Goal: Task Accomplishment & Management: Manage account settings

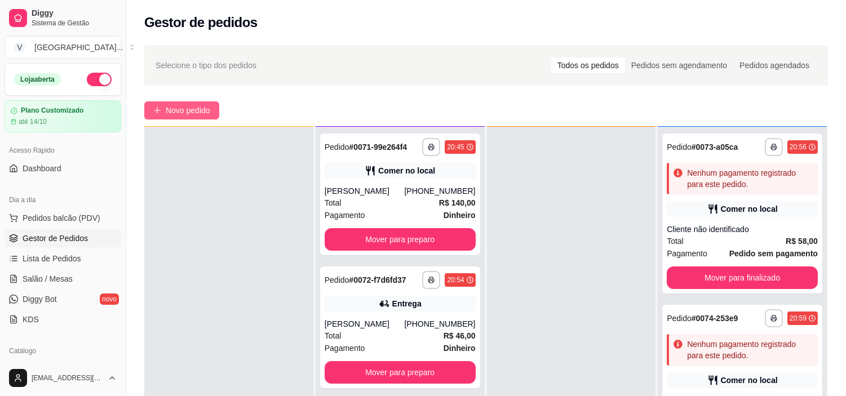
click at [201, 113] on span "Novo pedido" at bounding box center [188, 110] width 45 height 12
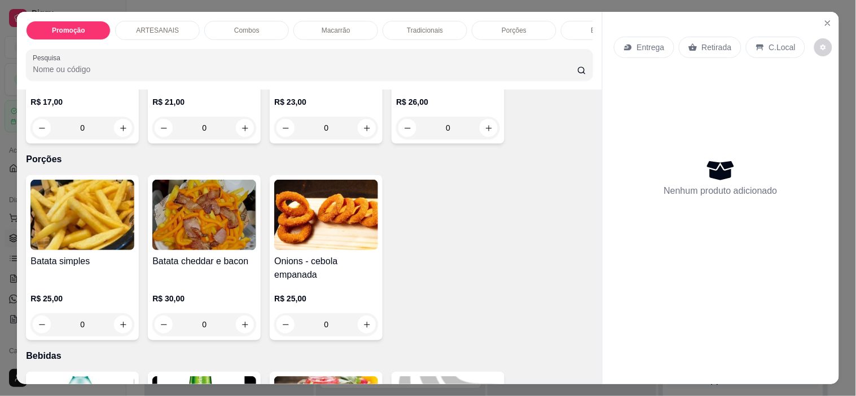
scroll to position [1002, 0]
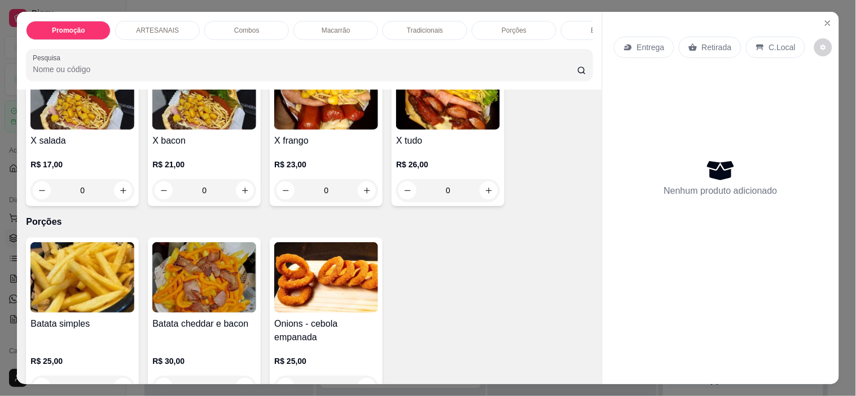
click at [122, 195] on div "0" at bounding box center [82, 190] width 104 height 23
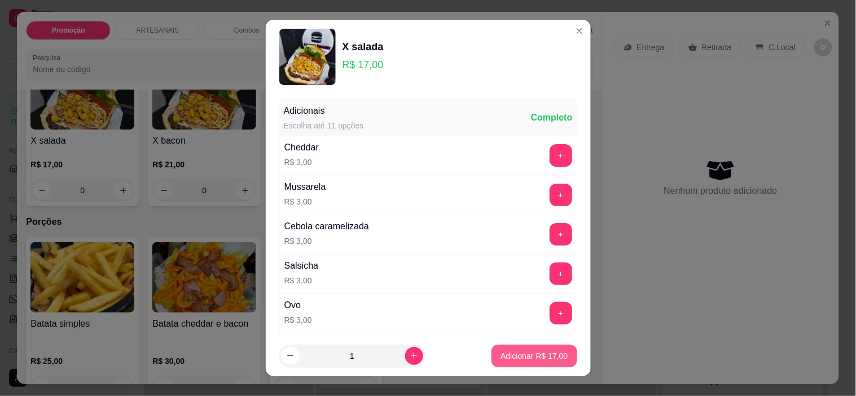
click at [517, 358] on p "Adicionar R$ 17,00" at bounding box center [533, 356] width 67 height 11
type input "1"
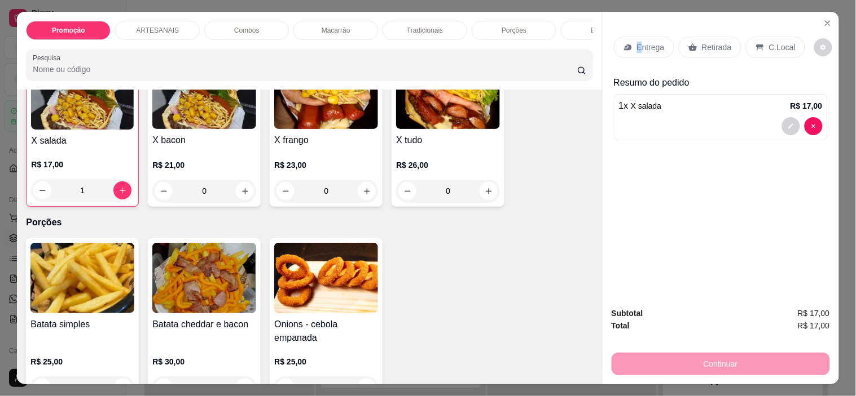
click at [637, 43] on p "Entrega" at bounding box center [651, 47] width 28 height 11
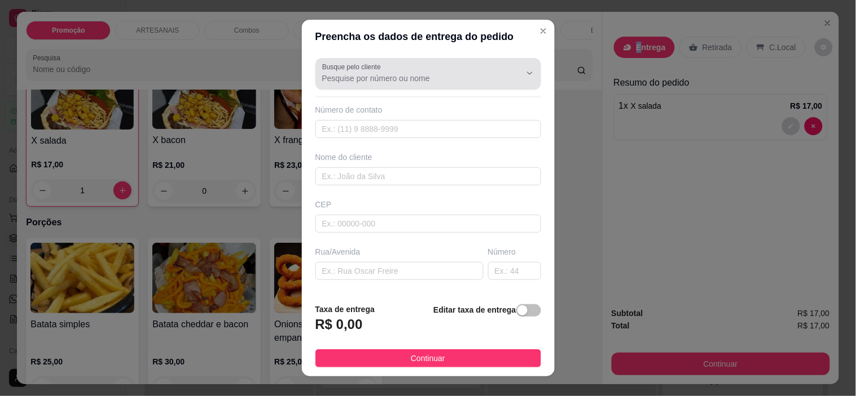
click at [368, 82] on input "Busque pelo cliente" at bounding box center [412, 78] width 180 height 11
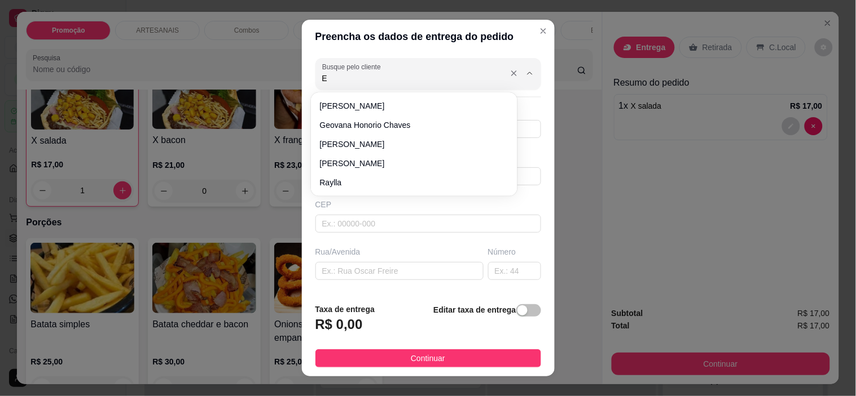
type input "EV"
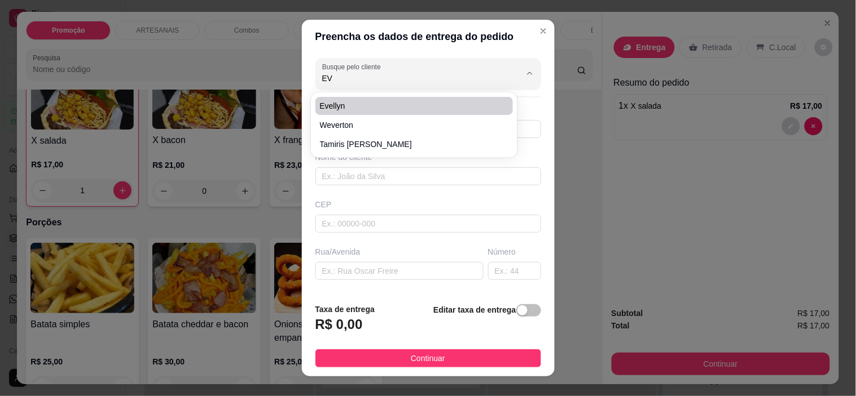
click at [434, 91] on div "Busque pelo cliente EV Número de contato Nome do cliente CEP Rua/[GEOGRAPHIC_DA…" at bounding box center [428, 174] width 253 height 241
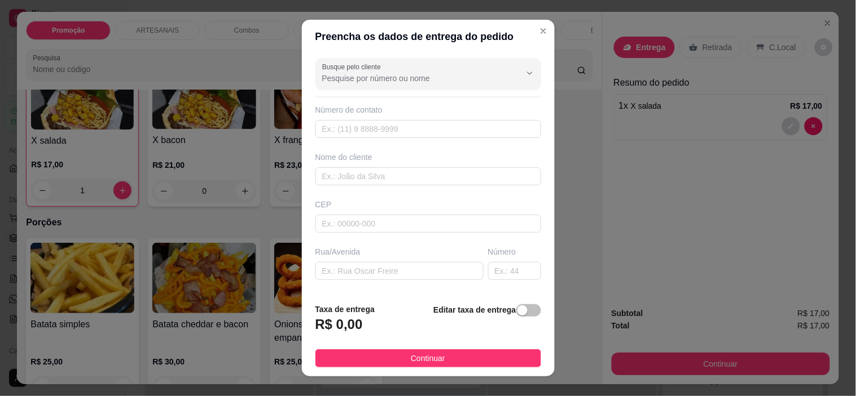
click at [420, 80] on input "Busque pelo cliente" at bounding box center [412, 78] width 180 height 11
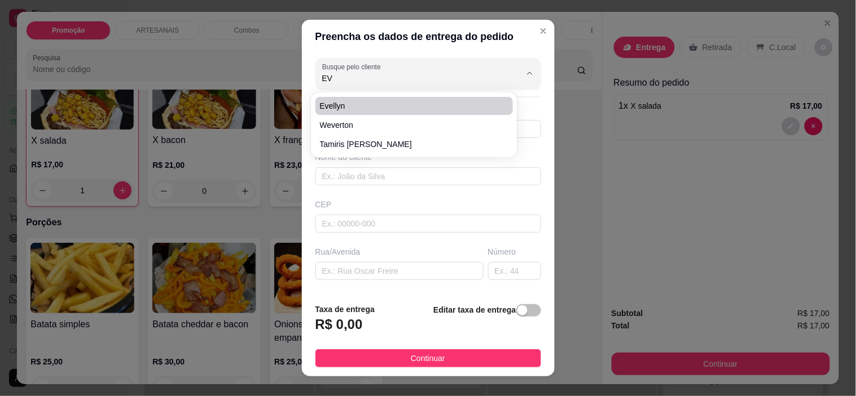
click at [373, 98] on li "Evellyn" at bounding box center [414, 106] width 198 height 18
type input "Evellyn"
type input "6299381218"
type input "Evellyn"
type input "Carmo do [GEOGRAPHIC_DATA]"
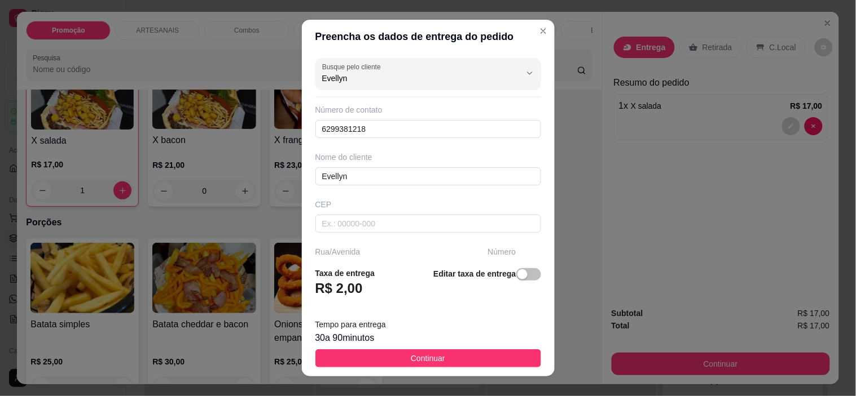
type input "Evellyn"
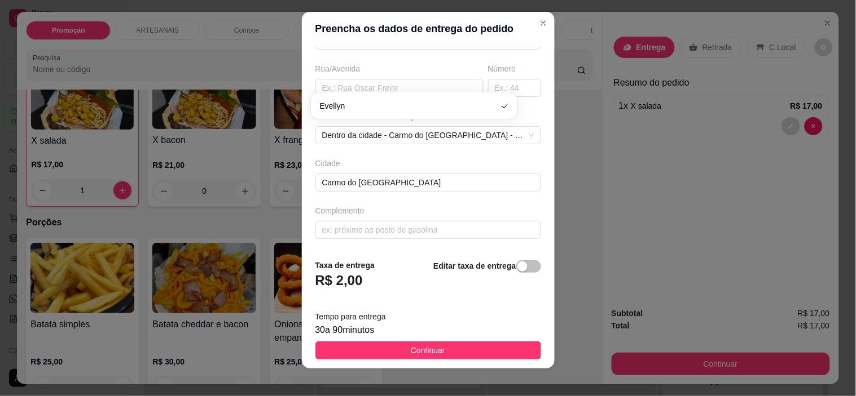
scroll to position [16, 0]
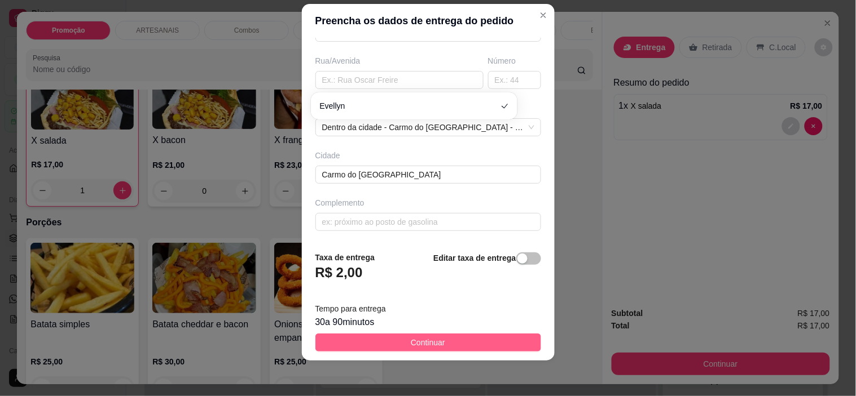
click at [474, 348] on button "Continuar" at bounding box center [428, 343] width 226 height 18
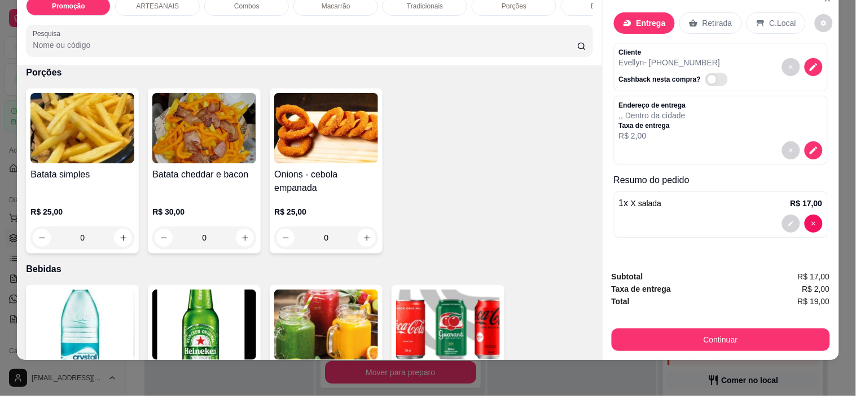
scroll to position [29, 0]
click at [809, 147] on icon "decrease-product-quantity" at bounding box center [813, 151] width 8 height 8
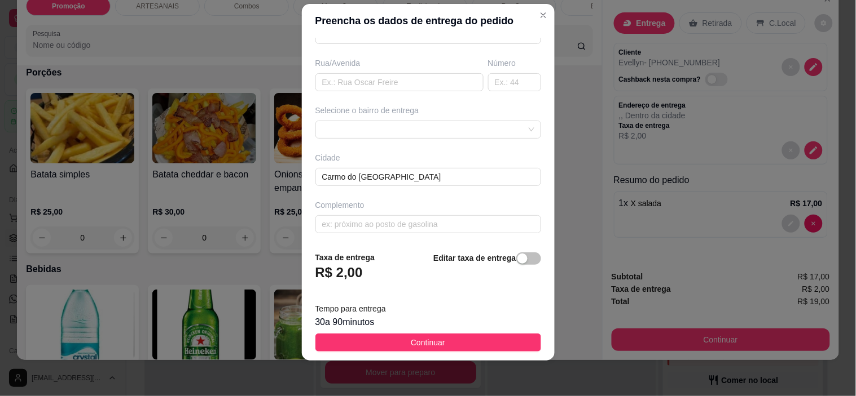
scroll to position [176, 0]
click at [381, 224] on input "text" at bounding box center [428, 222] width 226 height 18
type input "[PERSON_NAME]"
click at [443, 330] on footer "Taxa de entrega R$ 2,00 Editar taxa de entrega Tempo para entrega 30 a 90 minut…" at bounding box center [428, 301] width 253 height 118
click at [480, 349] on button "Continuar" at bounding box center [428, 343] width 226 height 18
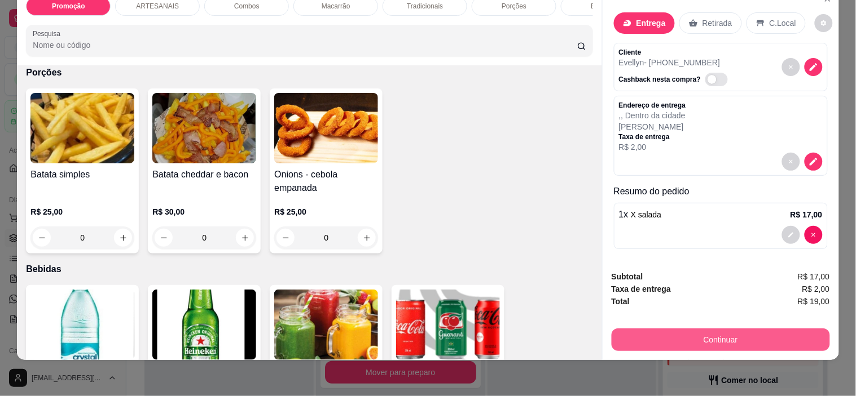
click at [747, 331] on button "Continuar" at bounding box center [720, 340] width 218 height 23
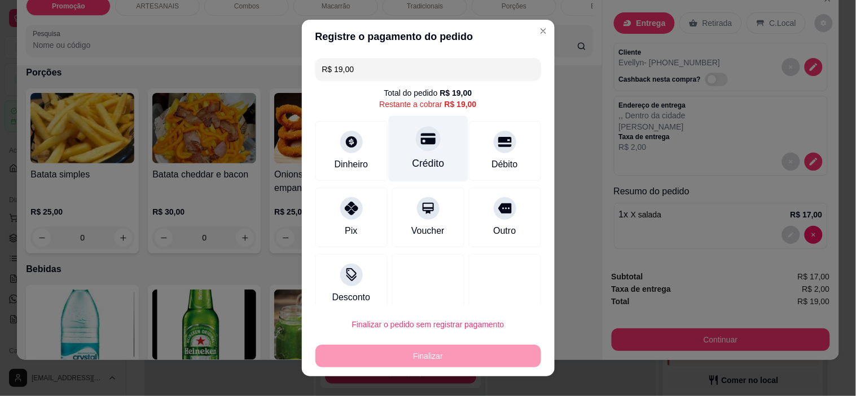
click at [415, 156] on div "Crédito" at bounding box center [428, 149] width 80 height 66
type input "R$ 0,00"
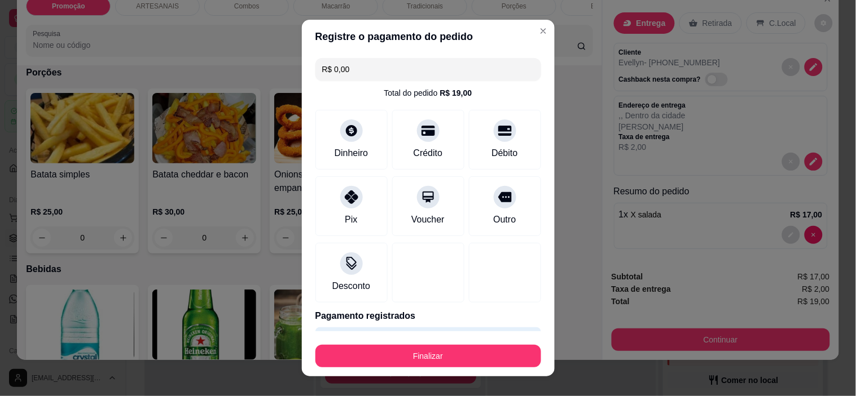
click at [460, 350] on button "Finalizar" at bounding box center [428, 356] width 226 height 23
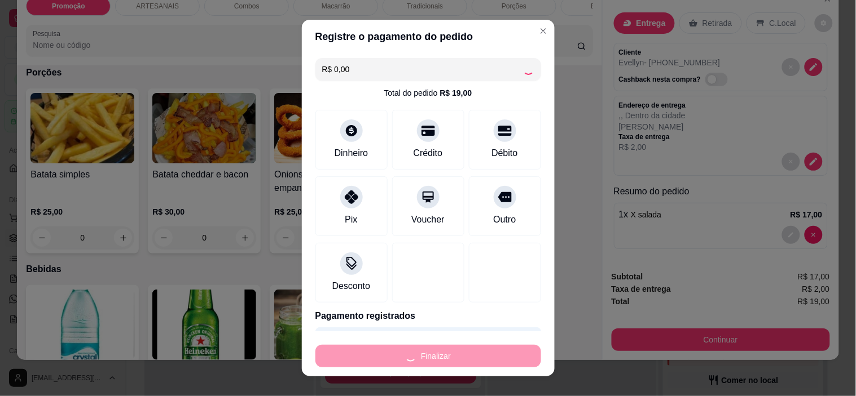
type input "0"
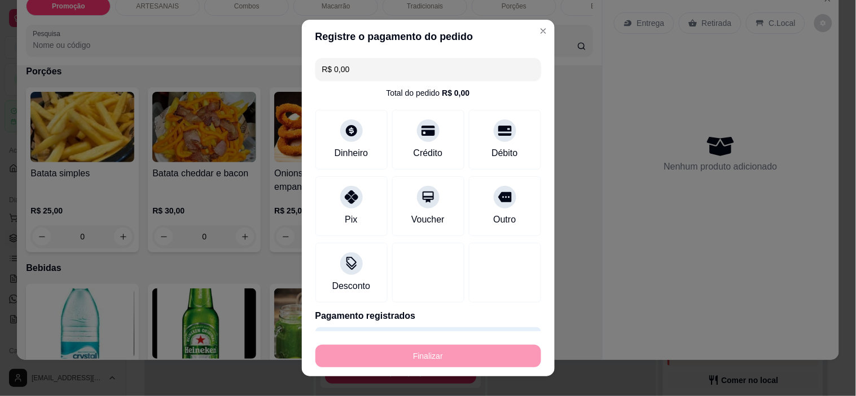
type input "-R$ 19,00"
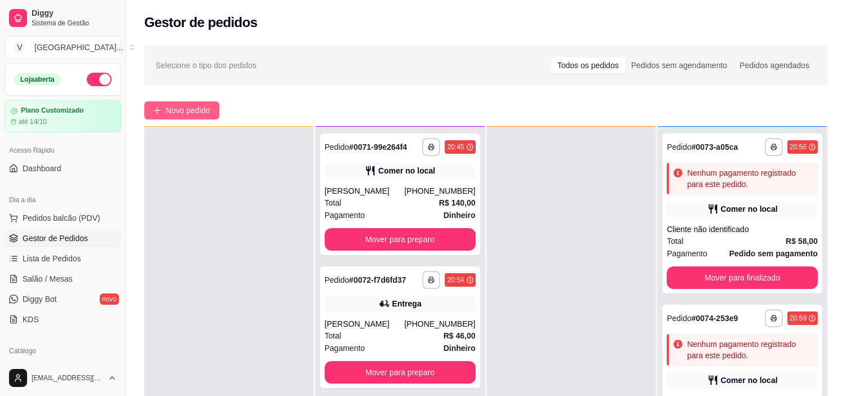
click at [180, 112] on span "Novo pedido" at bounding box center [188, 110] width 45 height 12
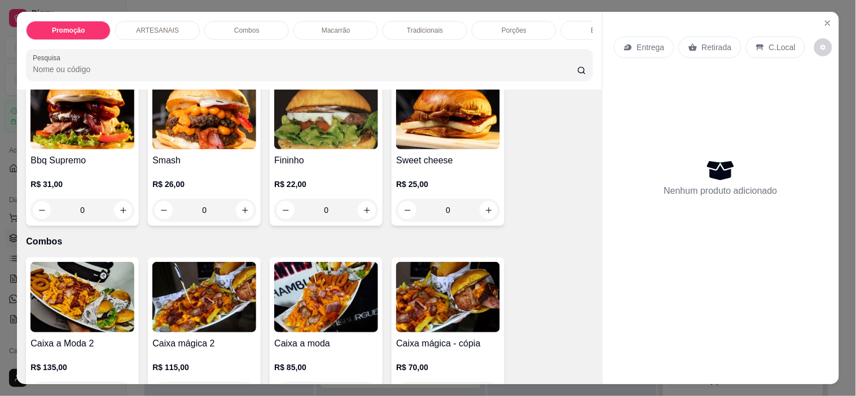
scroll to position [438, 0]
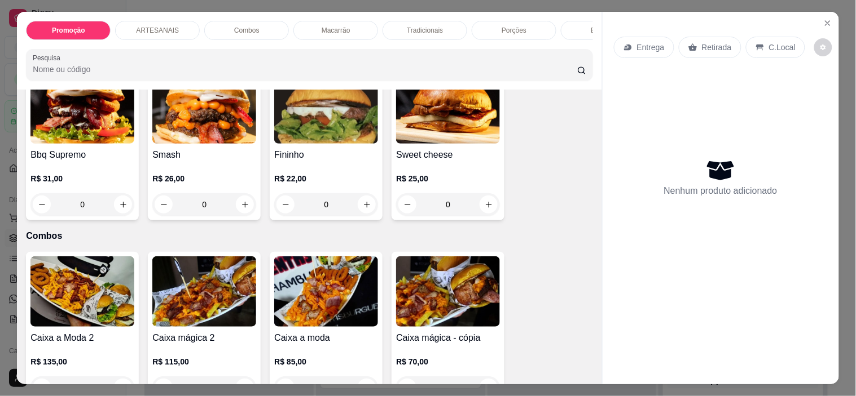
click at [369, 211] on div "0" at bounding box center [326, 204] width 104 height 23
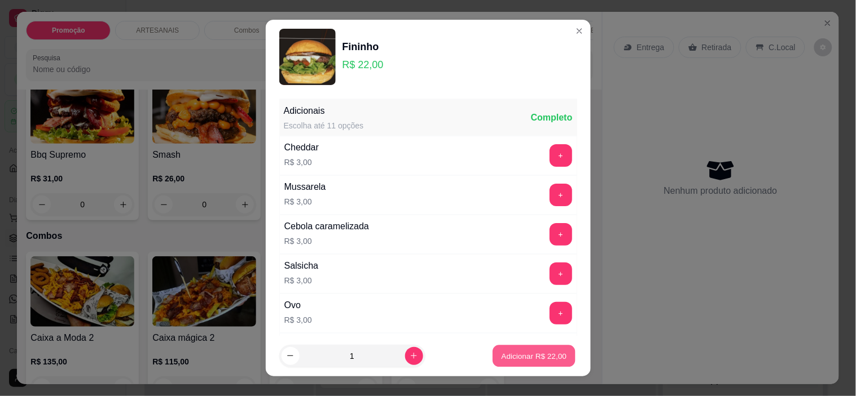
click at [521, 355] on p "Adicionar R$ 22,00" at bounding box center [533, 356] width 65 height 11
type input "1"
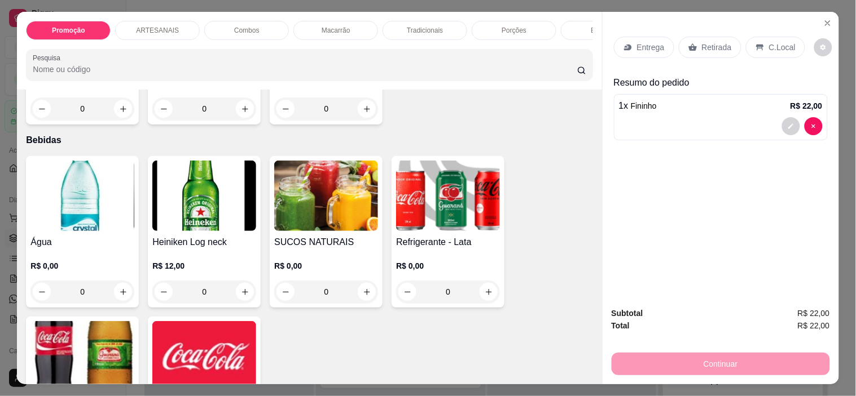
scroll to position [1378, 0]
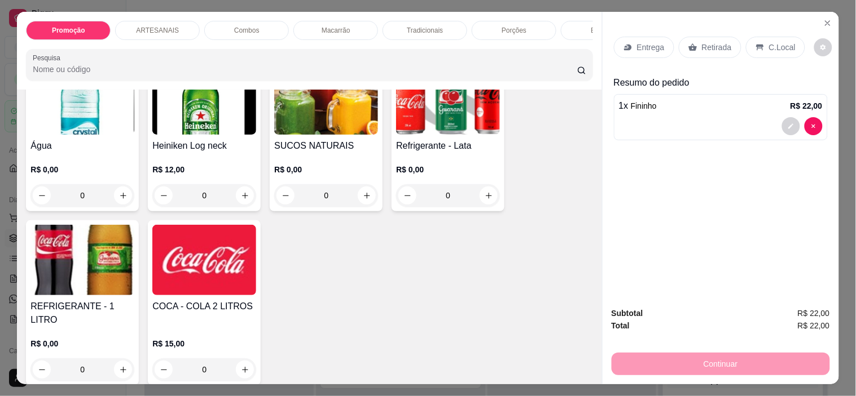
click at [365, 200] on div "0" at bounding box center [326, 195] width 104 height 23
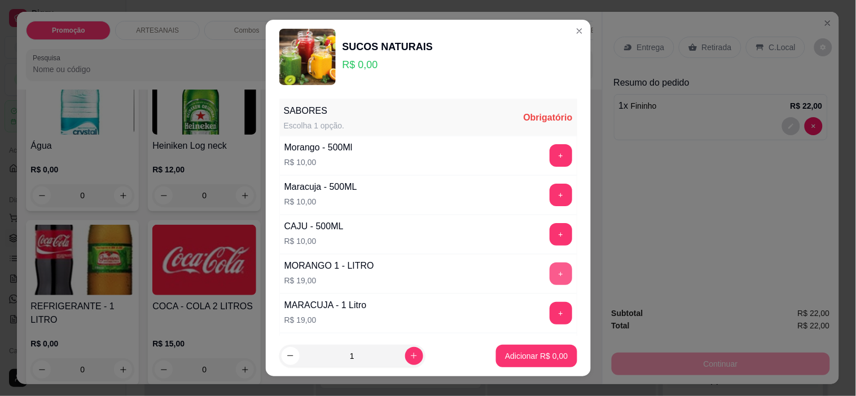
click at [549, 267] on button "+" at bounding box center [560, 274] width 23 height 23
click at [550, 363] on button "Adicionar R$ 19,00" at bounding box center [533, 356] width 85 height 23
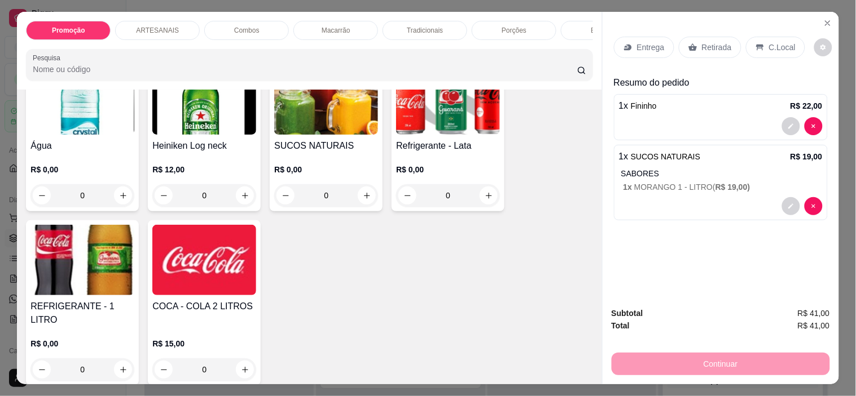
click at [782, 43] on p "C.Local" at bounding box center [782, 47] width 27 height 11
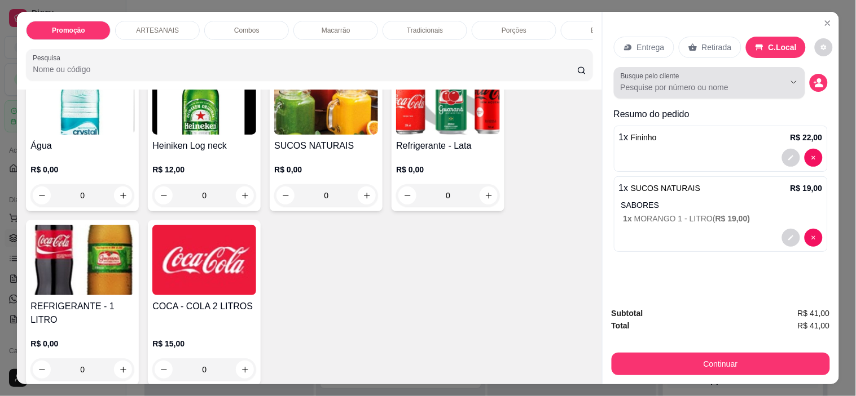
click at [750, 83] on input "Busque pelo cliente" at bounding box center [693, 87] width 146 height 11
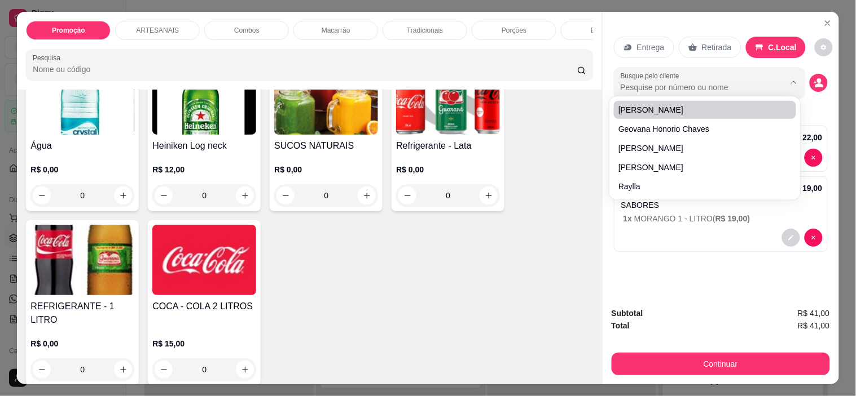
click at [664, 82] on input "Busque pelo cliente" at bounding box center [693, 87] width 146 height 11
click at [814, 68] on div "Busque pelo cliente" at bounding box center [721, 83] width 214 height 32
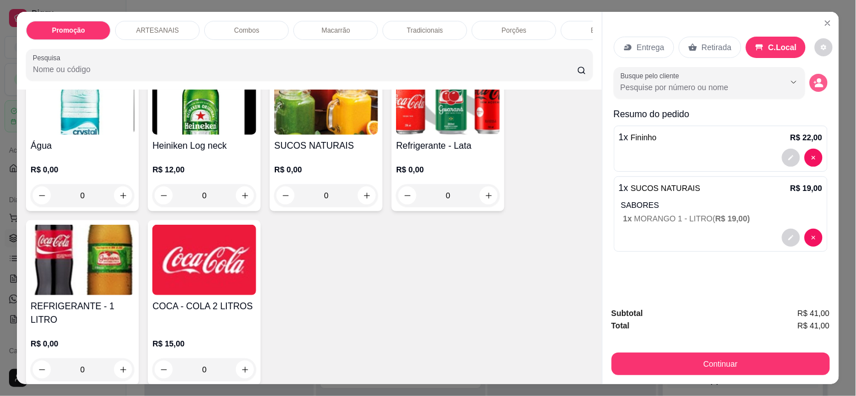
click at [809, 77] on button "decrease-product-quantity" at bounding box center [818, 83] width 18 height 18
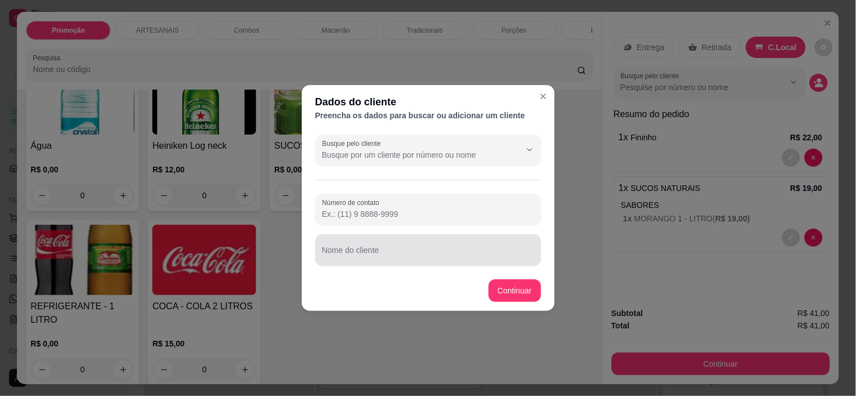
click at [427, 249] on input "Nome do cliente" at bounding box center [428, 254] width 212 height 11
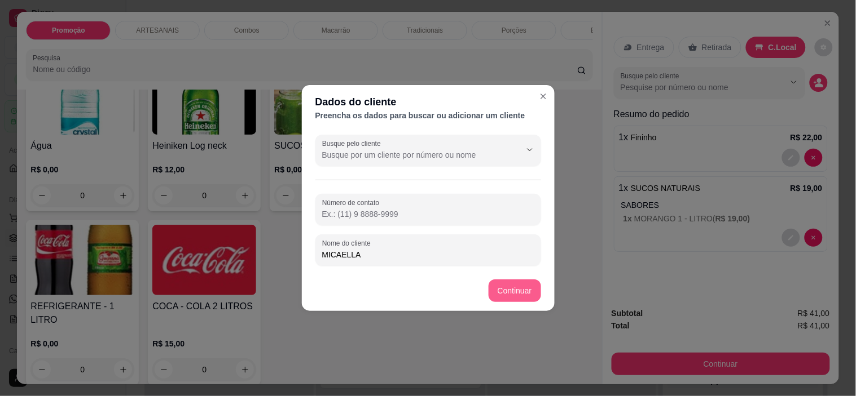
type input "MICAELLA"
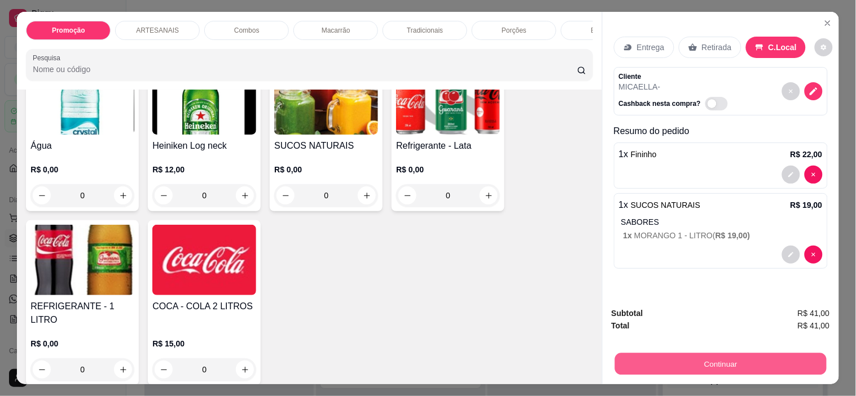
click at [683, 359] on button "Continuar" at bounding box center [719, 365] width 211 height 22
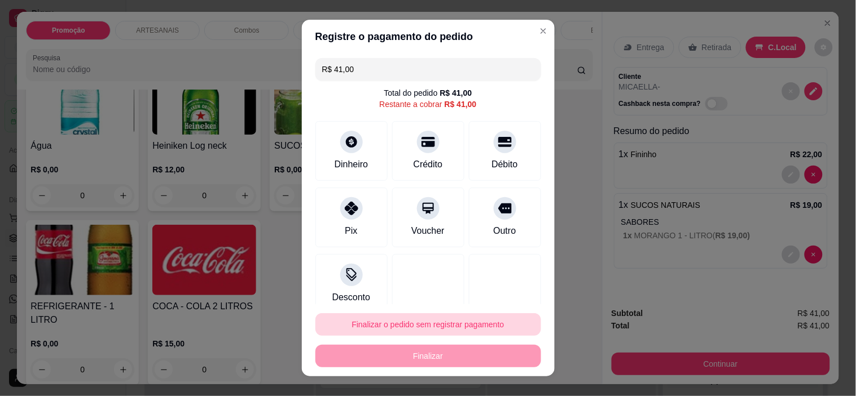
click at [431, 333] on button "Finalizar o pedido sem registrar pagamento" at bounding box center [428, 325] width 226 height 23
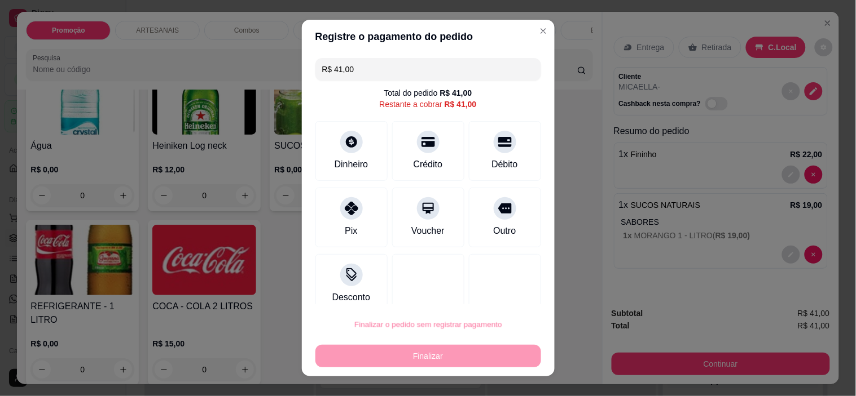
click at [502, 285] on button "Confirmar" at bounding box center [494, 292] width 42 height 17
type input "0"
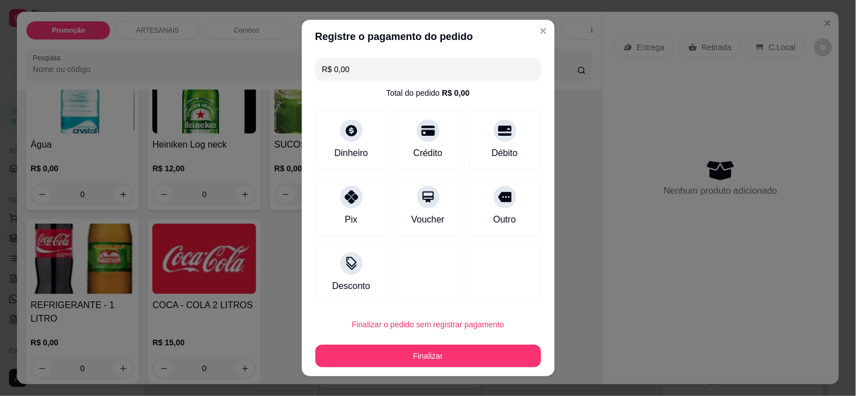
type input "R$ 0,00"
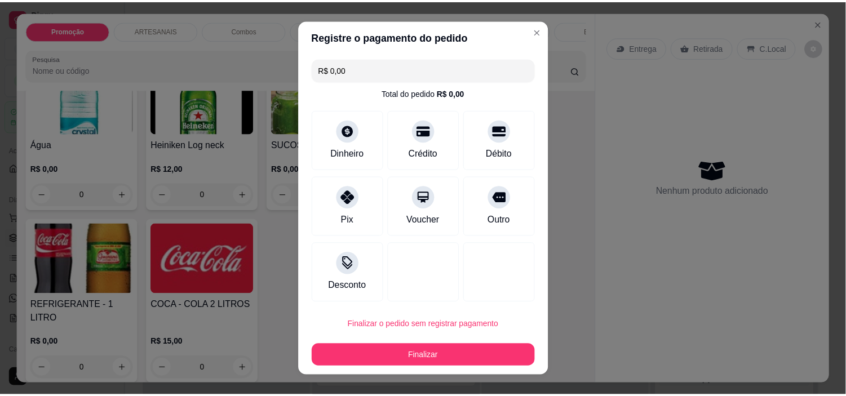
scroll to position [1377, 0]
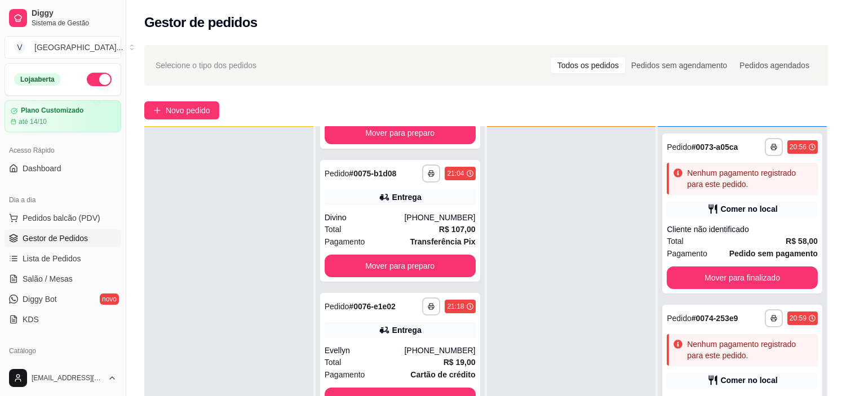
scroll to position [250, 0]
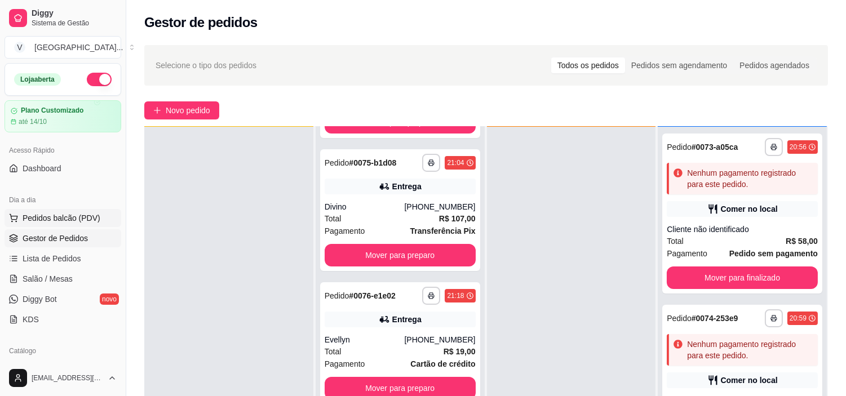
drag, startPoint x: 77, startPoint y: 208, endPoint x: 78, endPoint y: 217, distance: 9.6
click at [77, 208] on div "Dia a dia" at bounding box center [63, 200] width 117 height 18
click at [79, 219] on span "Pedidos balcão (PDV)" at bounding box center [62, 218] width 78 height 11
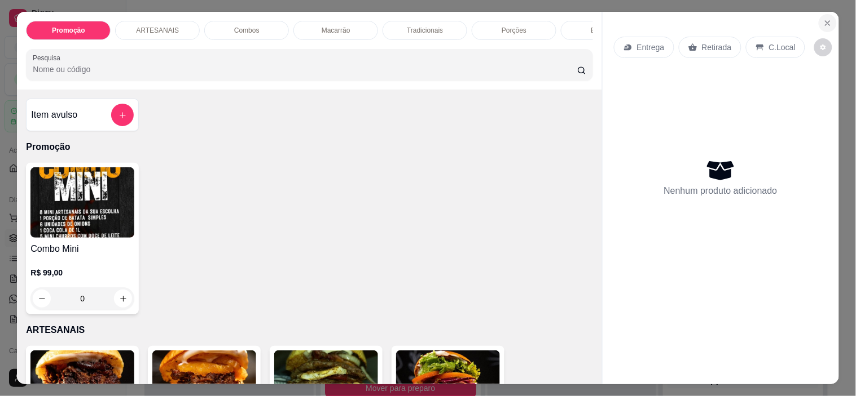
click at [823, 19] on icon "Close" at bounding box center [827, 23] width 9 height 9
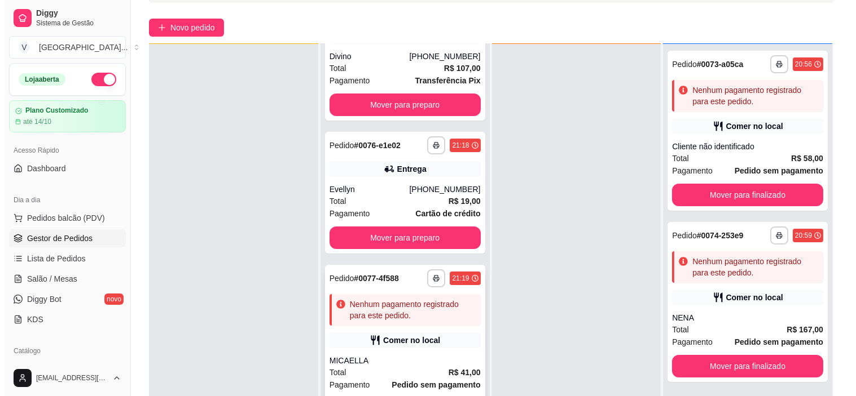
scroll to position [172, 0]
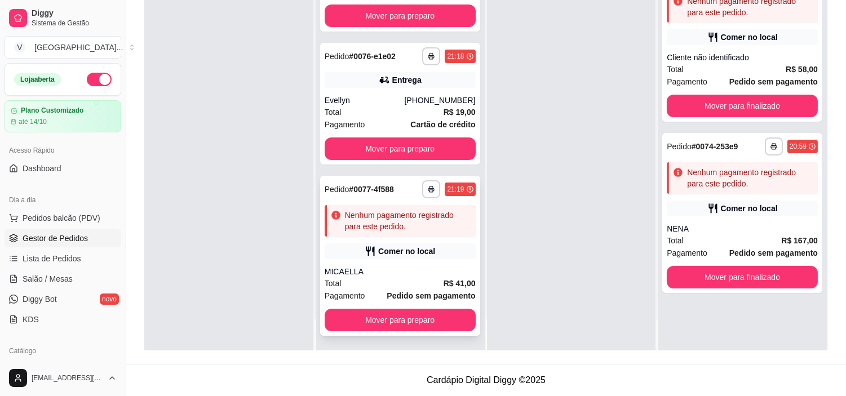
click at [404, 305] on div "**********" at bounding box center [400, 256] width 160 height 160
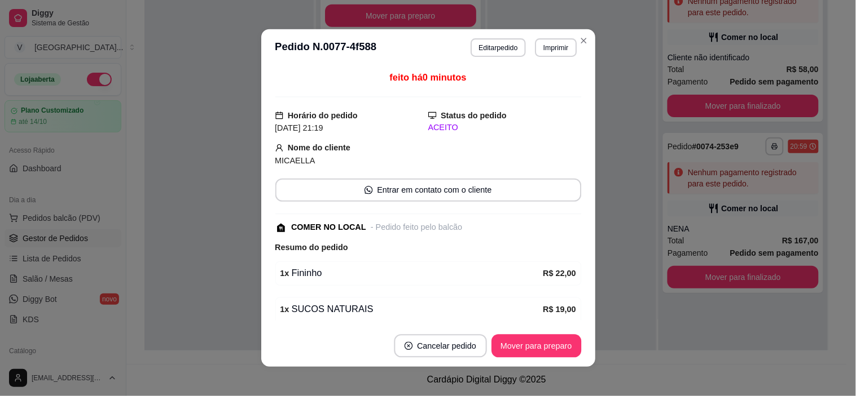
click at [408, 312] on div "1 x SUCOS NATURAIS" at bounding box center [411, 310] width 263 height 14
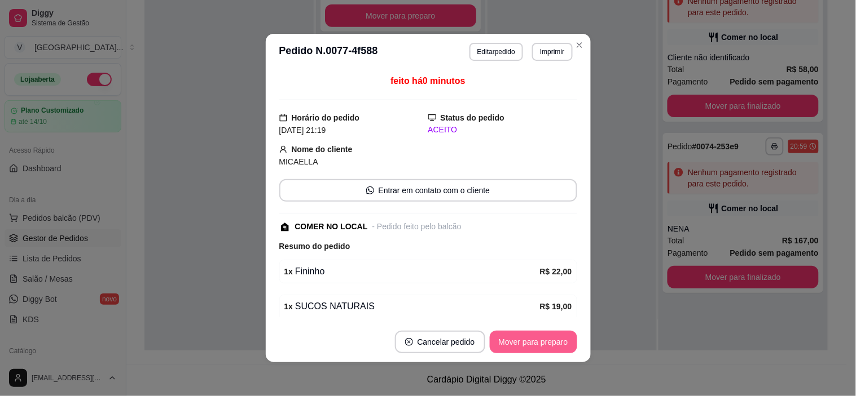
click at [502, 345] on button "Mover para preparo" at bounding box center [533, 342] width 87 height 23
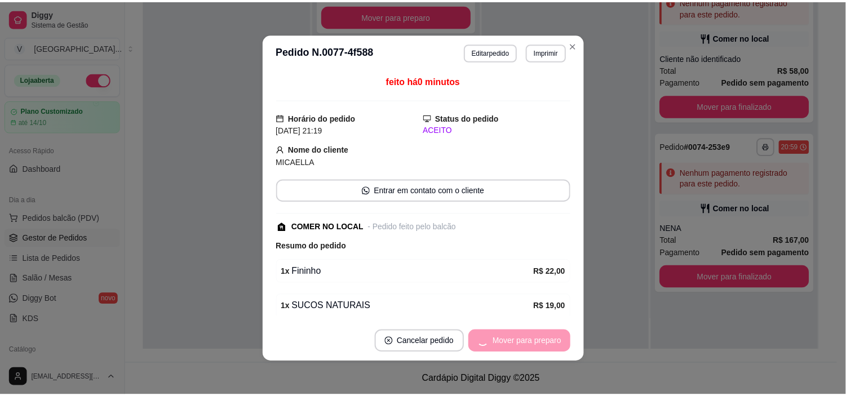
scroll to position [147, 0]
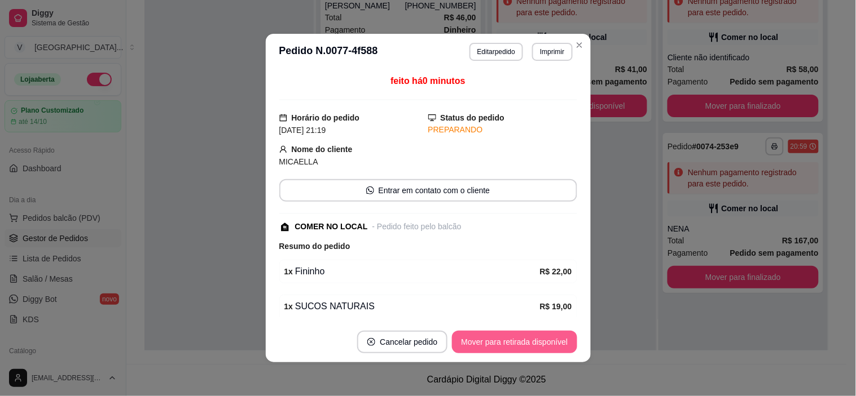
click at [533, 341] on button "Mover para retirada disponível" at bounding box center [514, 342] width 125 height 23
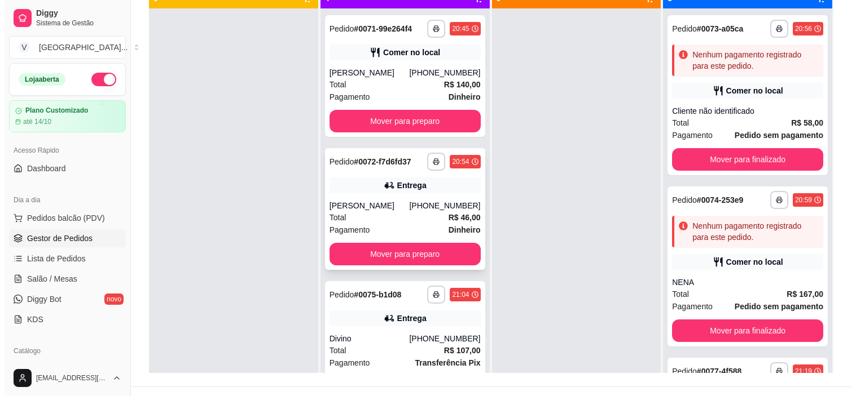
scroll to position [109, 0]
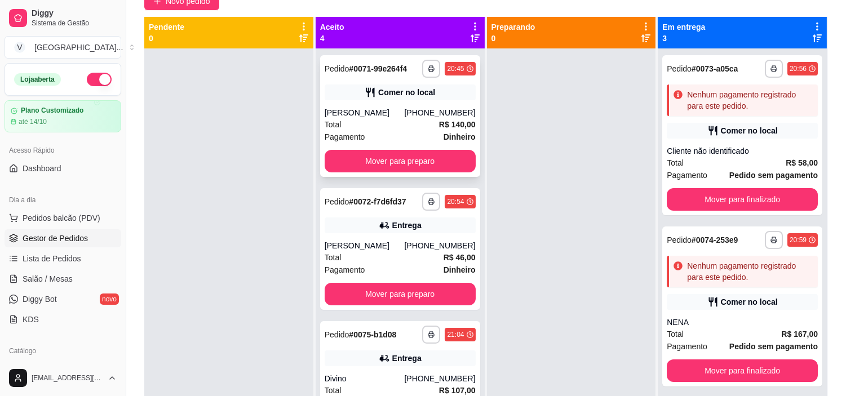
click at [399, 108] on div "[PERSON_NAME]" at bounding box center [365, 112] width 80 height 11
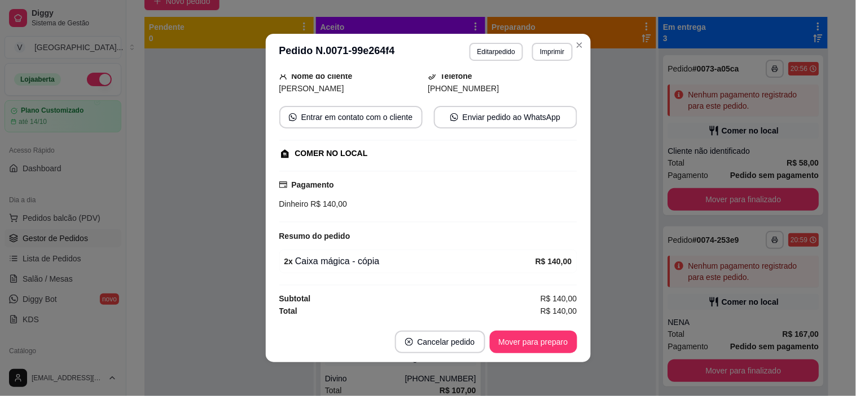
scroll to position [2, 0]
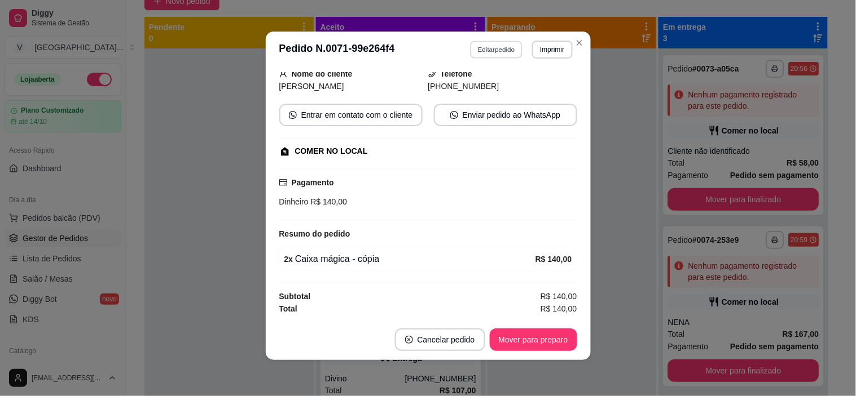
click at [495, 52] on button "Editar pedido" at bounding box center [496, 49] width 52 height 17
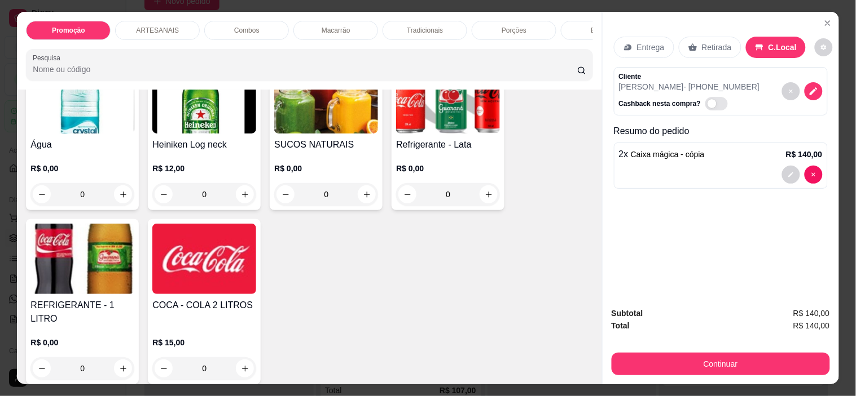
scroll to position [1441, 0]
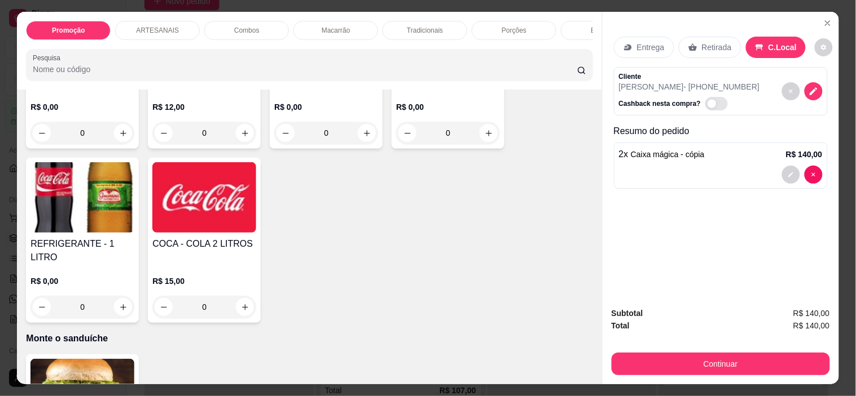
click at [122, 297] on div "0" at bounding box center [82, 307] width 104 height 23
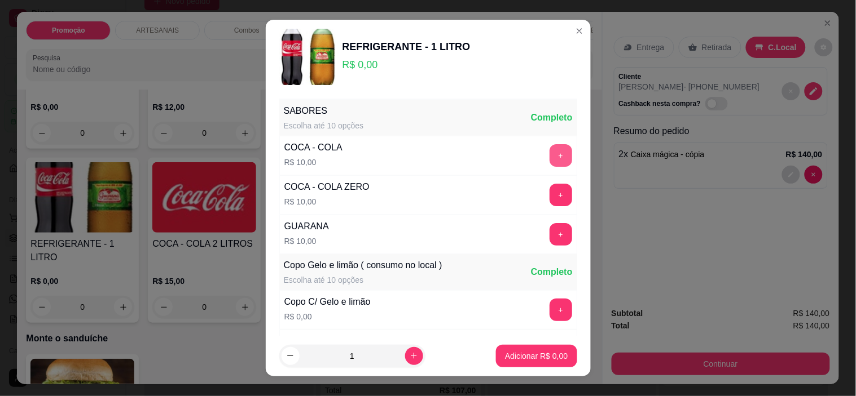
click at [549, 147] on button "+" at bounding box center [560, 155] width 23 height 23
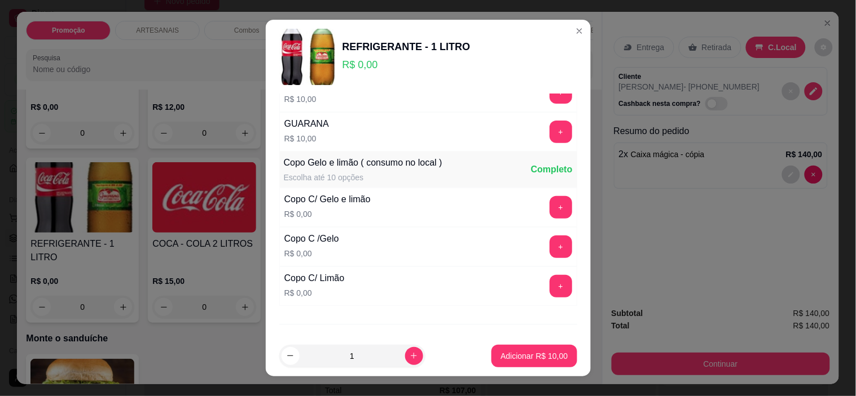
scroll to position [125, 0]
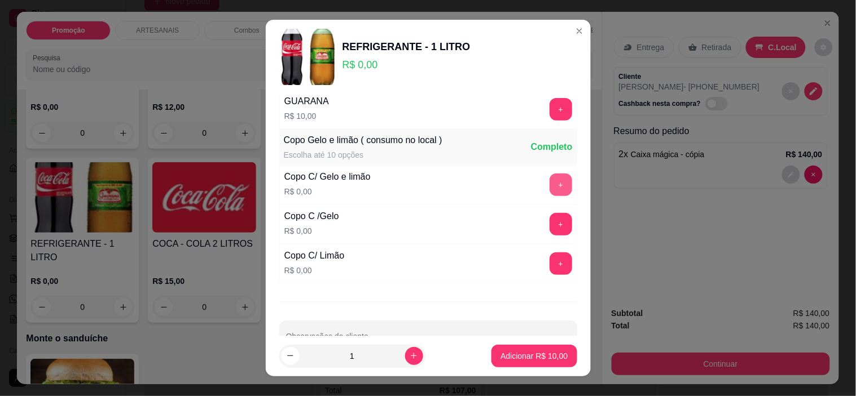
click at [549, 182] on button "+" at bounding box center [560, 185] width 23 height 23
click at [549, 182] on button "+" at bounding box center [560, 185] width 22 height 22
click at [549, 183] on button "+" at bounding box center [560, 185] width 22 height 22
click at [549, 184] on button "+" at bounding box center [560, 185] width 23 height 23
click at [537, 349] on button "Adicionar R$ 10,00" at bounding box center [533, 356] width 85 height 23
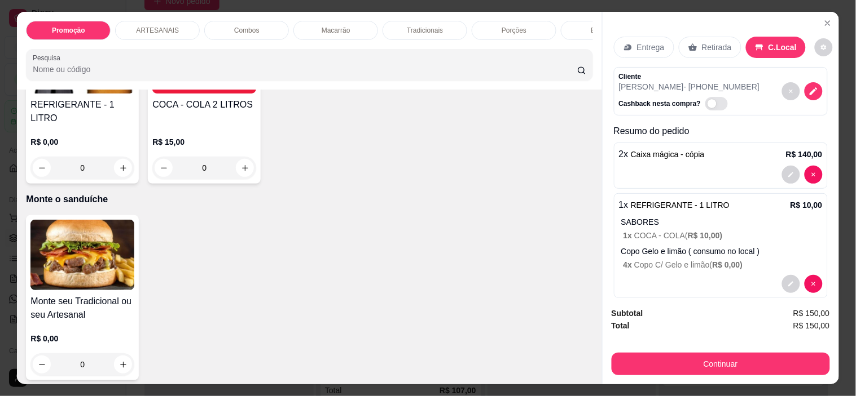
scroll to position [1267, 0]
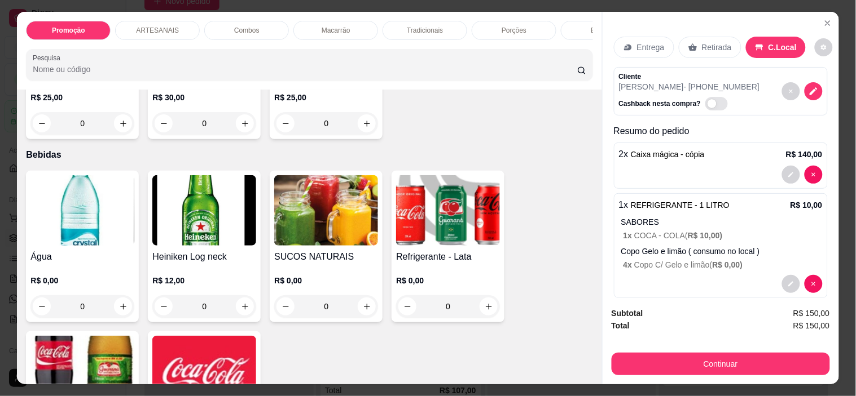
click at [122, 302] on div "0" at bounding box center [82, 307] width 104 height 23
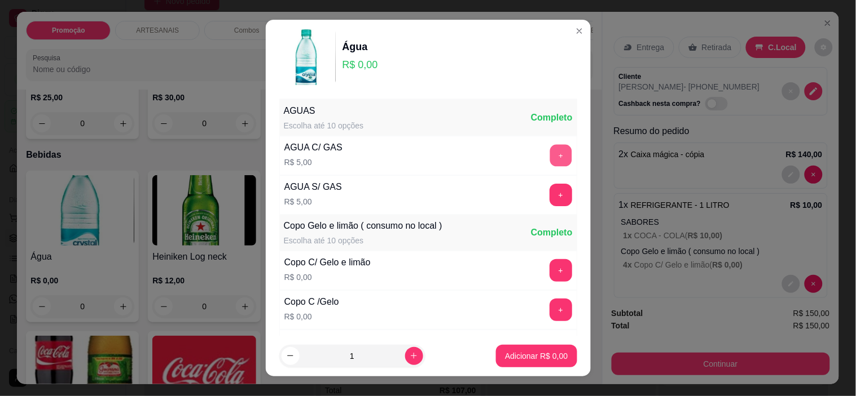
click at [549, 153] on button "+" at bounding box center [560, 156] width 22 height 22
click at [549, 357] on p "Adicionar R$ 5,00" at bounding box center [536, 356] width 61 height 11
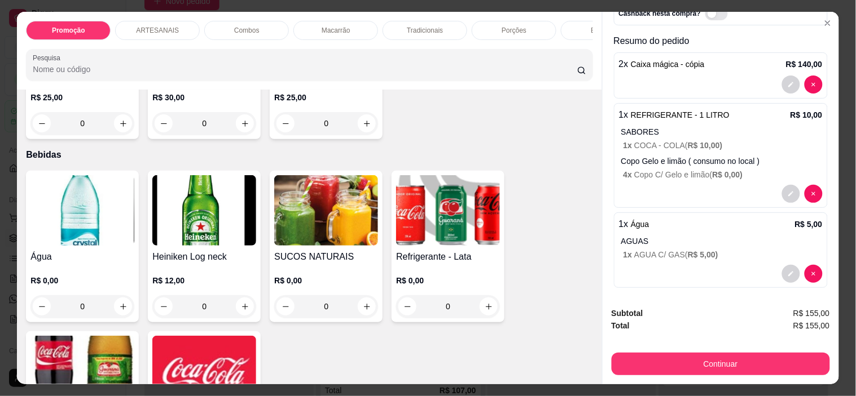
scroll to position [96, 0]
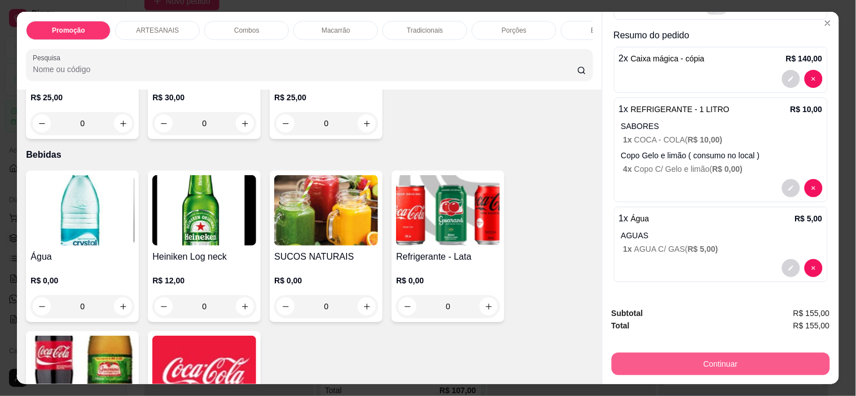
click at [771, 359] on button "Continuar" at bounding box center [720, 364] width 218 height 23
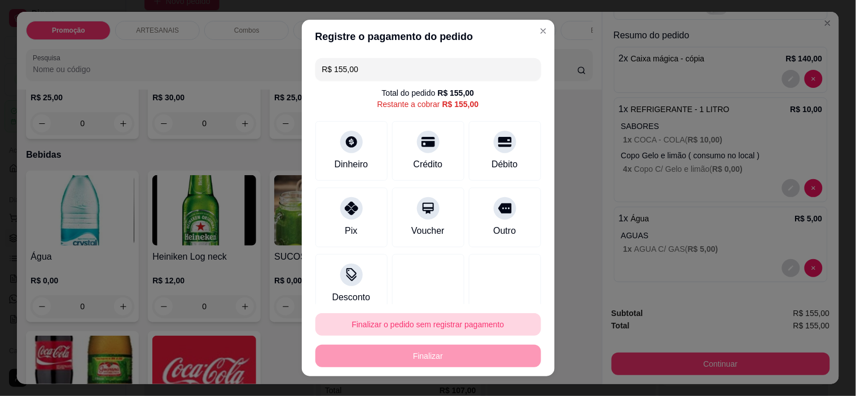
click at [454, 319] on button "Finalizar o pedido sem registrar pagamento" at bounding box center [428, 325] width 226 height 23
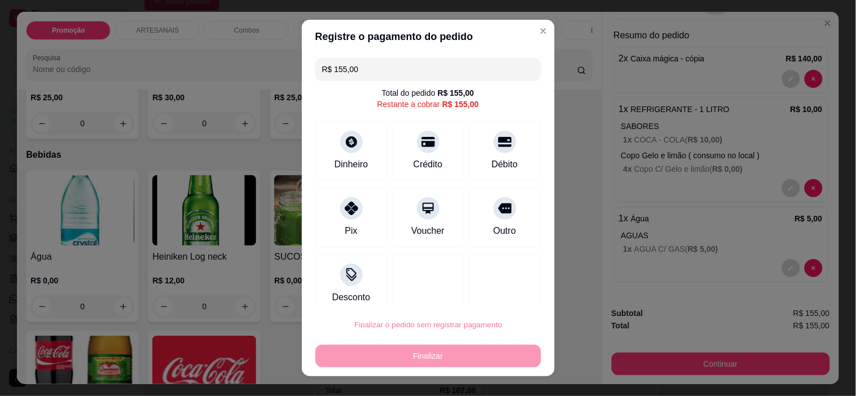
click at [489, 285] on button "Confirmar" at bounding box center [493, 292] width 42 height 17
type input "0"
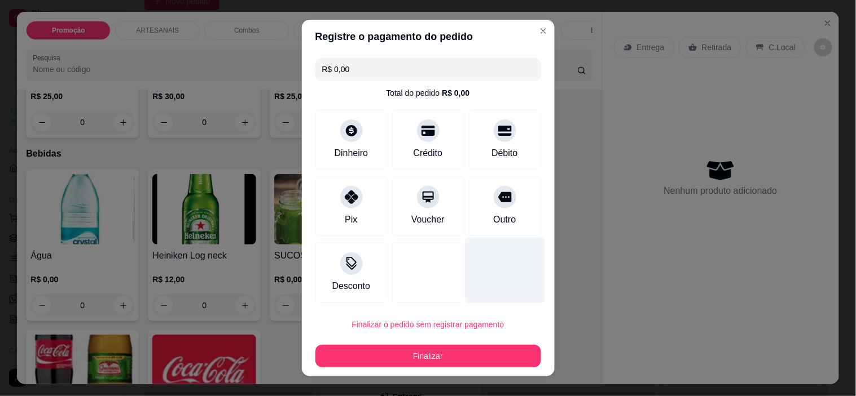
type input "R$ 0,00"
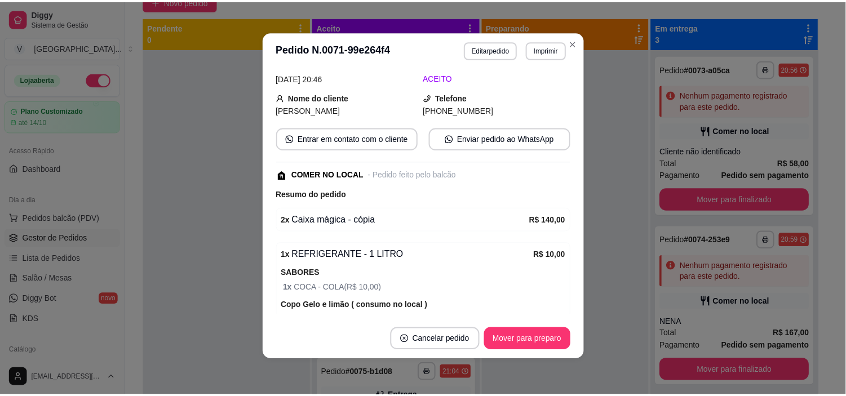
scroll to position [99, 0]
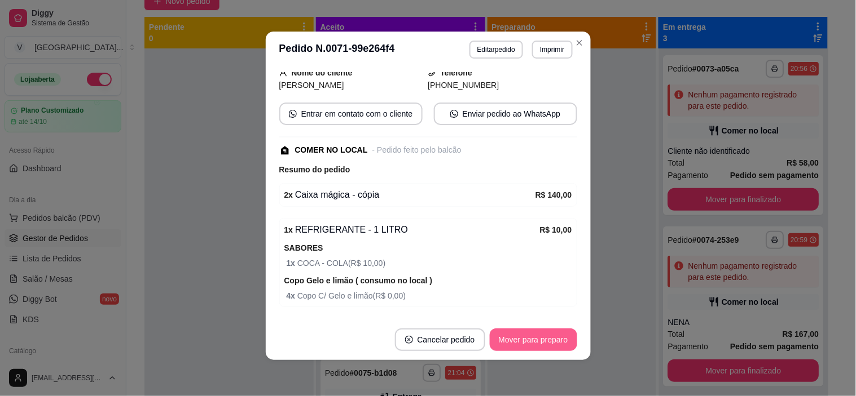
click at [523, 334] on button "Mover para preparo" at bounding box center [533, 340] width 87 height 23
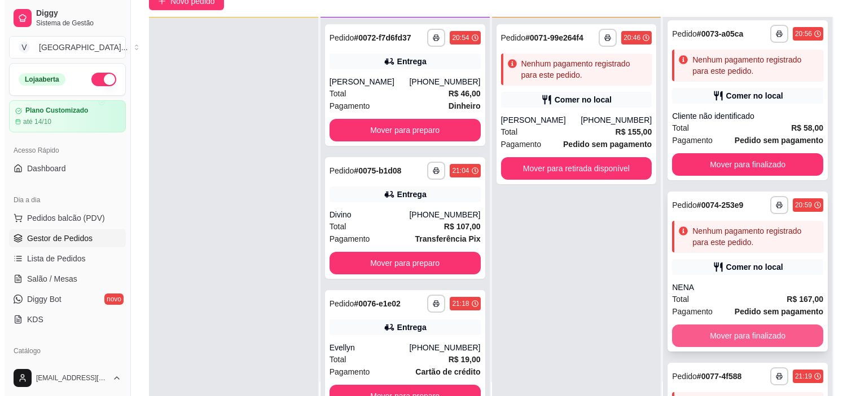
scroll to position [0, 0]
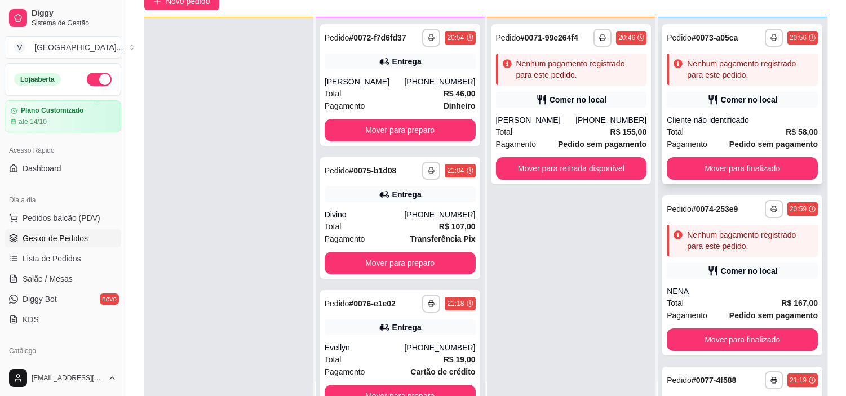
click at [724, 102] on div "Comer no local" at bounding box center [749, 99] width 57 height 11
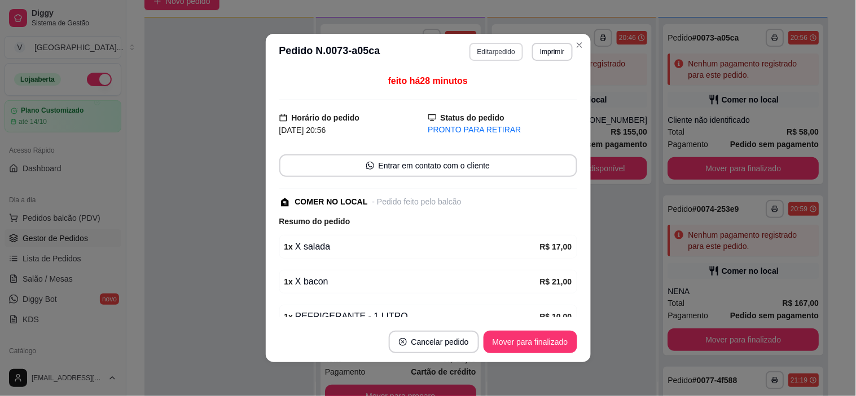
click at [500, 50] on button "Editar pedido" at bounding box center [496, 52] width 54 height 18
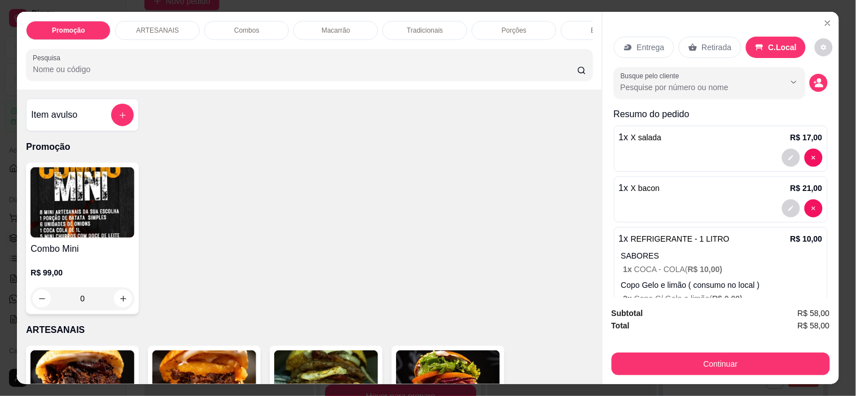
click at [809, 74] on button "decrease-product-quantity" at bounding box center [818, 83] width 18 height 18
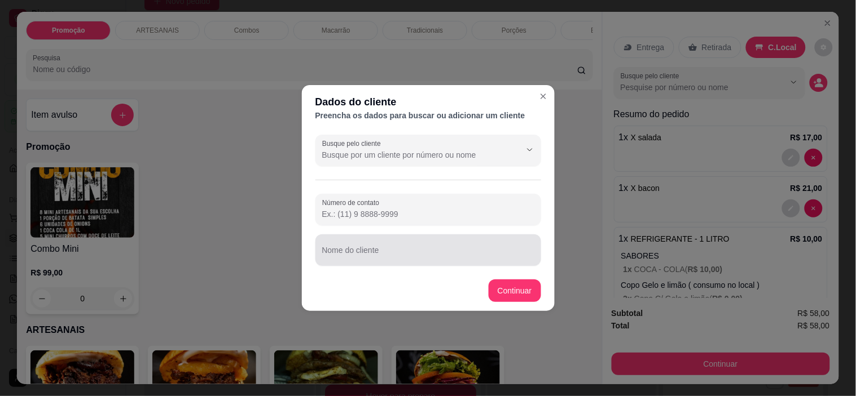
click at [470, 246] on div at bounding box center [428, 250] width 212 height 23
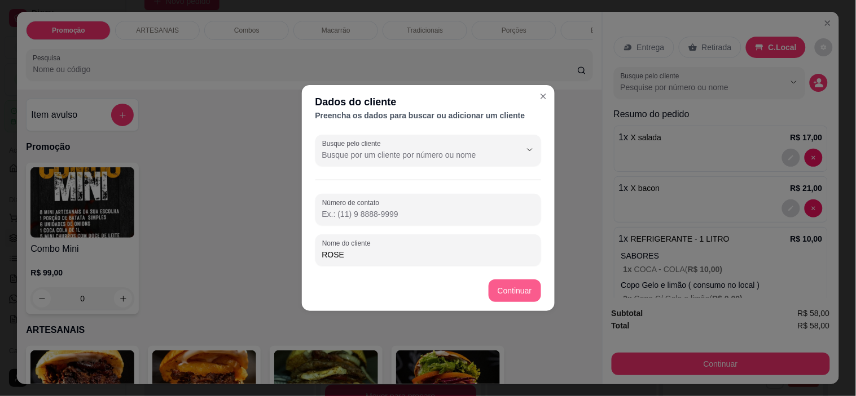
type input "ROSE"
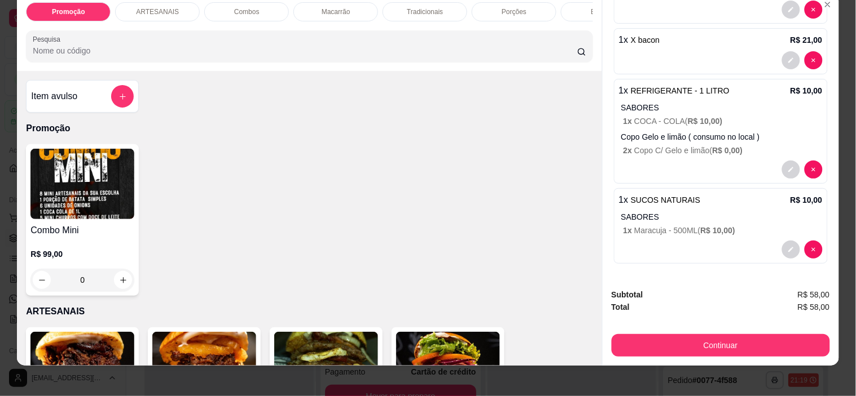
scroll to position [29, 0]
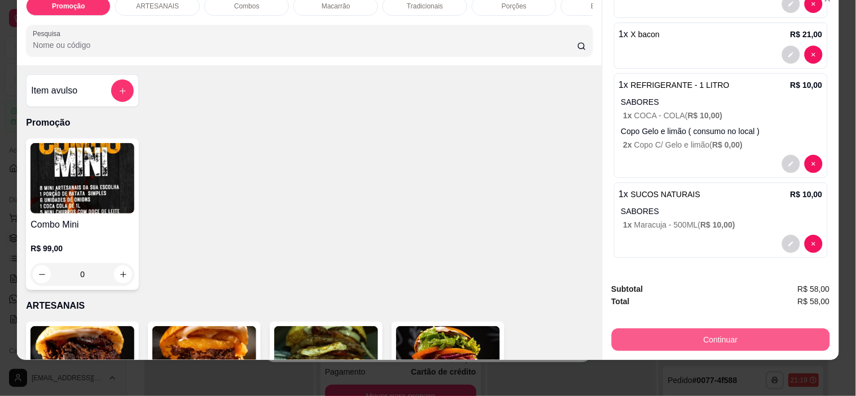
click at [780, 336] on button "Continuar" at bounding box center [720, 340] width 218 height 23
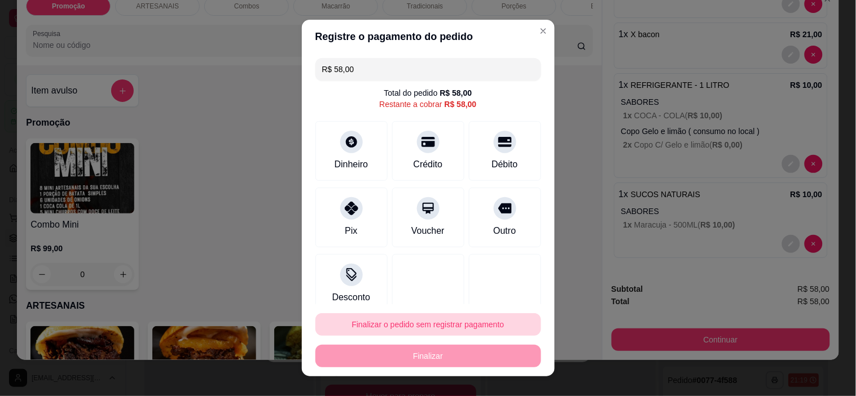
click at [388, 329] on button "Finalizar o pedido sem registrar pagamento" at bounding box center [428, 325] width 226 height 23
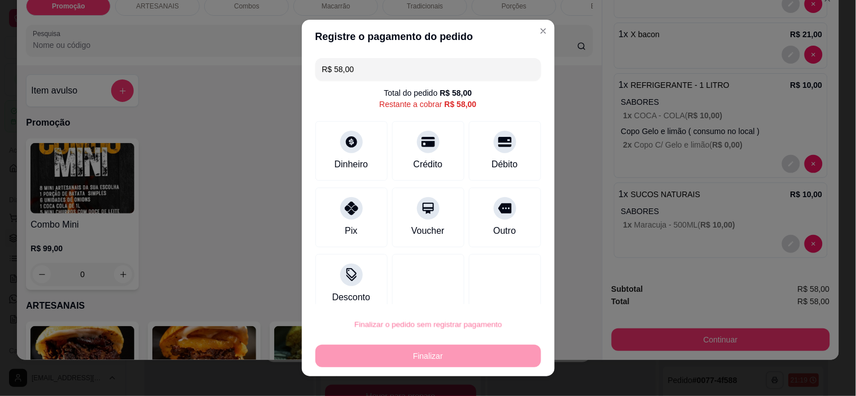
click at [492, 291] on button "Confirmar" at bounding box center [492, 292] width 42 height 17
type input "0"
type input "R$ 0,00"
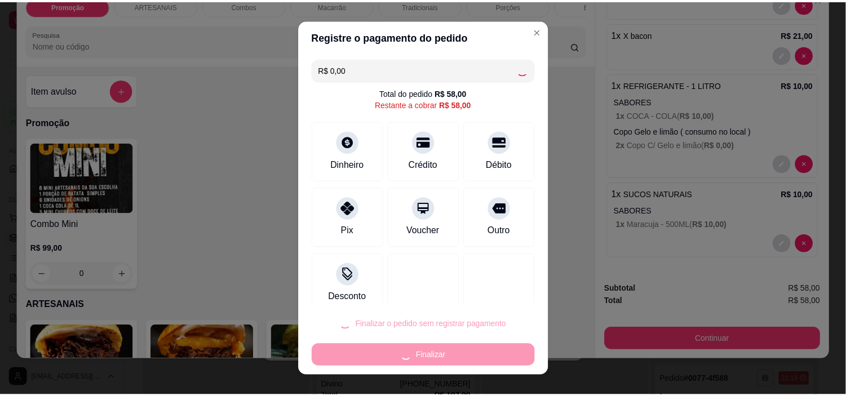
scroll to position [0, 0]
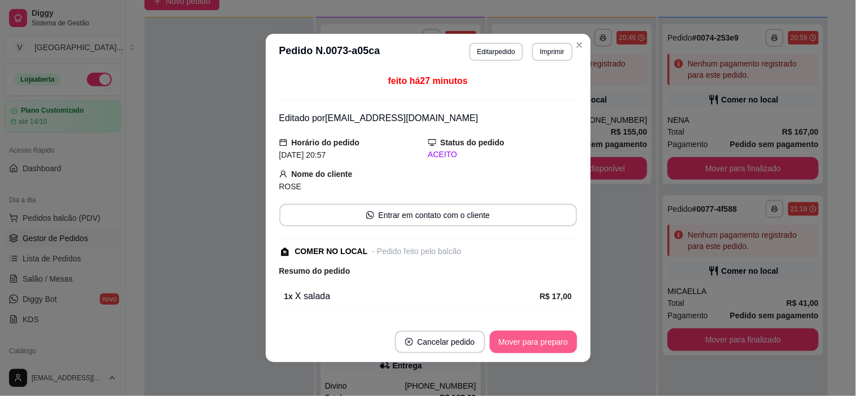
click at [520, 345] on button "Mover para preparo" at bounding box center [533, 342] width 87 height 23
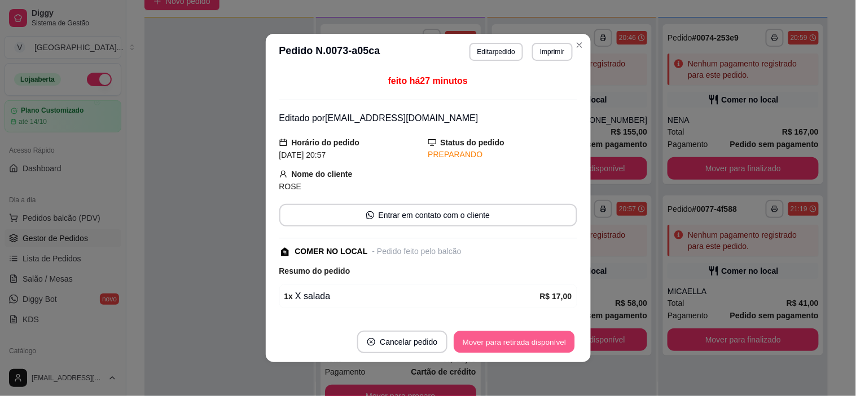
click at [520, 345] on button "Mover para retirada disponível" at bounding box center [514, 343] width 121 height 22
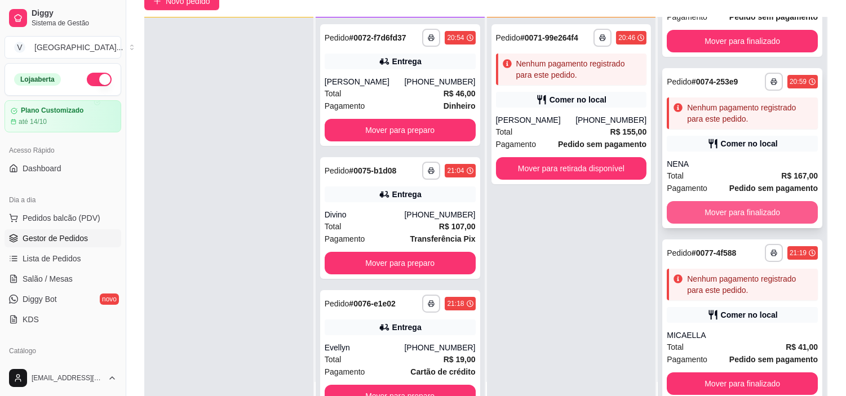
scroll to position [128, 0]
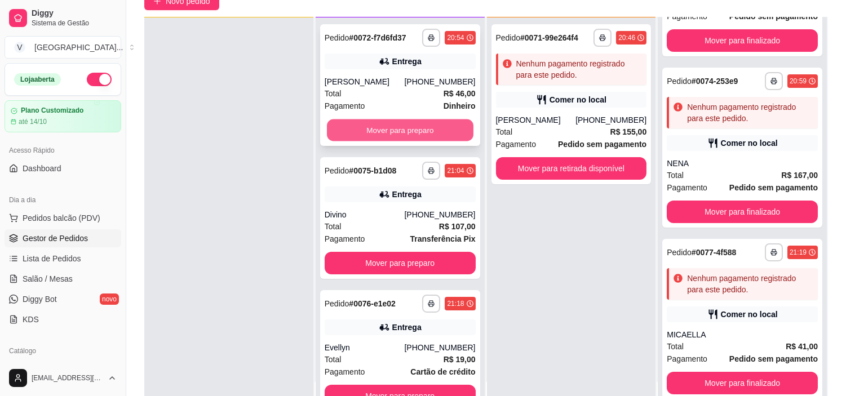
click at [418, 127] on button "Mover para preparo" at bounding box center [400, 131] width 147 height 22
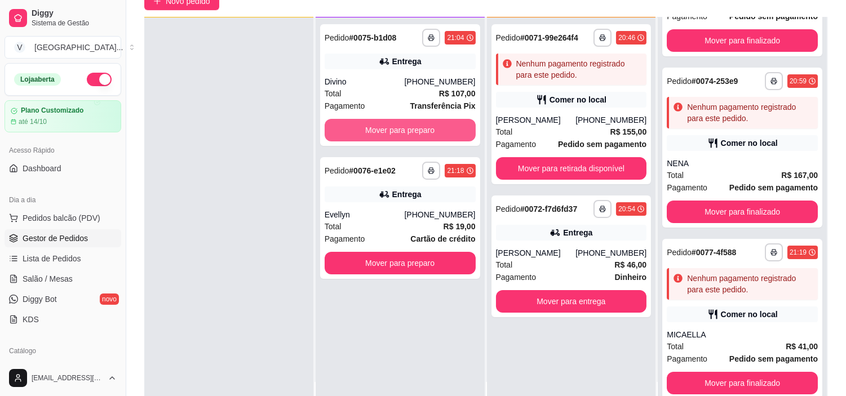
click at [418, 127] on button "Mover para preparo" at bounding box center [400, 130] width 151 height 23
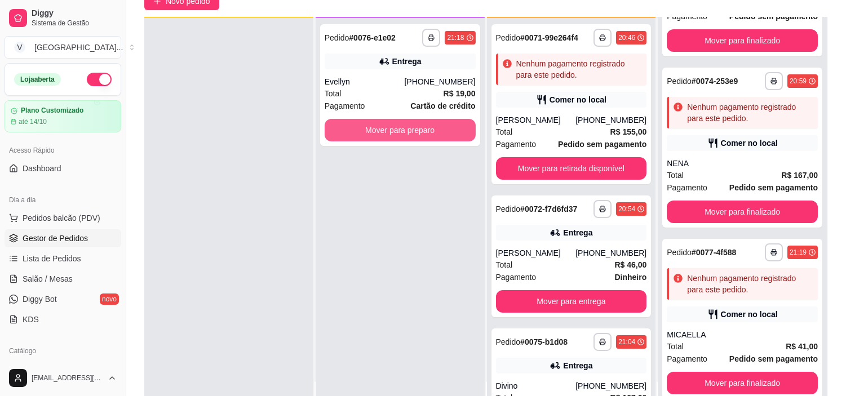
click at [418, 127] on button "Mover para preparo" at bounding box center [400, 130] width 151 height 23
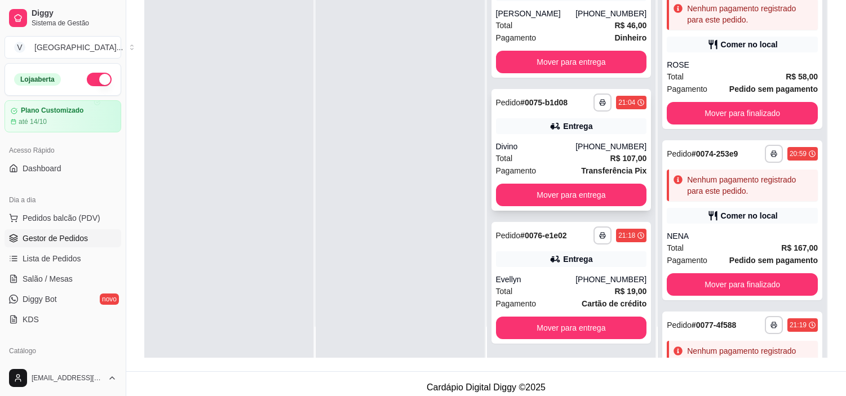
scroll to position [172, 0]
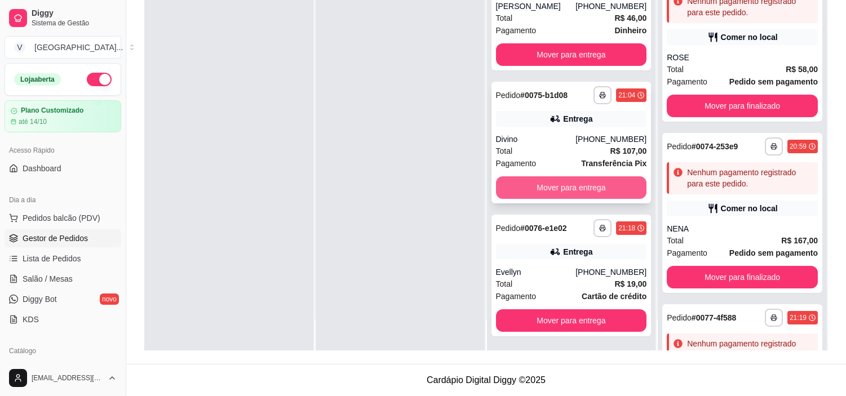
click at [589, 188] on button "Mover para entrega" at bounding box center [571, 188] width 151 height 23
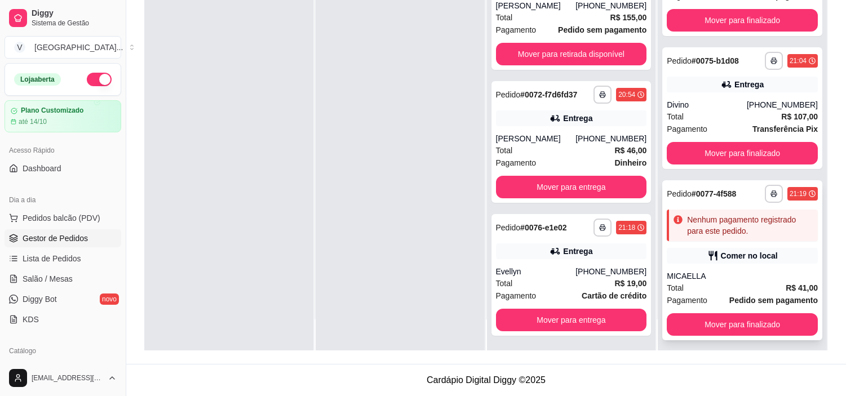
scroll to position [262, 0]
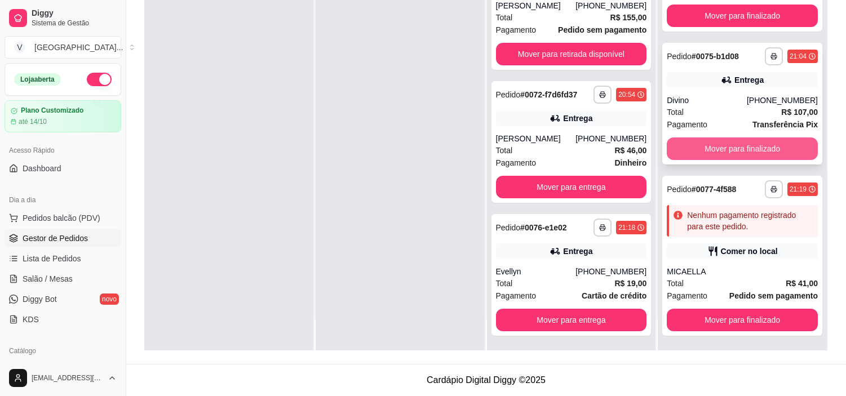
click at [739, 147] on button "Mover para finalizado" at bounding box center [742, 149] width 151 height 23
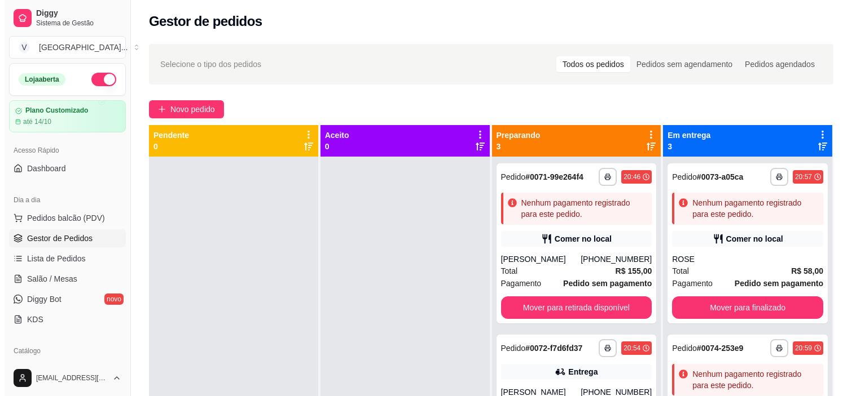
scroll to position [0, 0]
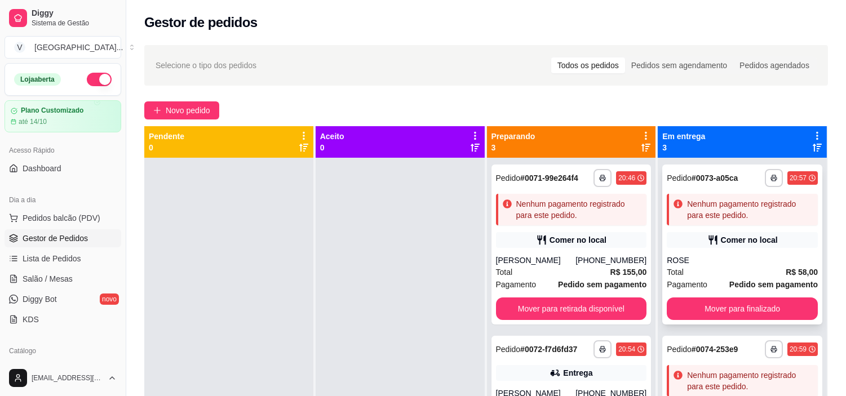
click at [746, 232] on div "Comer no local" at bounding box center [742, 240] width 151 height 16
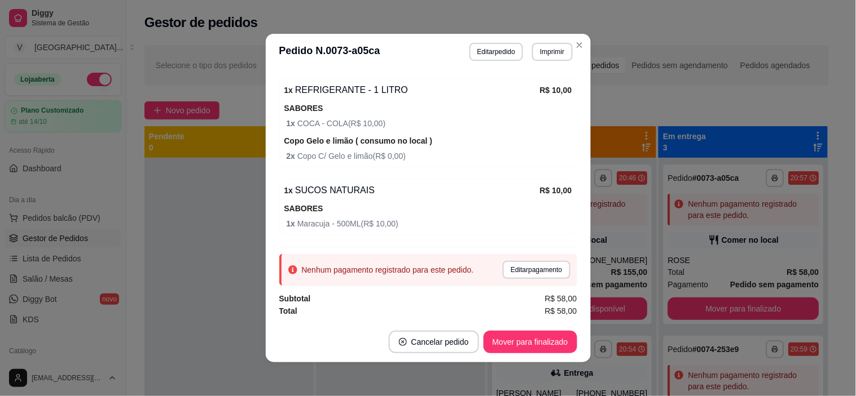
scroll to position [2, 0]
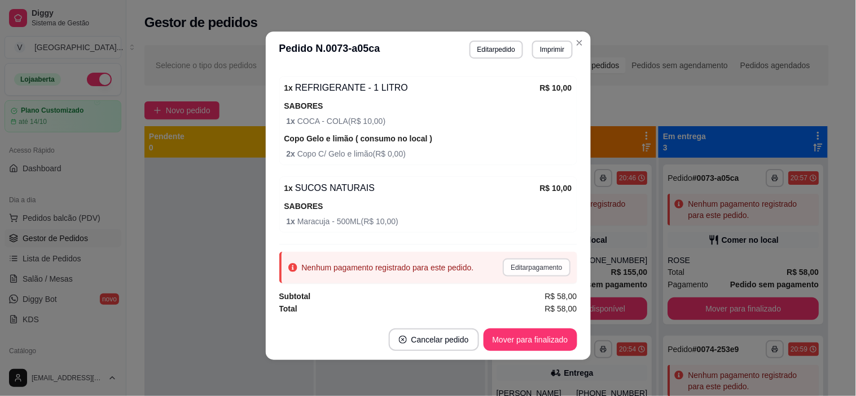
click at [528, 269] on button "Editar pagamento" at bounding box center [535, 268] width 67 height 18
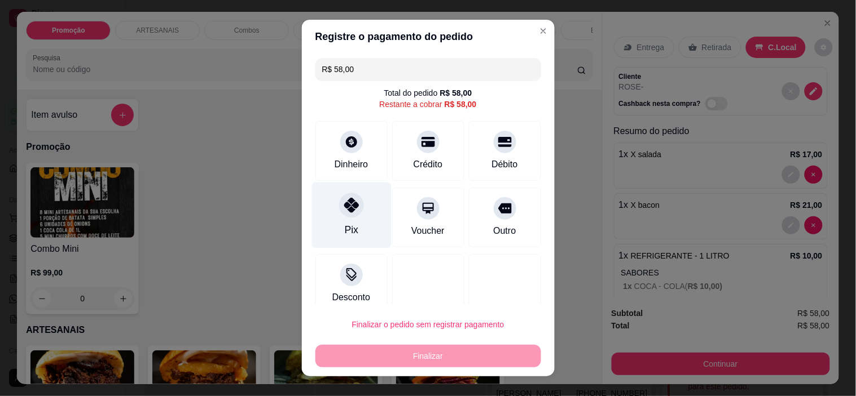
click at [345, 223] on div "Pix" at bounding box center [351, 230] width 14 height 15
type input "R$ 0,00"
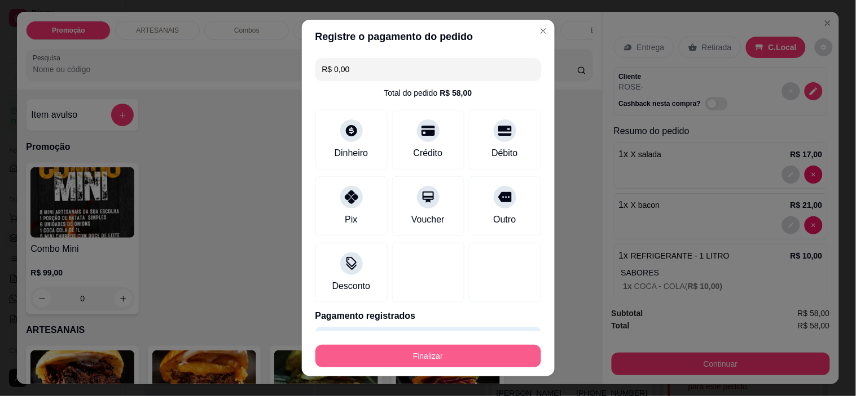
click at [425, 353] on button "Finalizar" at bounding box center [428, 356] width 226 height 23
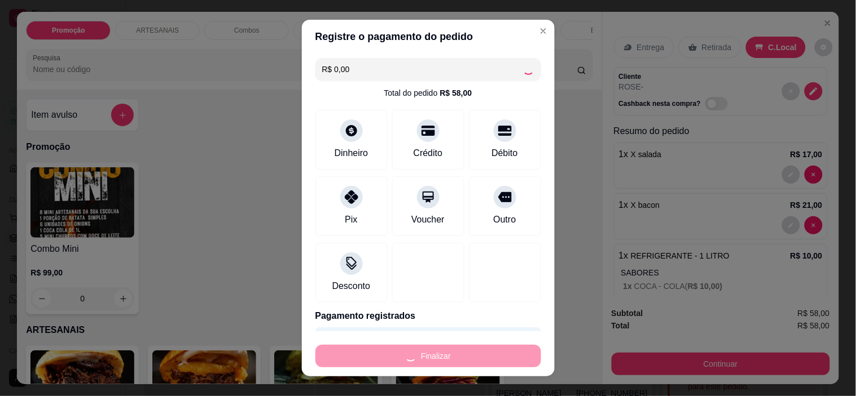
type input "0"
type input "-R$ 58,00"
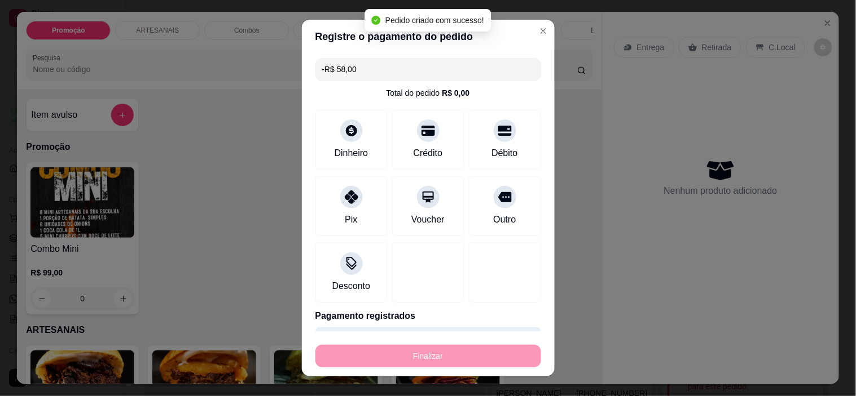
scroll to position [303, 0]
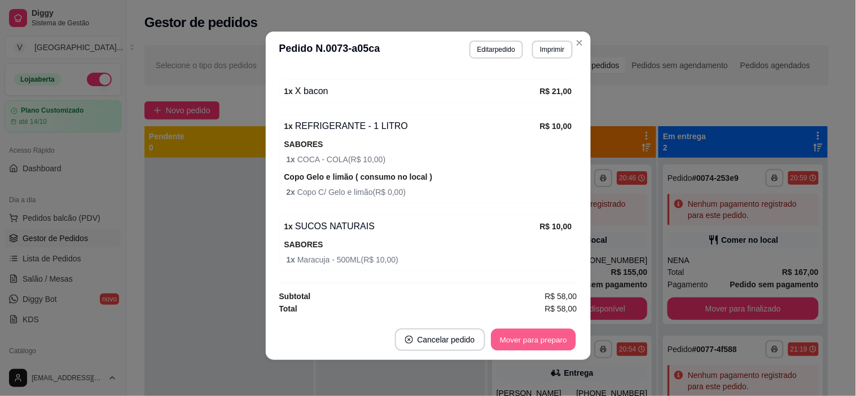
click at [566, 342] on button "Mover para preparo" at bounding box center [533, 340] width 85 height 22
click at [559, 342] on button "Mover para retirada disponível" at bounding box center [514, 340] width 125 height 23
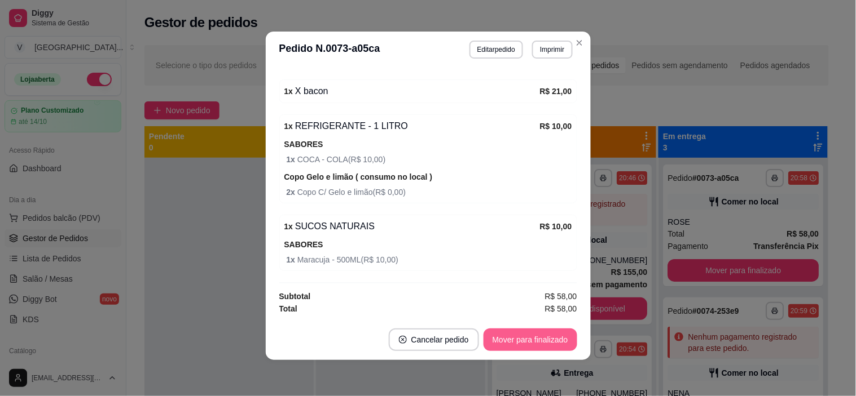
click at [553, 343] on button "Mover para finalizado" at bounding box center [530, 340] width 94 height 23
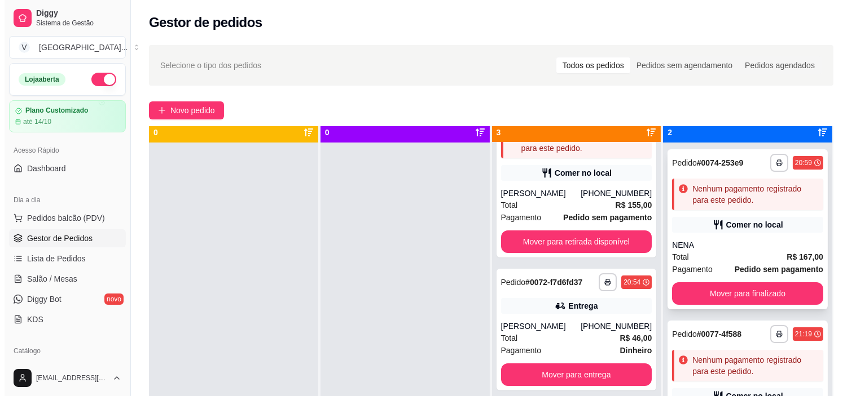
scroll to position [31, 0]
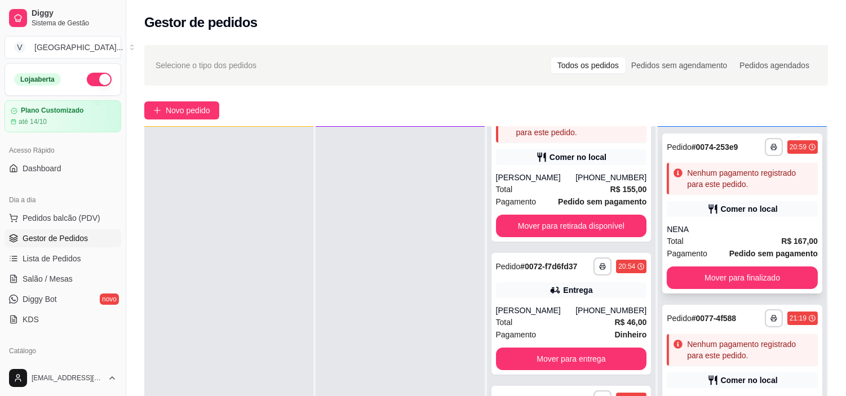
click at [709, 205] on icon at bounding box center [713, 210] width 8 height 10
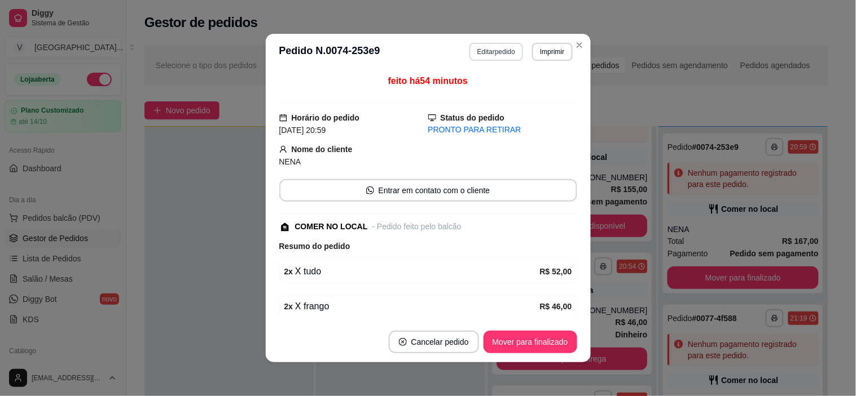
click at [499, 57] on button "Editar pedido" at bounding box center [496, 52] width 54 height 18
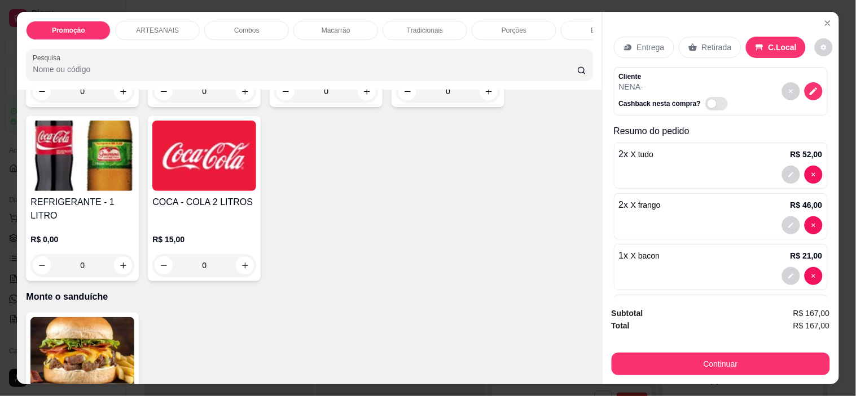
scroll to position [1503, 0]
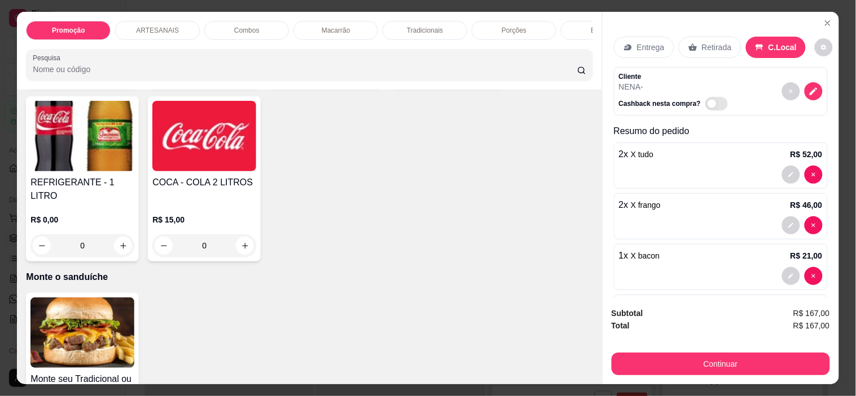
click at [239, 237] on div "0" at bounding box center [204, 246] width 104 height 23
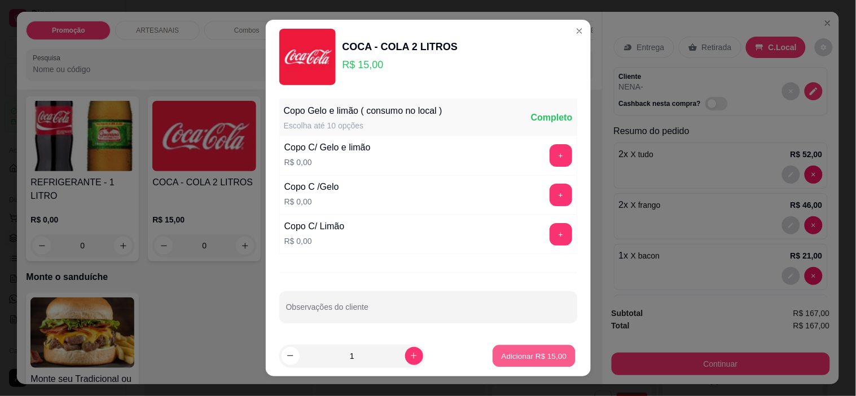
click at [526, 352] on p "Adicionar R$ 15,00" at bounding box center [533, 356] width 65 height 11
type input "1"
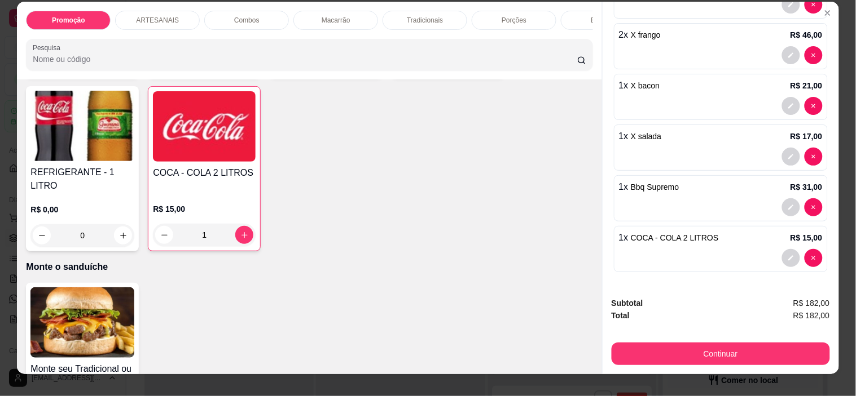
scroll to position [29, 0]
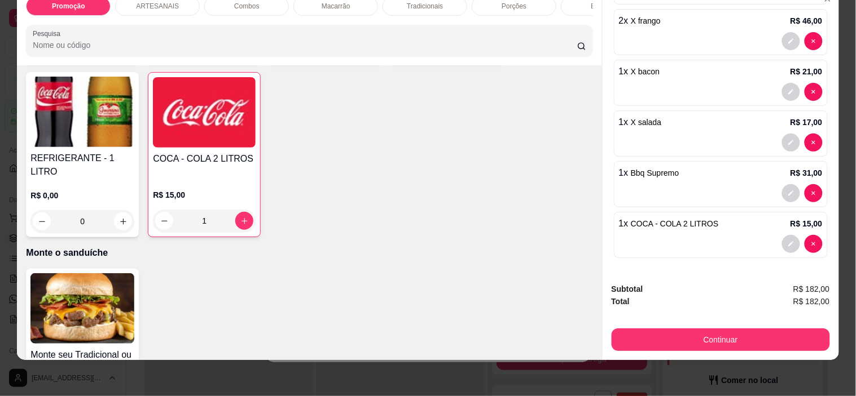
click at [752, 331] on button "Continuar" at bounding box center [720, 340] width 218 height 23
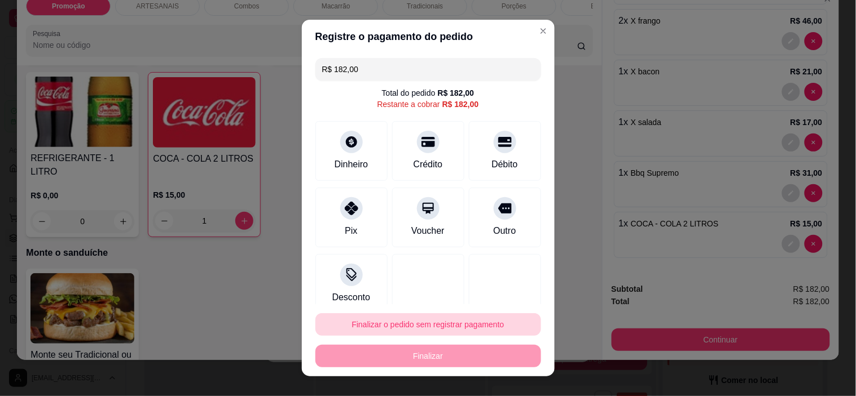
click at [473, 326] on button "Finalizar o pedido sem registrar pagamento" at bounding box center [428, 325] width 226 height 23
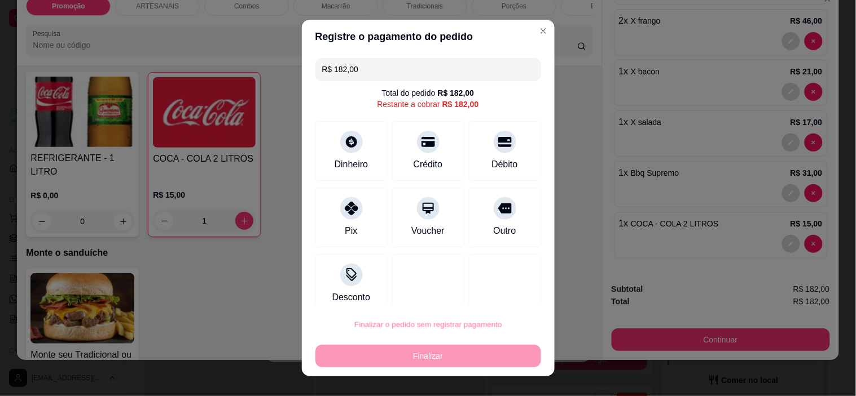
click at [500, 295] on button "Confirmar" at bounding box center [493, 292] width 42 height 17
type input "0"
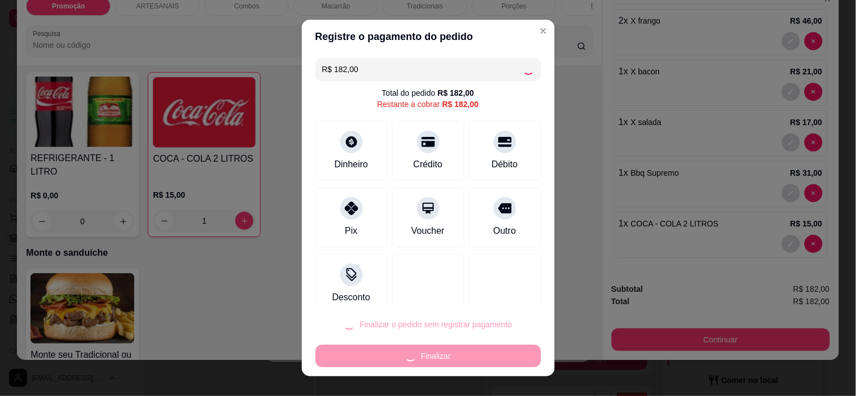
type input "0"
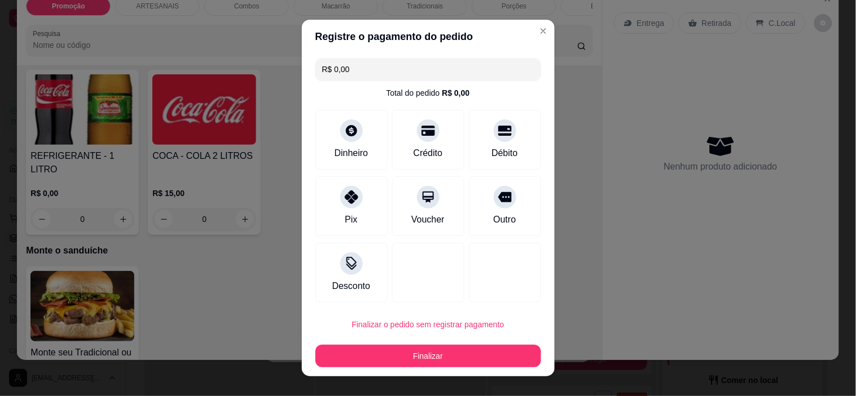
type input "R$ 0,00"
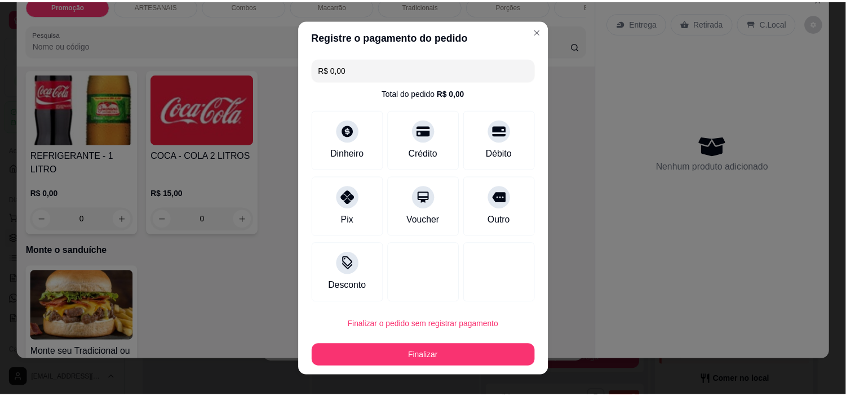
scroll to position [1501, 0]
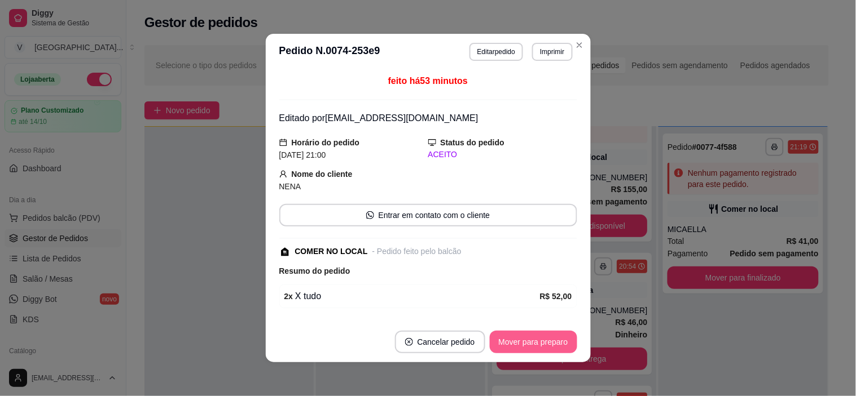
click at [544, 342] on button "Mover para preparo" at bounding box center [533, 342] width 87 height 23
click at [535, 349] on button "Mover para retirada disponível" at bounding box center [514, 342] width 125 height 23
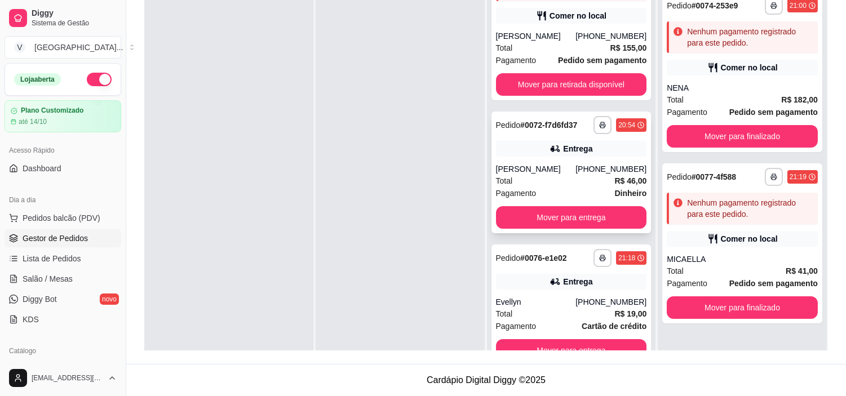
scroll to position [0, 0]
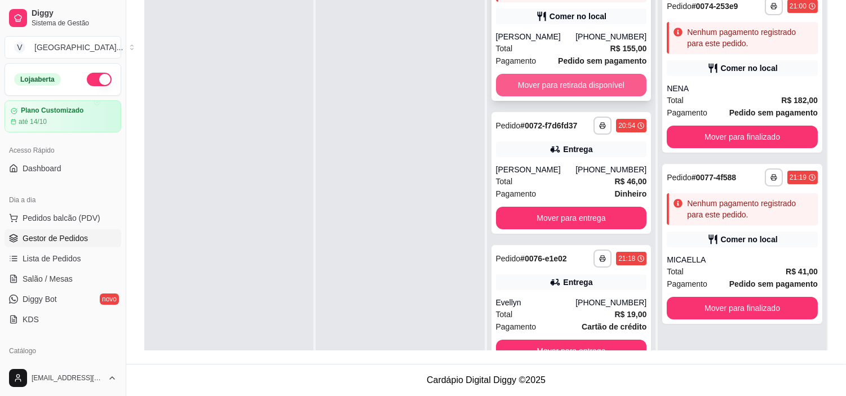
click at [521, 86] on button "Mover para retirada disponível" at bounding box center [571, 85] width 151 height 23
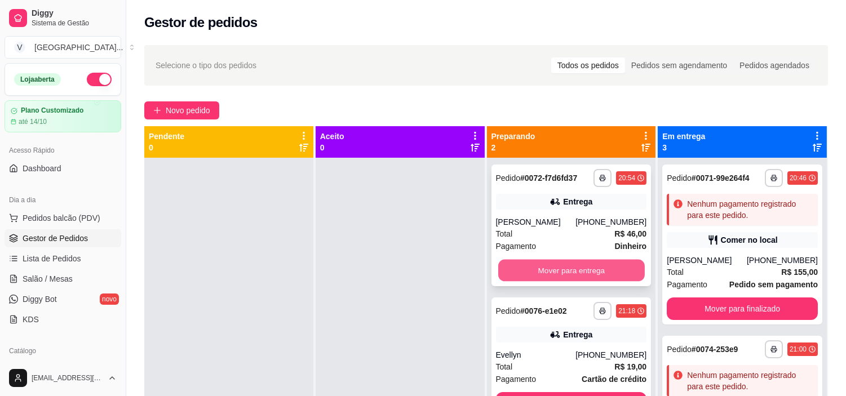
click at [571, 279] on button "Mover para entrega" at bounding box center [572, 271] width 147 height 22
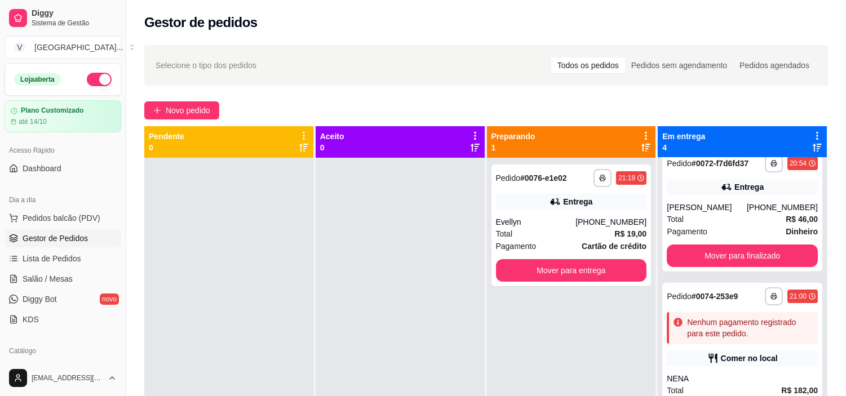
scroll to position [262, 0]
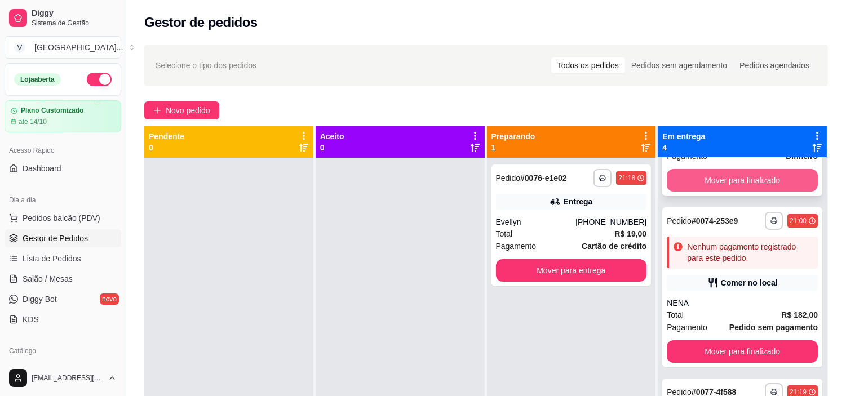
click at [752, 185] on button "Mover para finalizado" at bounding box center [742, 180] width 151 height 23
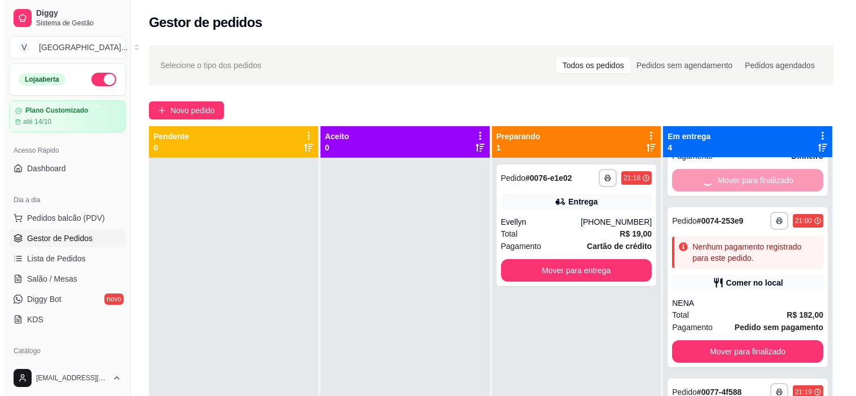
scroll to position [128, 0]
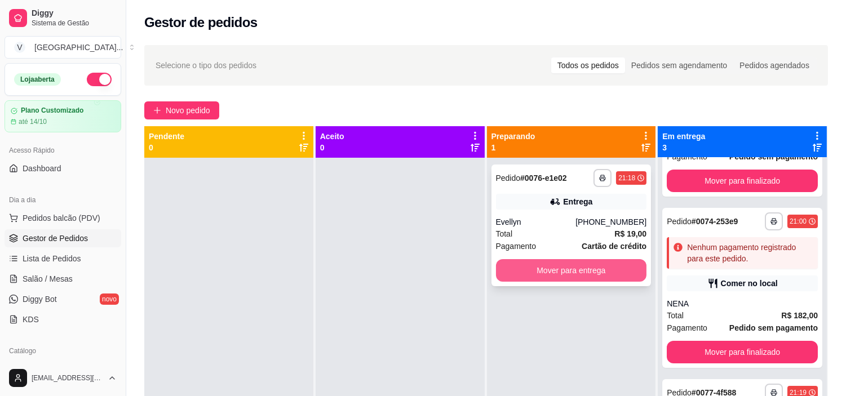
click at [602, 258] on div "**********" at bounding box center [572, 226] width 160 height 122
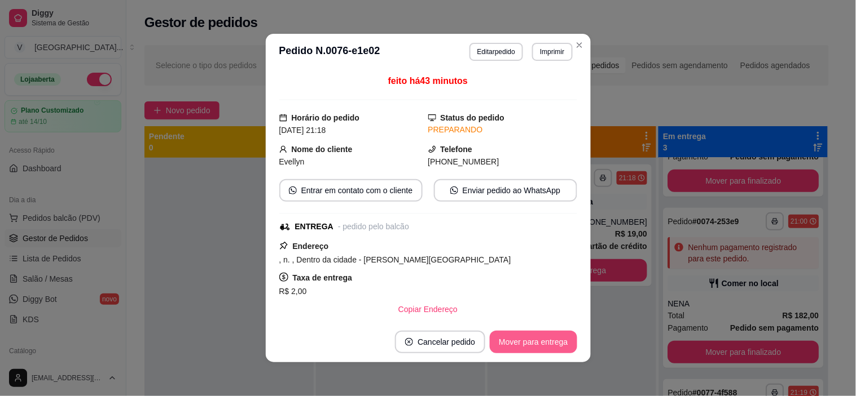
click at [545, 345] on button "Mover para entrega" at bounding box center [533, 342] width 87 height 23
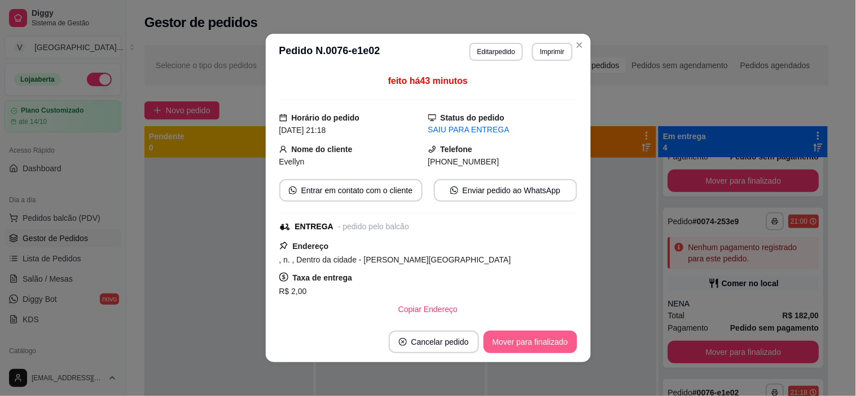
click at [536, 336] on button "Mover para finalizado" at bounding box center [530, 342] width 94 height 23
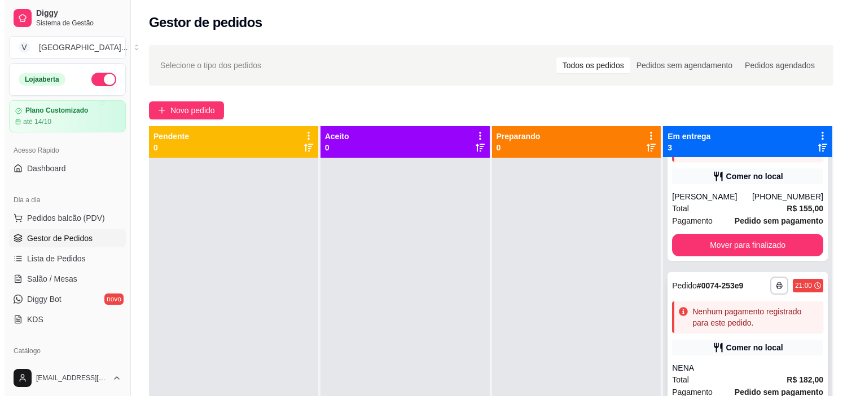
scroll to position [125, 0]
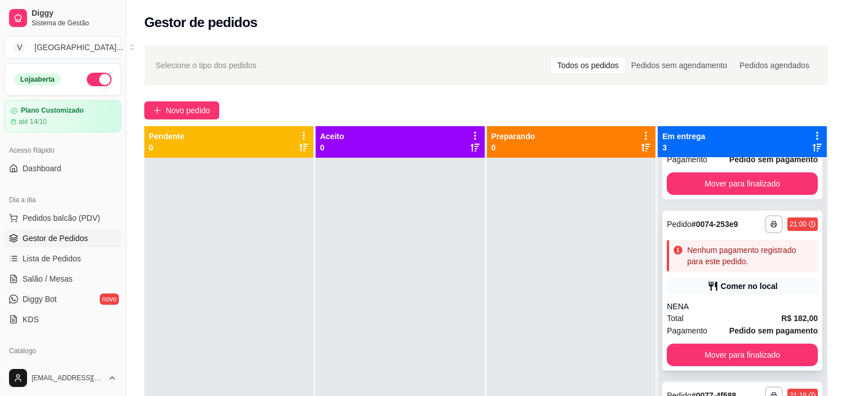
click at [744, 308] on div "NENA" at bounding box center [742, 306] width 151 height 11
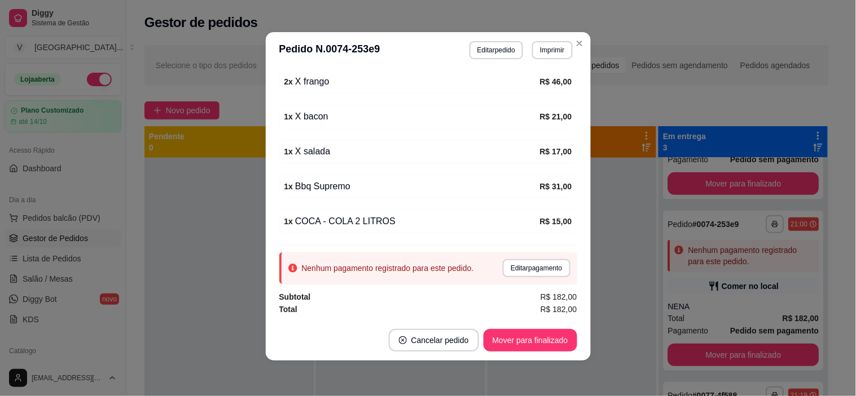
scroll to position [2, 0]
click at [533, 266] on button "Editar pagamento" at bounding box center [535, 268] width 67 height 18
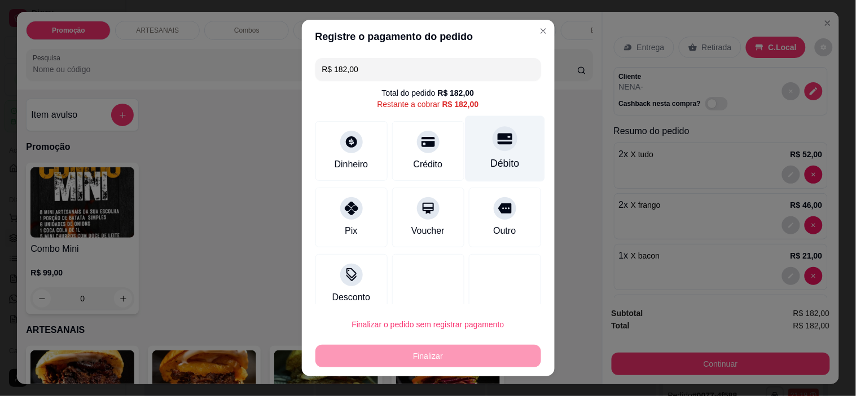
click at [493, 164] on div "Débito" at bounding box center [504, 163] width 29 height 15
type input "R$ 0,00"
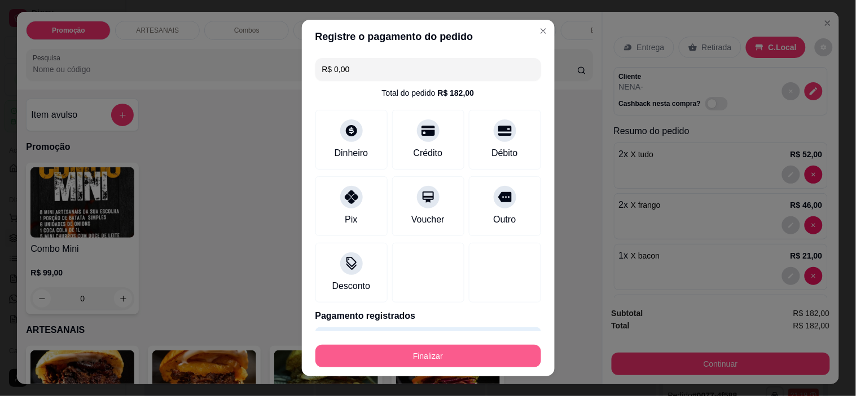
click at [475, 354] on button "Finalizar" at bounding box center [428, 356] width 226 height 23
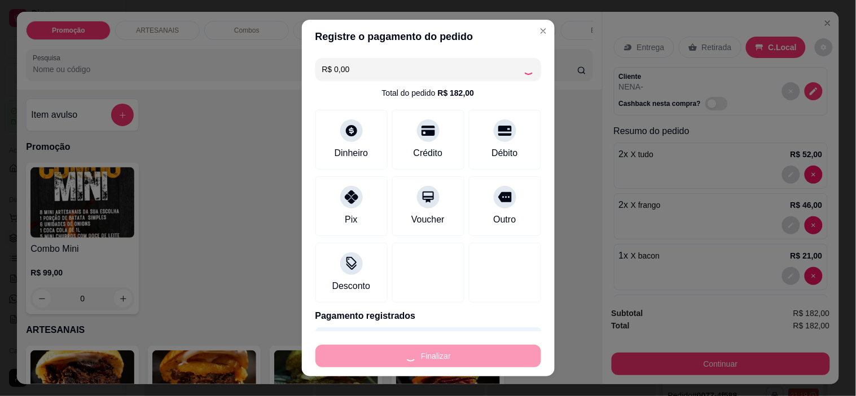
type input "0"
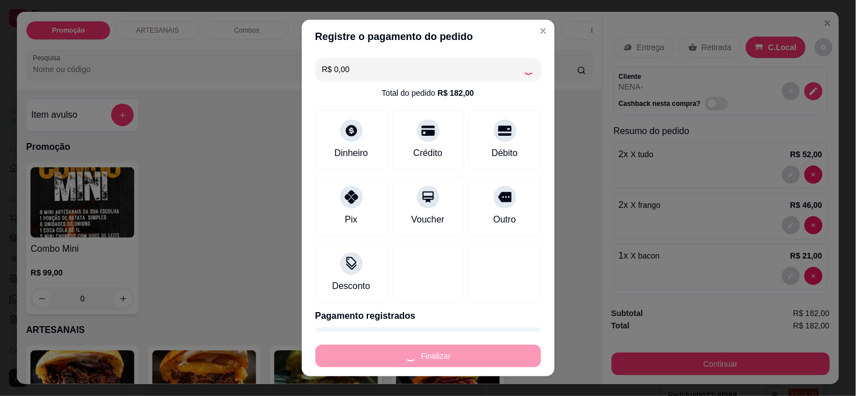
type input "0"
type input "-R$ 182,00"
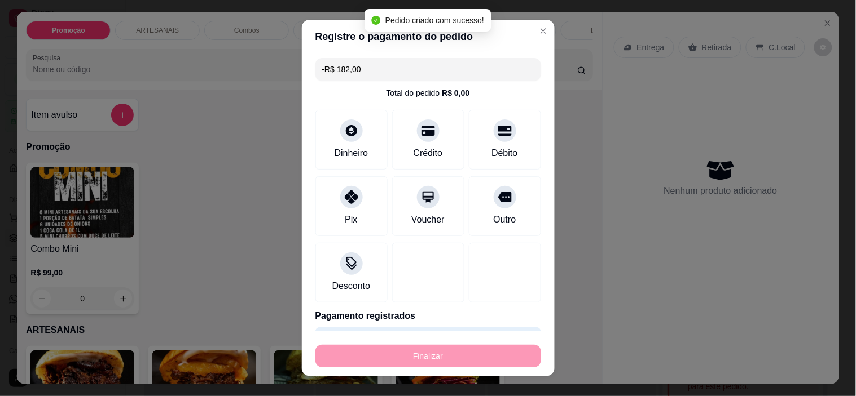
scroll to position [275, 0]
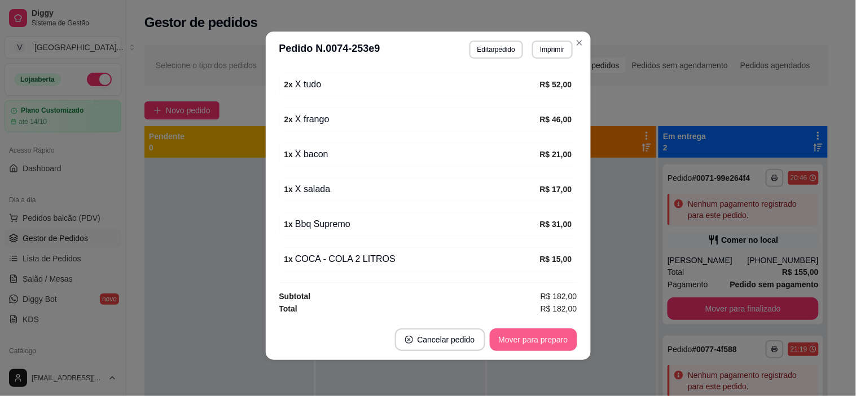
click at [539, 346] on button "Mover para preparo" at bounding box center [533, 340] width 87 height 23
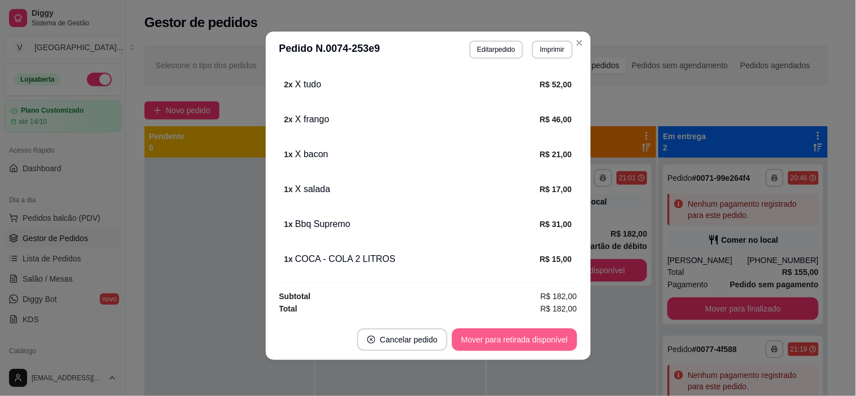
click at [539, 346] on button "Mover para retirada disponível" at bounding box center [514, 340] width 125 height 23
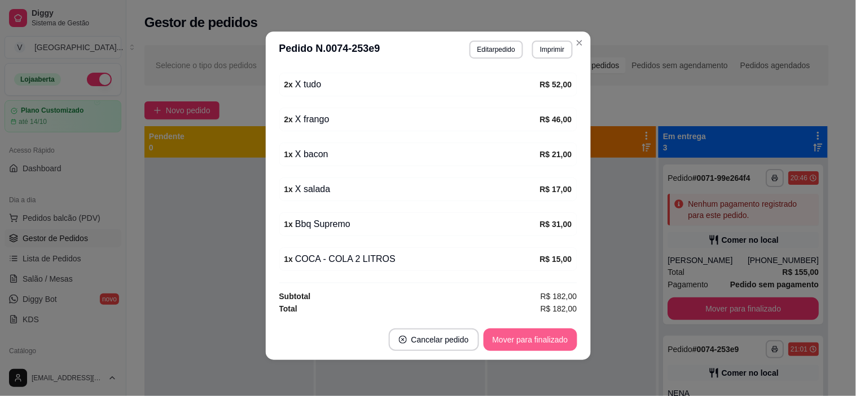
click at [544, 345] on button "Mover para finalizado" at bounding box center [530, 340] width 94 height 23
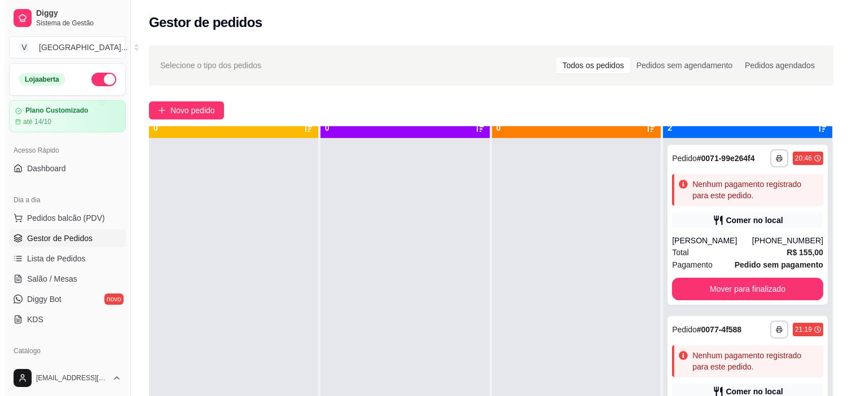
scroll to position [31, 0]
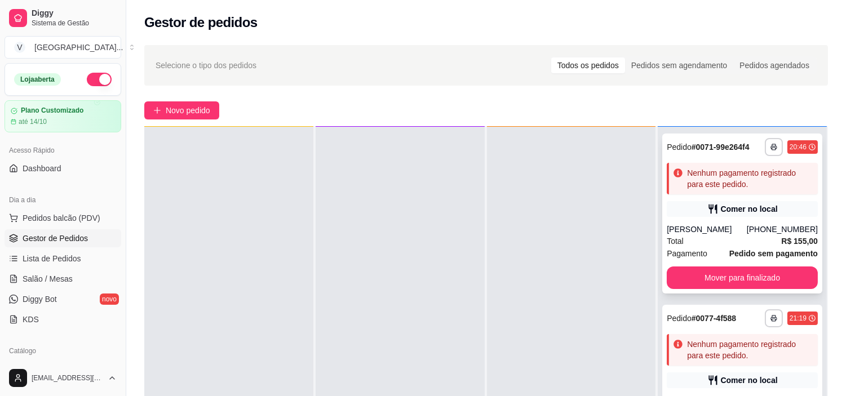
click at [742, 228] on div "[PERSON_NAME]" at bounding box center [707, 229] width 80 height 11
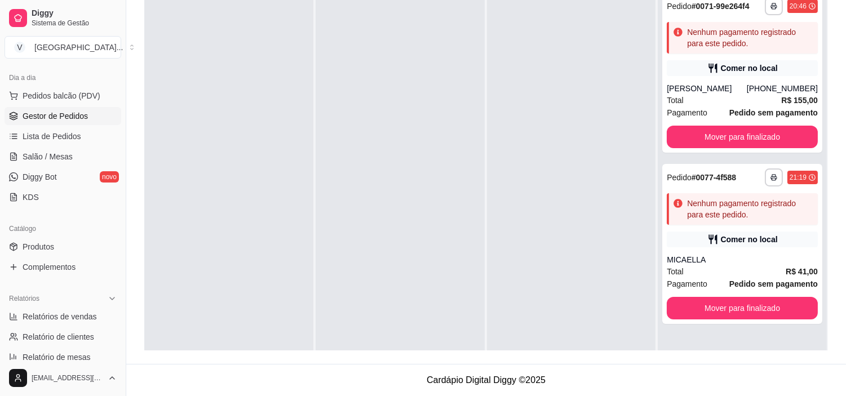
scroll to position [125, 0]
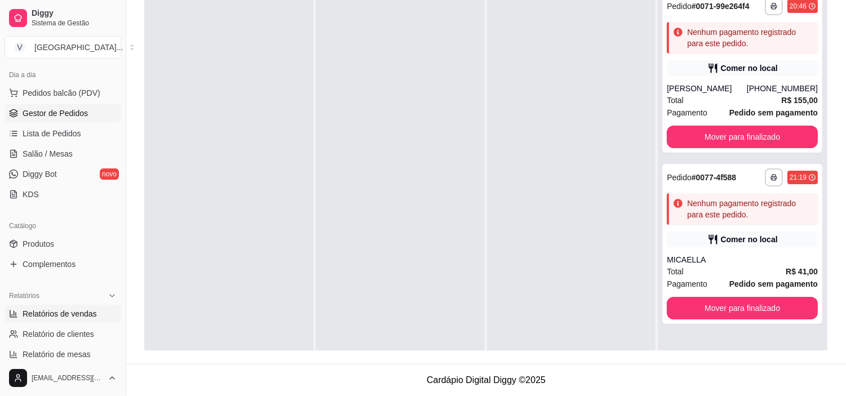
click at [75, 318] on span "Relatórios de vendas" at bounding box center [60, 313] width 74 height 11
select select "ALL"
select select "0"
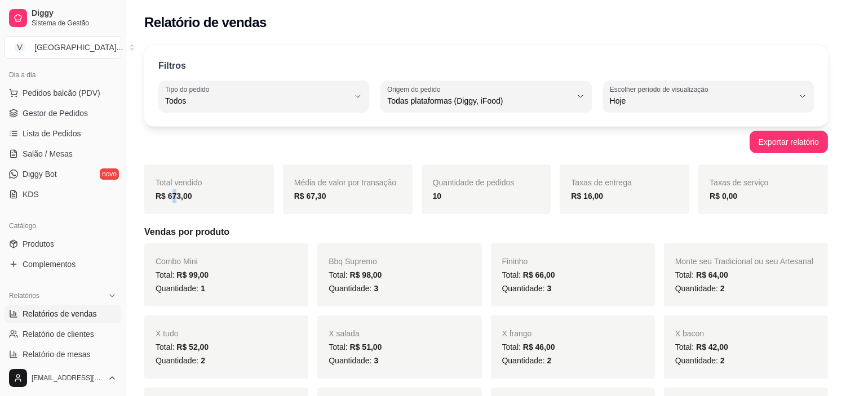
click at [175, 196] on strong "R$ 673,00" at bounding box center [174, 196] width 37 height 9
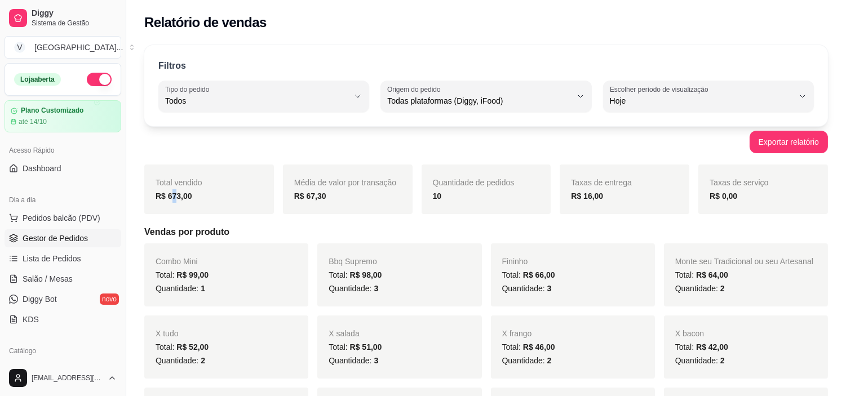
click at [80, 238] on span "Gestor de Pedidos" at bounding box center [55, 238] width 65 height 11
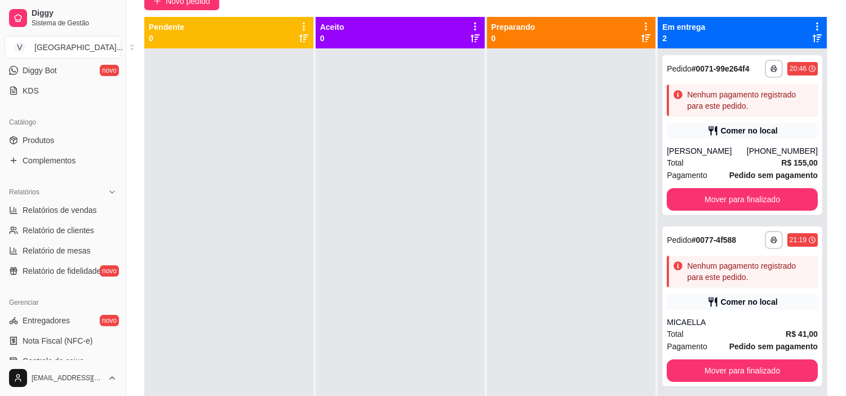
scroll to position [250, 0]
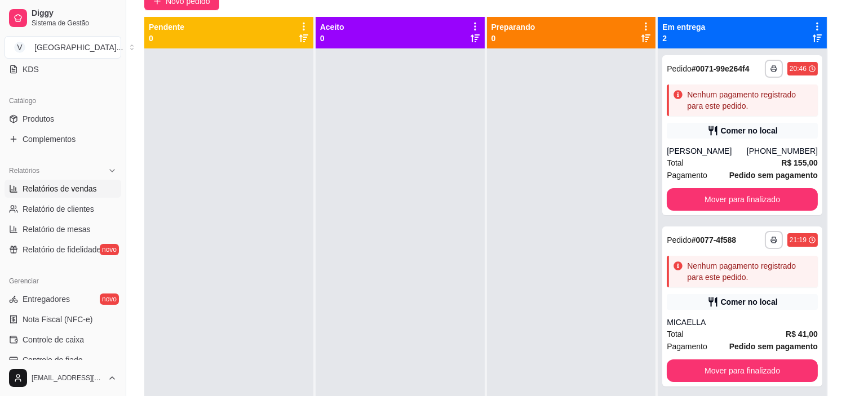
click at [78, 193] on span "Relatórios de vendas" at bounding box center [60, 188] width 74 height 11
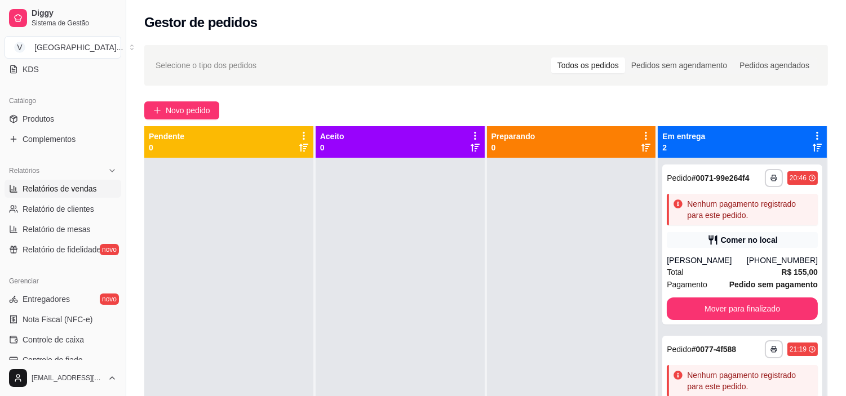
select select "ALL"
select select "0"
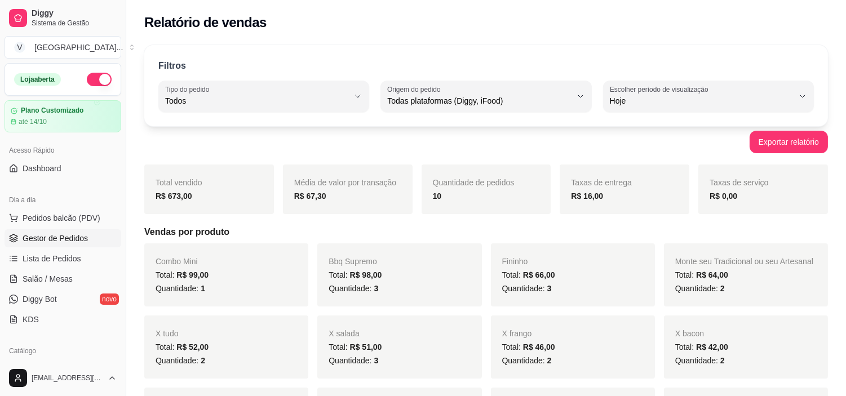
click at [66, 239] on span "Gestor de Pedidos" at bounding box center [55, 238] width 65 height 11
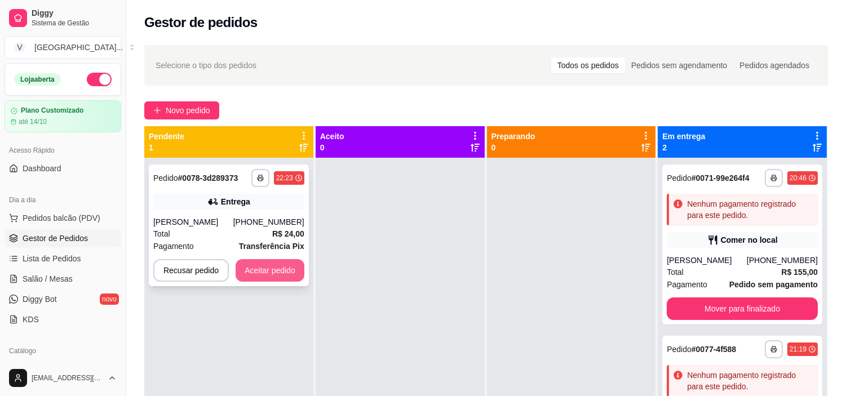
click at [245, 266] on button "Aceitar pedido" at bounding box center [270, 270] width 69 height 23
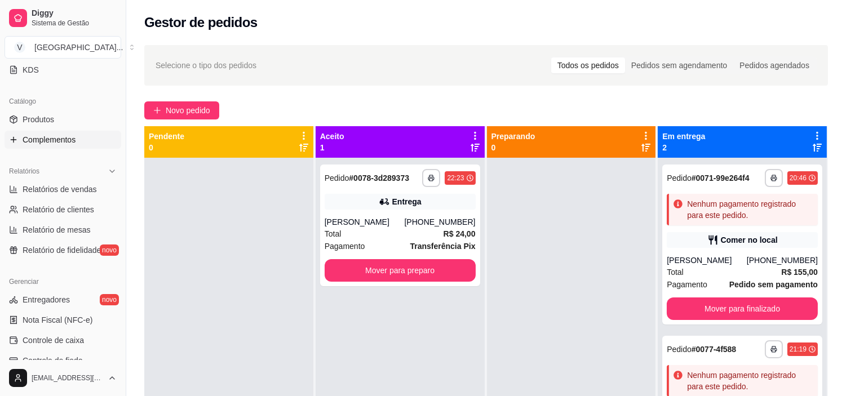
scroll to position [250, 0]
click at [80, 187] on span "Relatórios de vendas" at bounding box center [60, 188] width 74 height 11
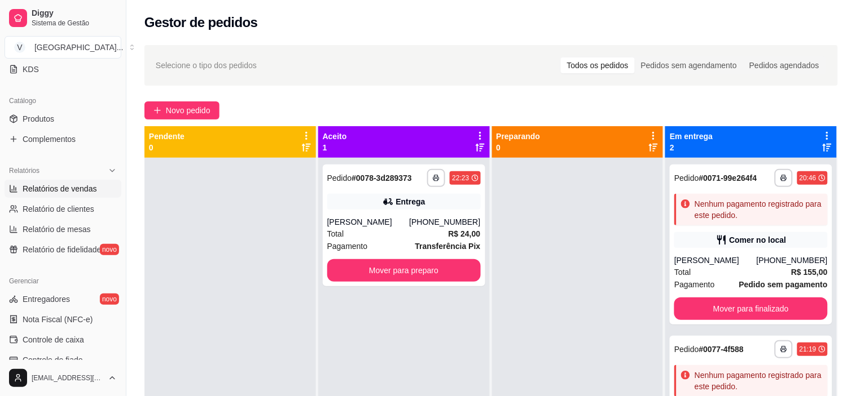
select select "ALL"
select select "0"
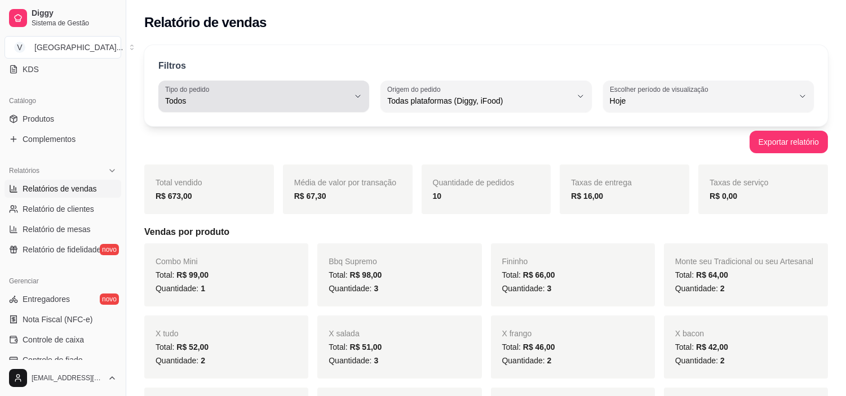
click at [338, 96] on span "Todos" at bounding box center [257, 100] width 184 height 11
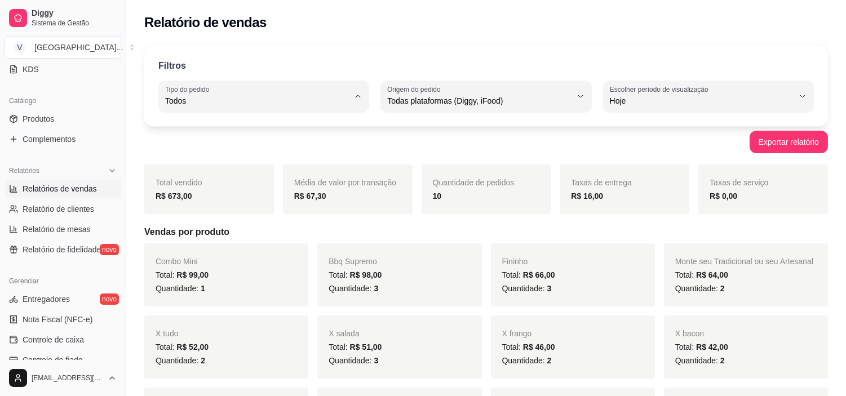
click at [211, 149] on span "Entrega" at bounding box center [258, 146] width 174 height 11
type input "DELIVERY"
select select "DELIVERY"
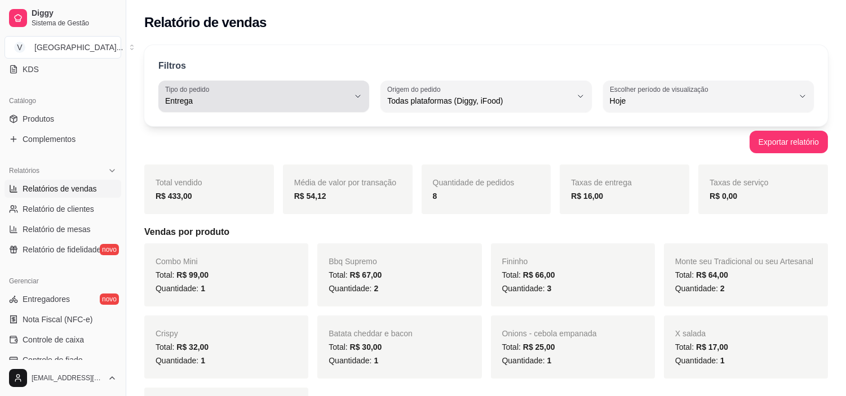
click at [274, 86] on div "Entrega" at bounding box center [257, 96] width 184 height 23
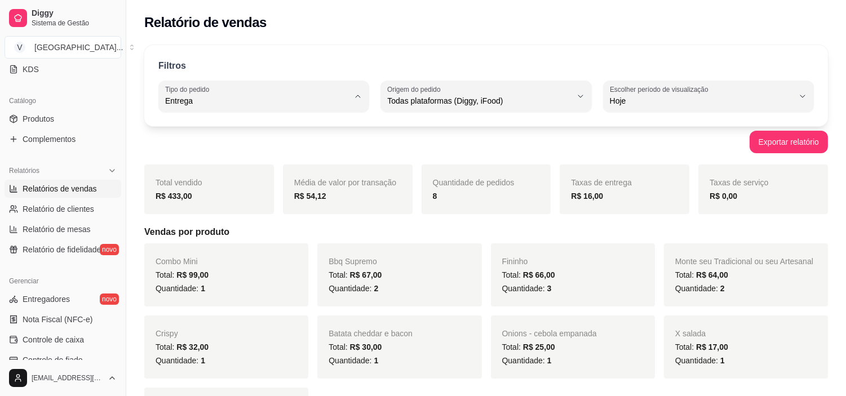
click at [260, 128] on span "Todos" at bounding box center [258, 127] width 174 height 11
type input "ALL"
select select "ALL"
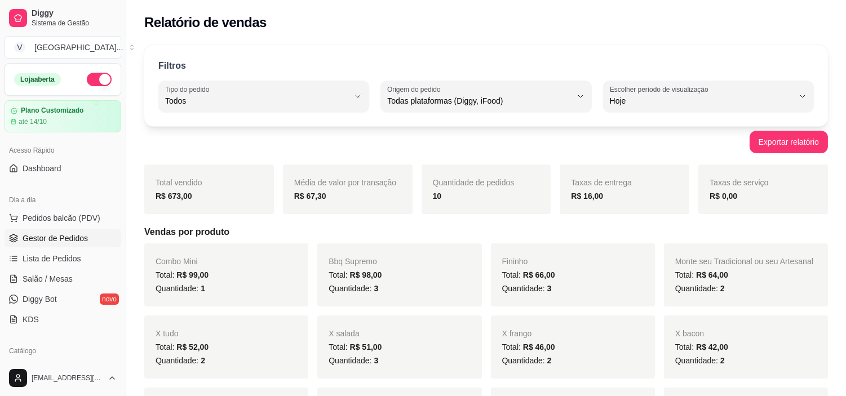
click at [63, 235] on span "Gestor de Pedidos" at bounding box center [55, 238] width 65 height 11
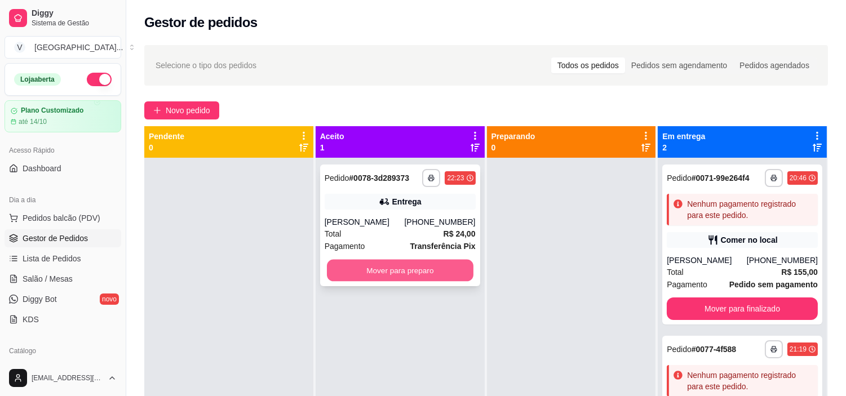
click at [394, 272] on button "Mover para preparo" at bounding box center [400, 271] width 147 height 22
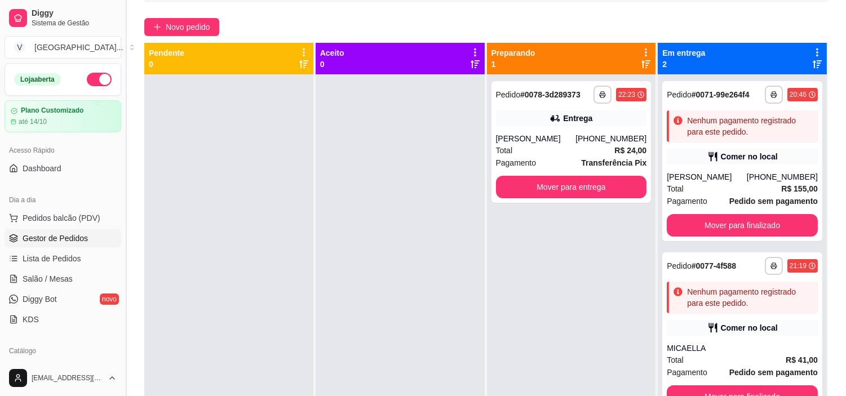
scroll to position [63, 0]
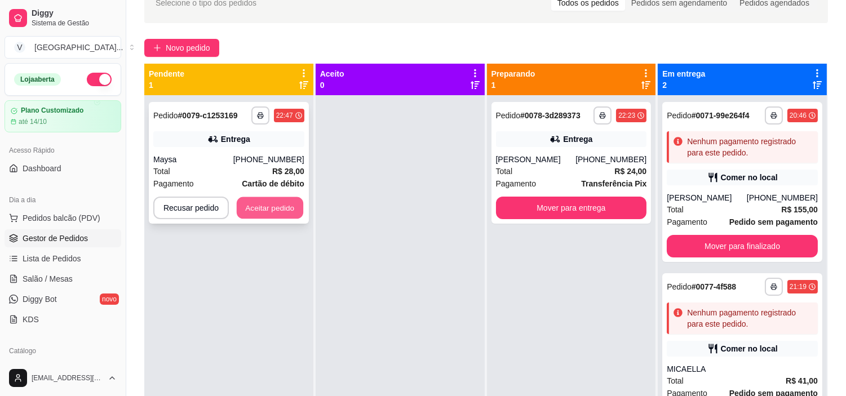
click at [252, 205] on button "Aceitar pedido" at bounding box center [270, 208] width 67 height 22
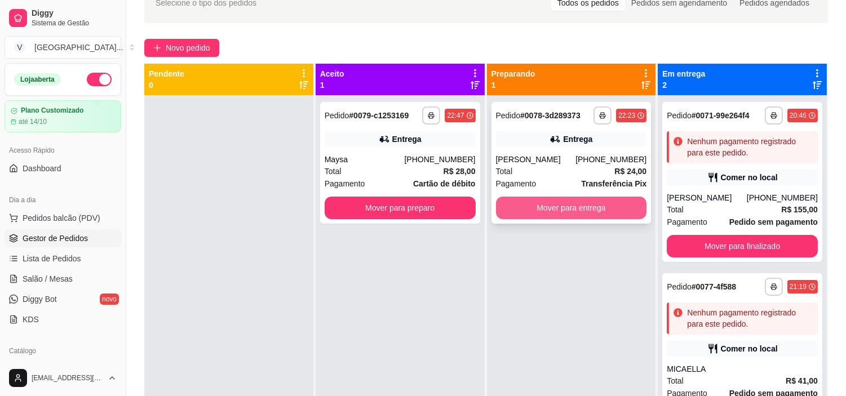
click at [566, 208] on button "Mover para entrega" at bounding box center [571, 208] width 151 height 23
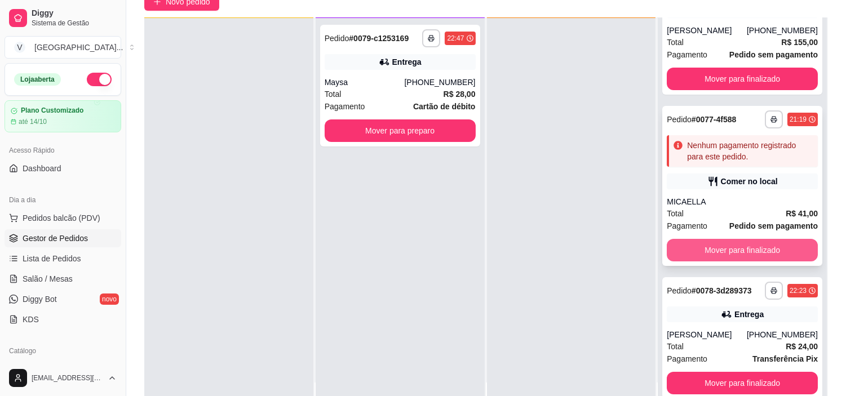
scroll to position [172, 0]
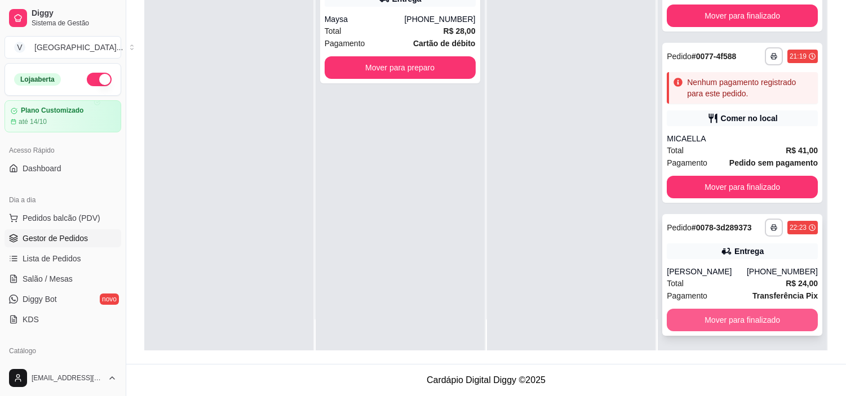
click at [757, 325] on button "Mover para finalizado" at bounding box center [742, 320] width 151 height 23
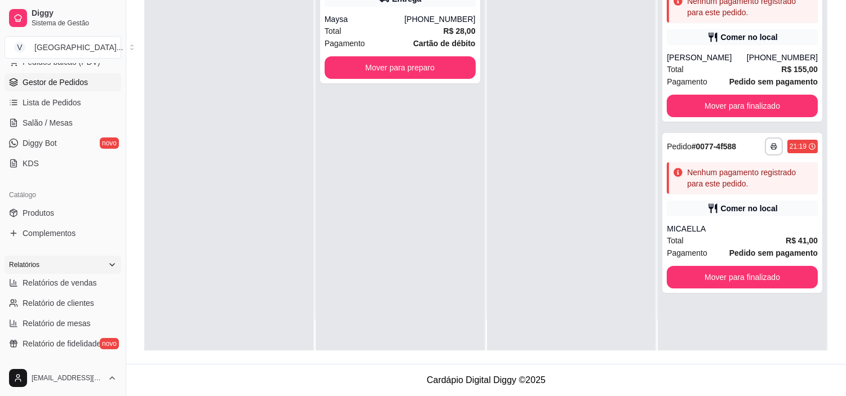
scroll to position [188, 0]
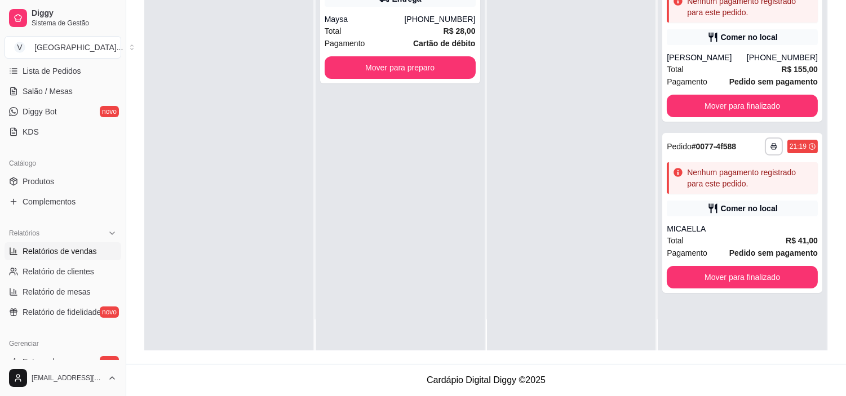
click at [72, 249] on span "Relatórios de vendas" at bounding box center [60, 251] width 74 height 11
select select "ALL"
select select "0"
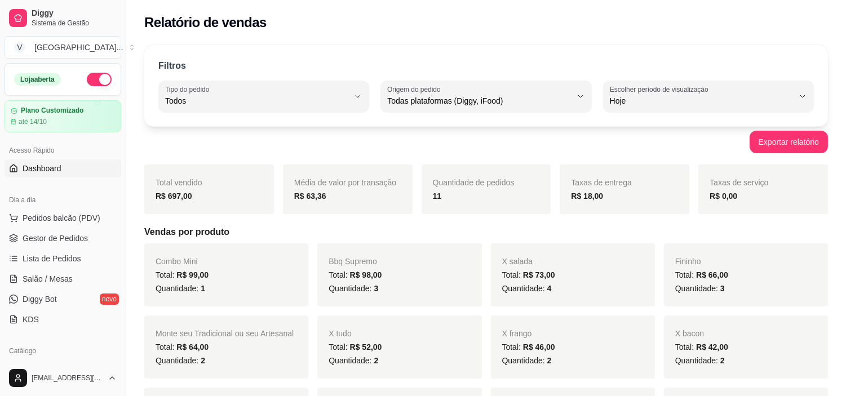
click at [59, 168] on span "Dashboard" at bounding box center [42, 168] width 39 height 11
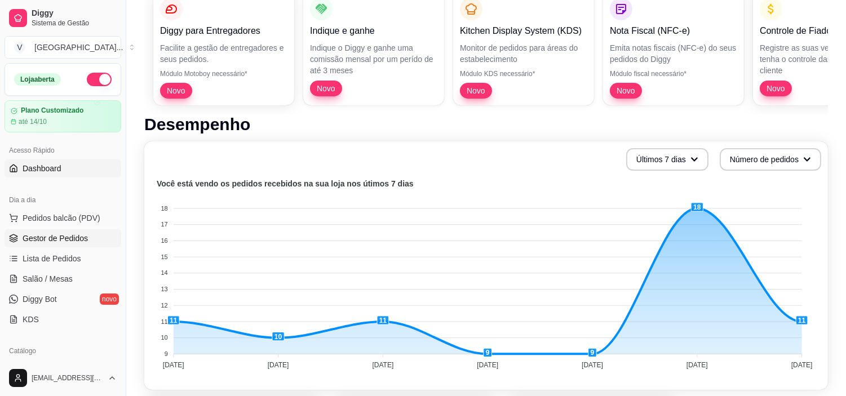
scroll to position [125, 0]
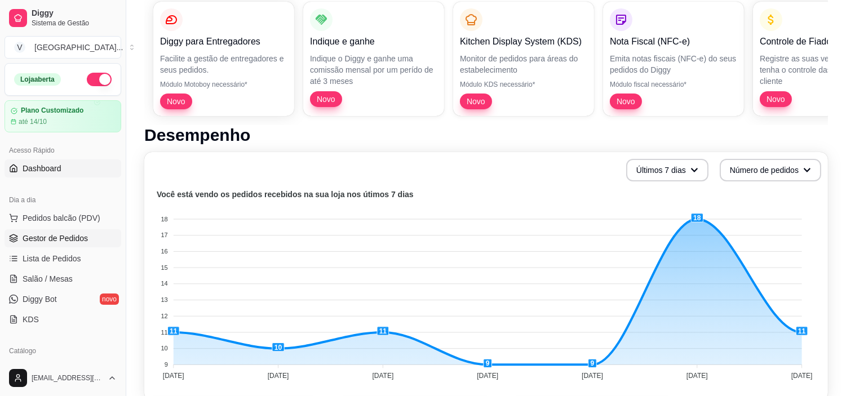
click at [69, 241] on span "Gestor de Pedidos" at bounding box center [55, 238] width 65 height 11
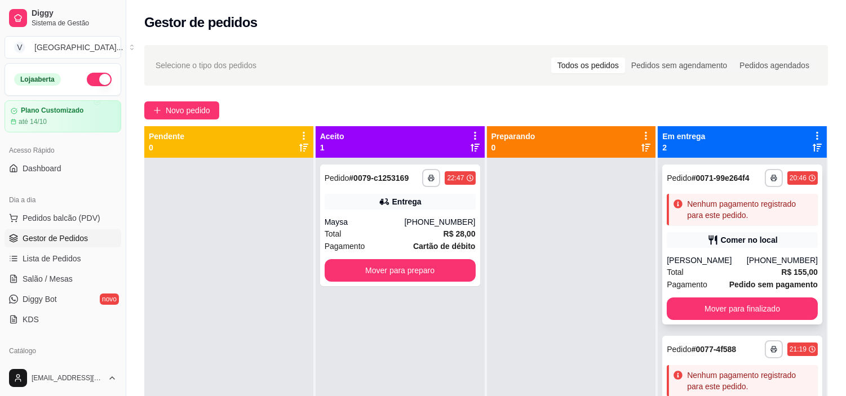
click at [753, 258] on div "[PHONE_NUMBER]" at bounding box center [782, 260] width 71 height 11
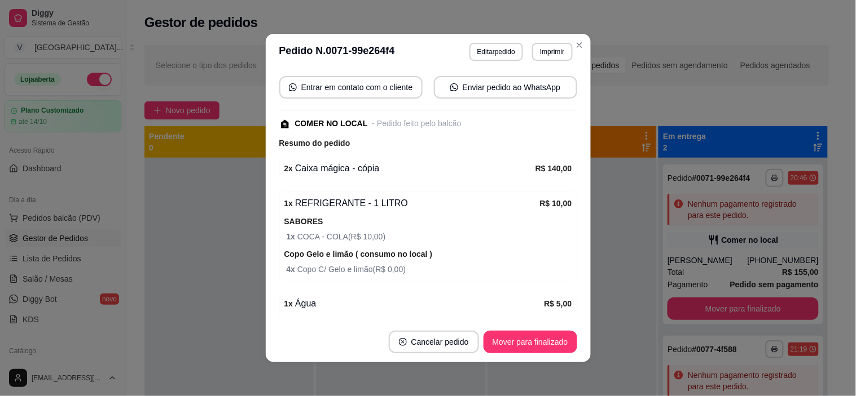
scroll to position [242, 0]
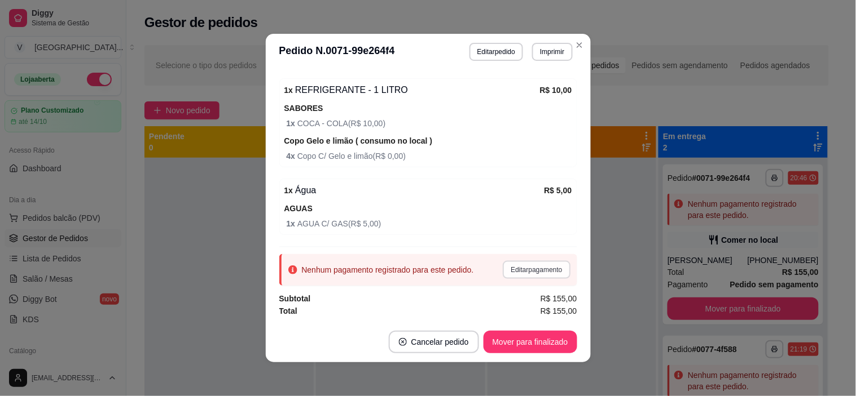
click at [525, 266] on button "Editar pagamento" at bounding box center [535, 270] width 67 height 18
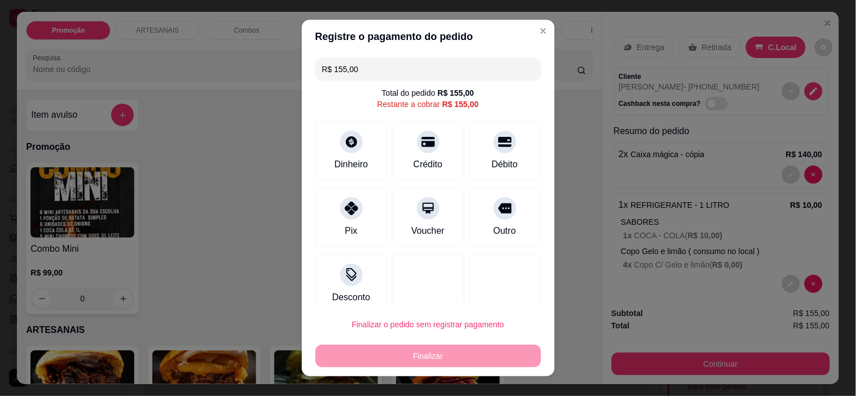
drag, startPoint x: 373, startPoint y: 70, endPoint x: 311, endPoint y: 74, distance: 62.2
click at [315, 74] on div "R$ 155,00" at bounding box center [428, 69] width 226 height 23
click at [429, 154] on div "Crédito" at bounding box center [428, 149] width 80 height 66
drag, startPoint x: 395, startPoint y: 65, endPoint x: 258, endPoint y: 46, distance: 137.8
click at [258, 46] on div "Registre o pagamento do pedido R$ 78,34 Total do pedido R$ 155,00 Restante a co…" at bounding box center [428, 198] width 856 height 396
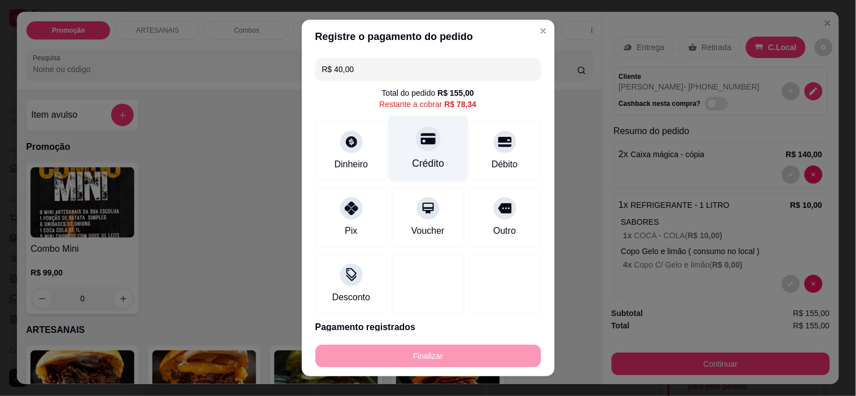
click at [418, 160] on div "Crédito" at bounding box center [428, 163] width 32 height 15
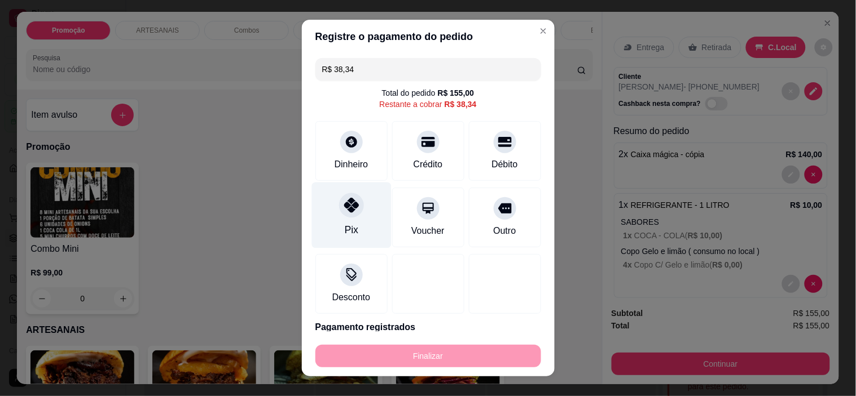
click at [354, 206] on div at bounding box center [351, 205] width 25 height 25
type input "R$ 0,00"
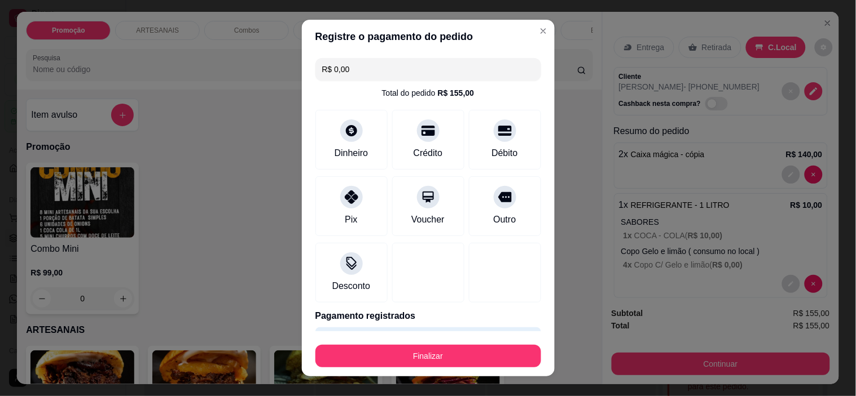
click at [443, 354] on button "Finalizar" at bounding box center [428, 356] width 226 height 23
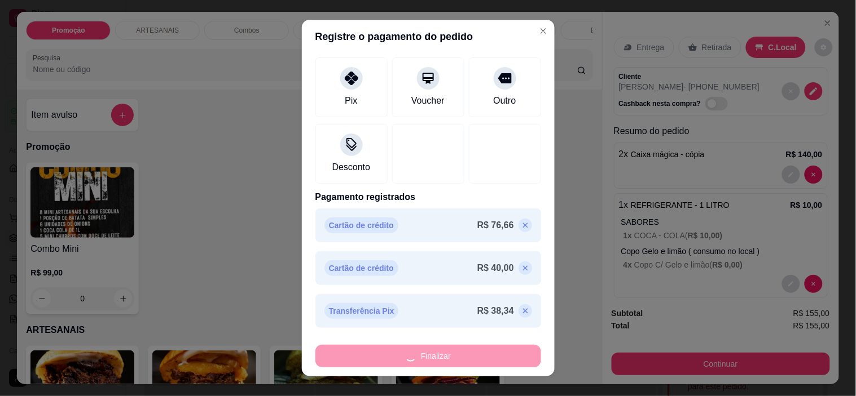
scroll to position [120, 0]
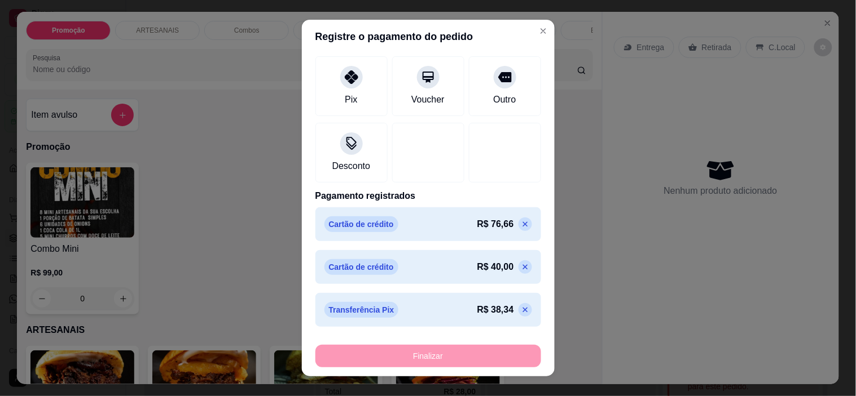
type input "0"
type input "-R$ 155,00"
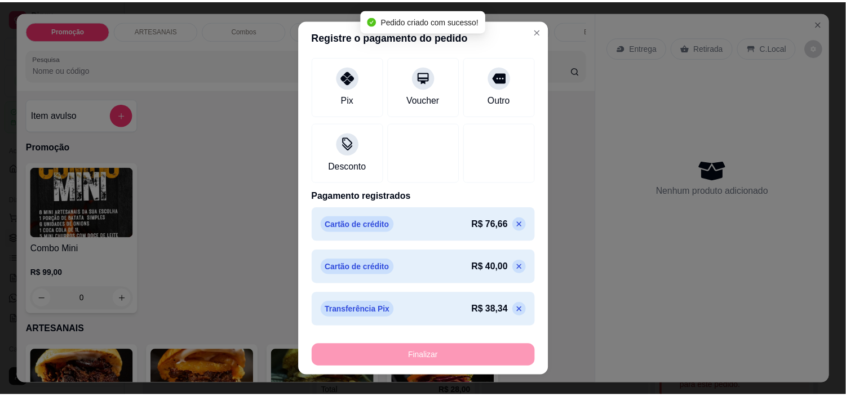
scroll to position [292, 0]
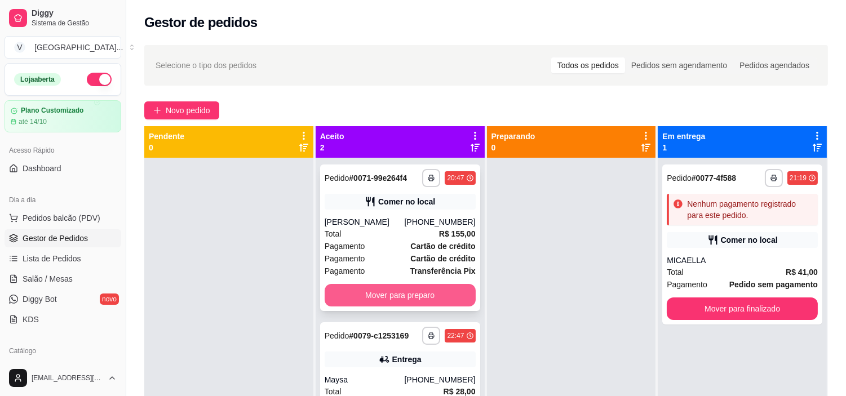
click at [399, 291] on button "Mover para preparo" at bounding box center [400, 295] width 151 height 23
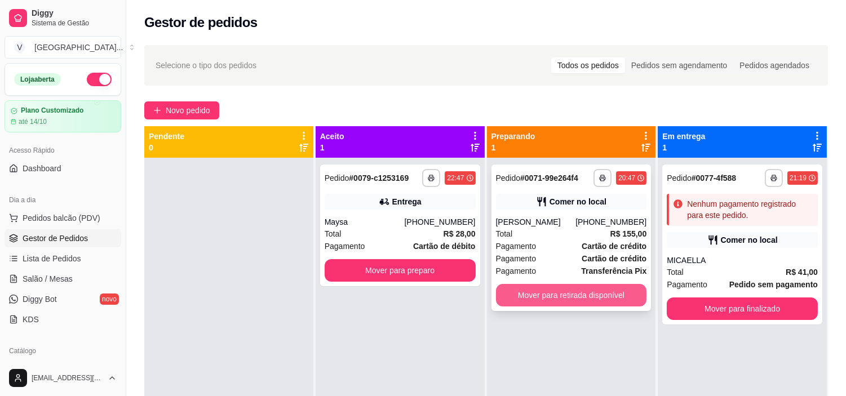
click at [582, 302] on button "Mover para retirada disponível" at bounding box center [571, 295] width 151 height 23
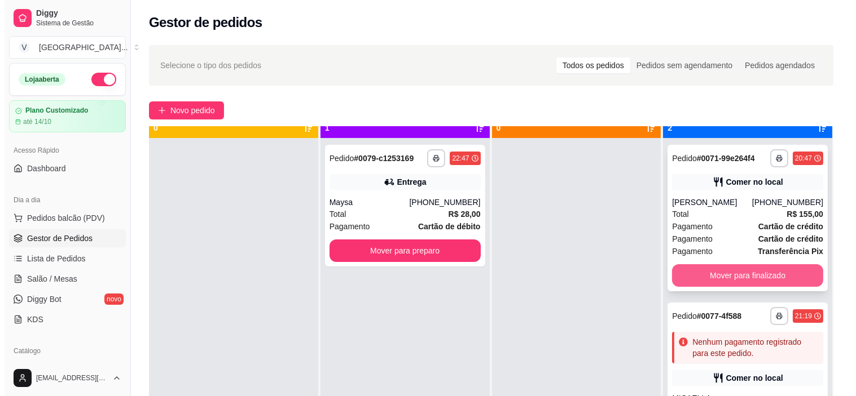
scroll to position [31, 0]
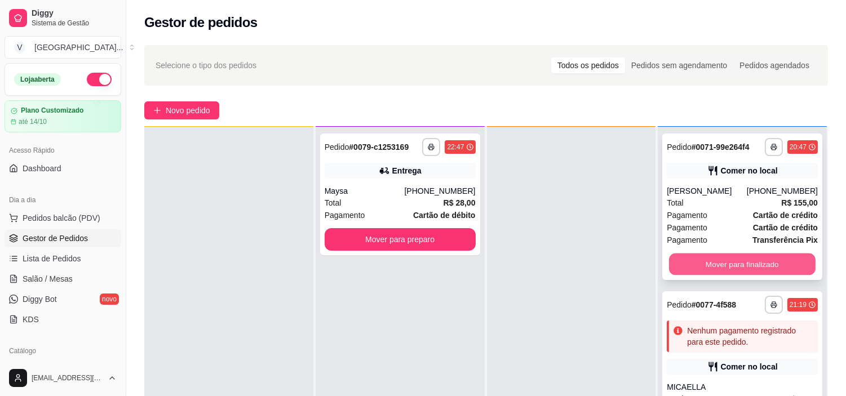
click at [752, 266] on button "Mover para finalizado" at bounding box center [742, 265] width 147 height 22
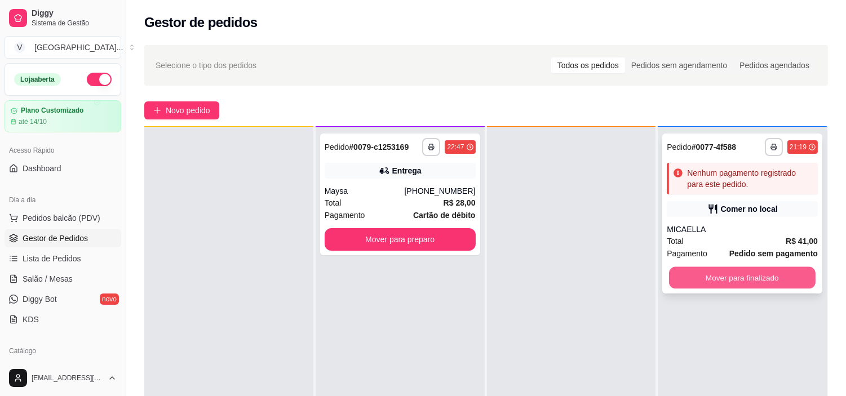
click at [731, 272] on button "Mover para finalizado" at bounding box center [742, 278] width 147 height 22
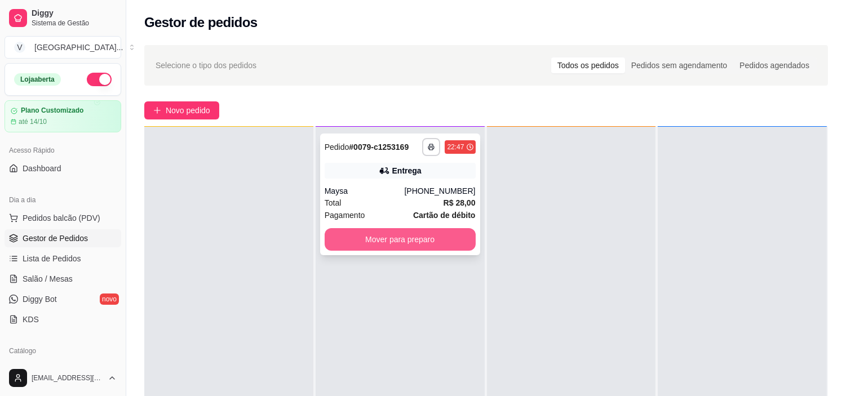
click at [390, 240] on button "Mover para preparo" at bounding box center [400, 239] width 151 height 23
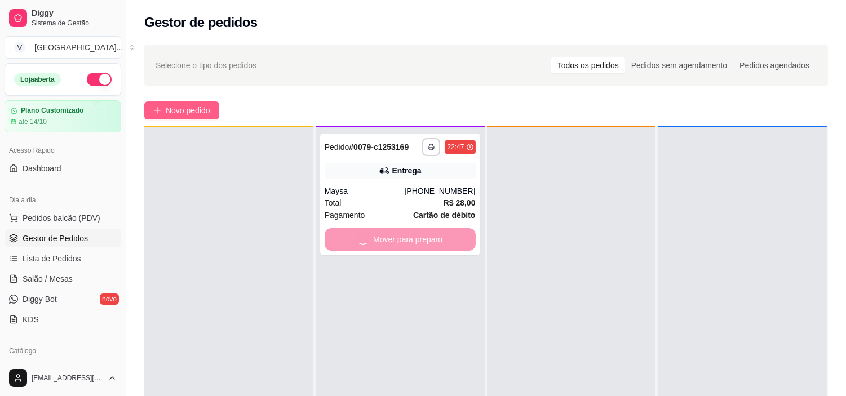
click at [172, 108] on span "Novo pedido" at bounding box center [188, 110] width 45 height 12
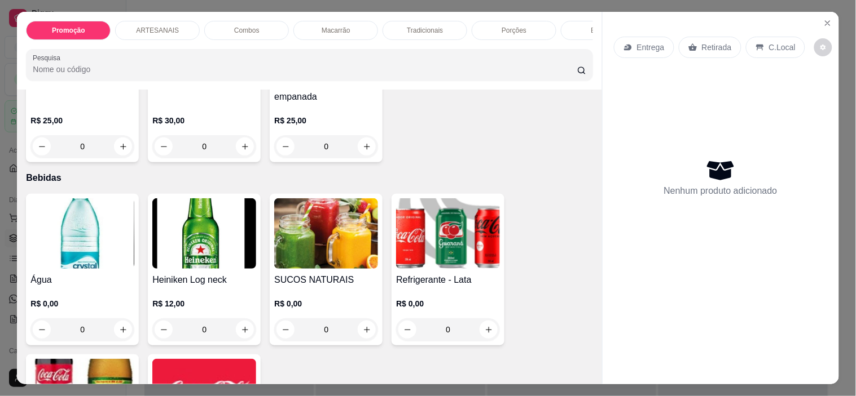
scroll to position [1329, 0]
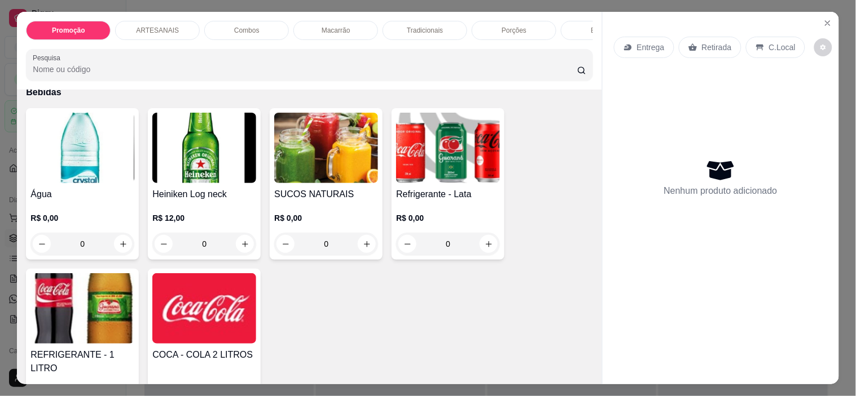
click at [125, 255] on div "0" at bounding box center [82, 244] width 104 height 23
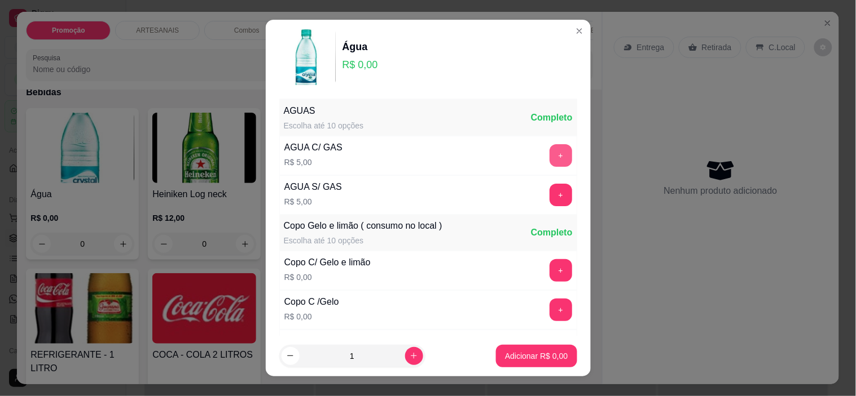
click at [549, 149] on button "+" at bounding box center [560, 155] width 23 height 23
click at [519, 358] on p "Adicionar R$ 10,00" at bounding box center [533, 356] width 67 height 11
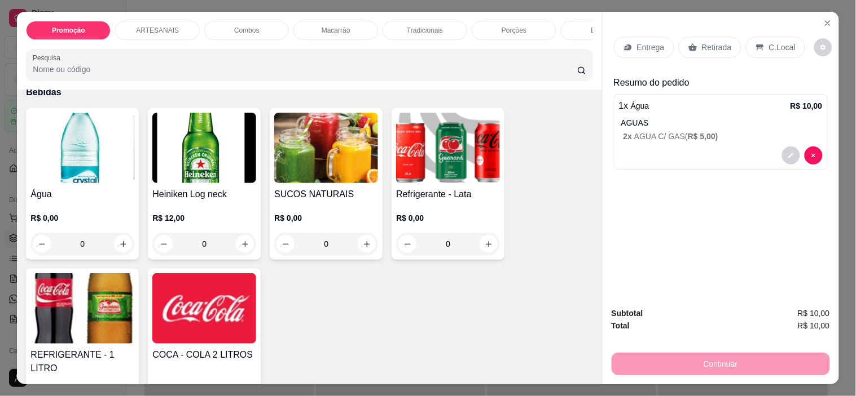
click at [769, 43] on p "C.Local" at bounding box center [782, 47] width 27 height 11
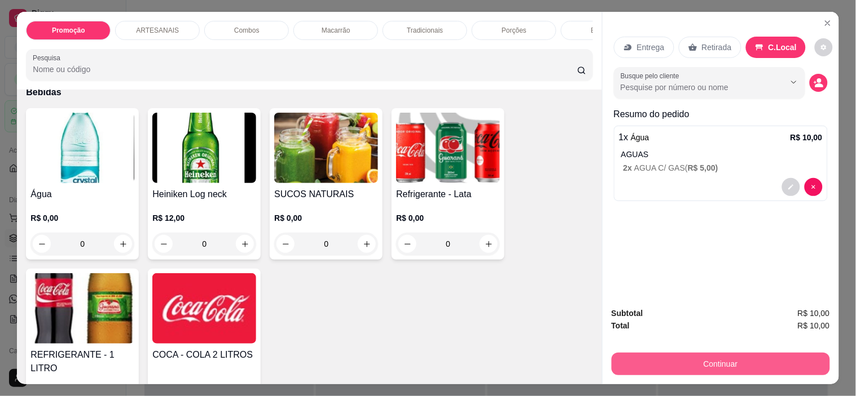
click at [765, 353] on button "Continuar" at bounding box center [720, 364] width 218 height 23
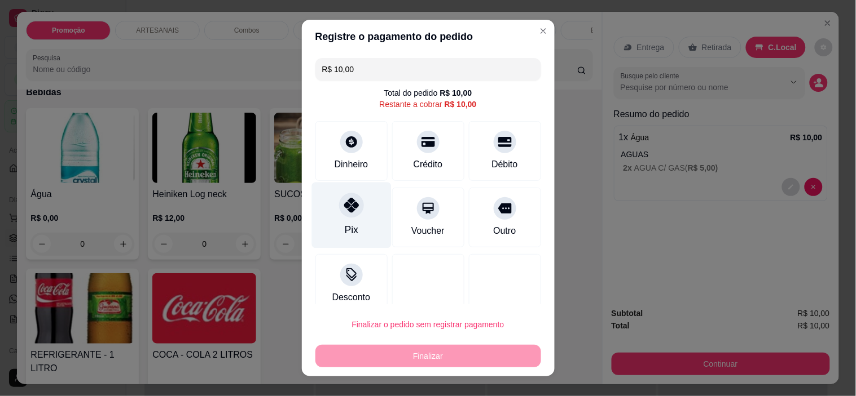
click at [358, 206] on div "Pix" at bounding box center [351, 216] width 80 height 66
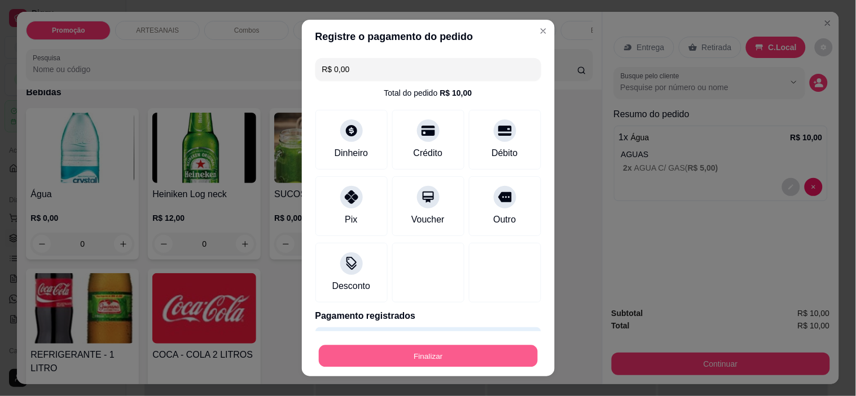
click at [482, 350] on button "Finalizar" at bounding box center [428, 356] width 219 height 22
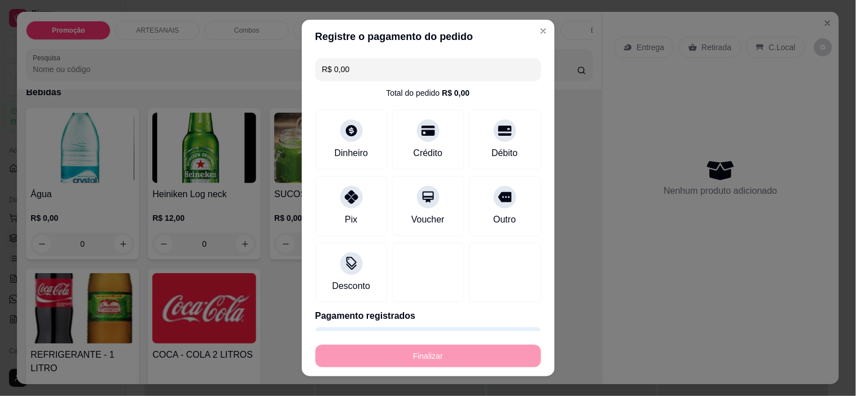
type input "-R$ 10,00"
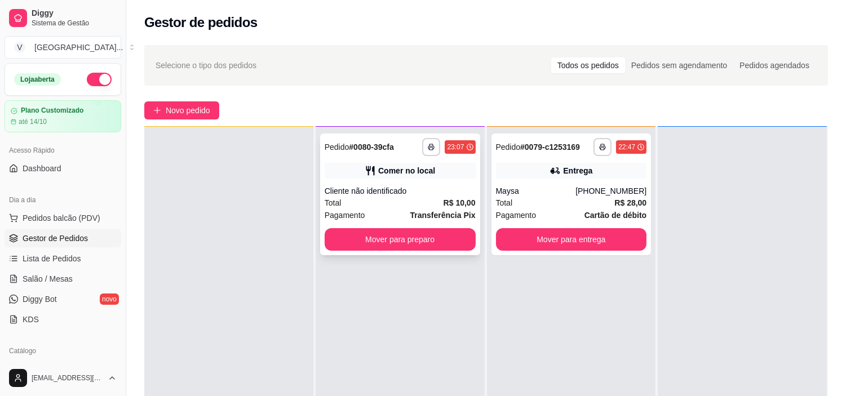
click at [374, 227] on div "**********" at bounding box center [400, 195] width 160 height 122
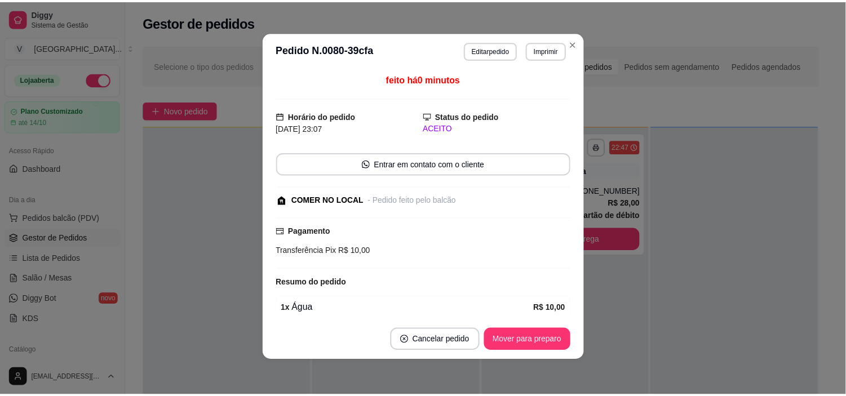
scroll to position [2, 0]
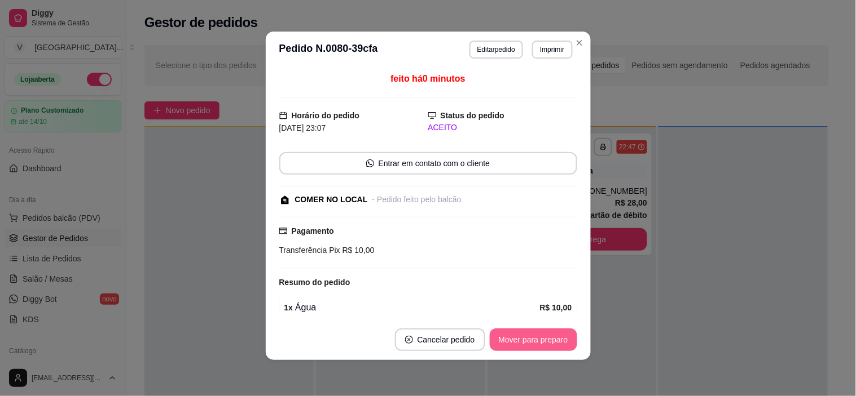
click at [561, 338] on button "Mover para preparo" at bounding box center [533, 340] width 87 height 23
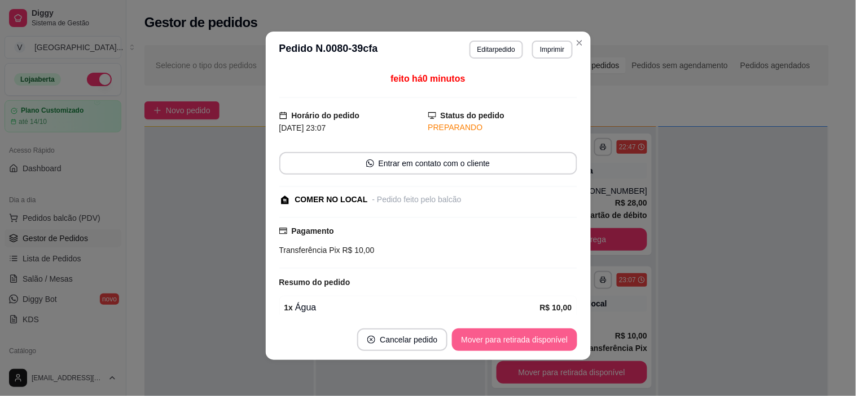
click at [510, 334] on button "Mover para retirada disponível" at bounding box center [514, 340] width 125 height 23
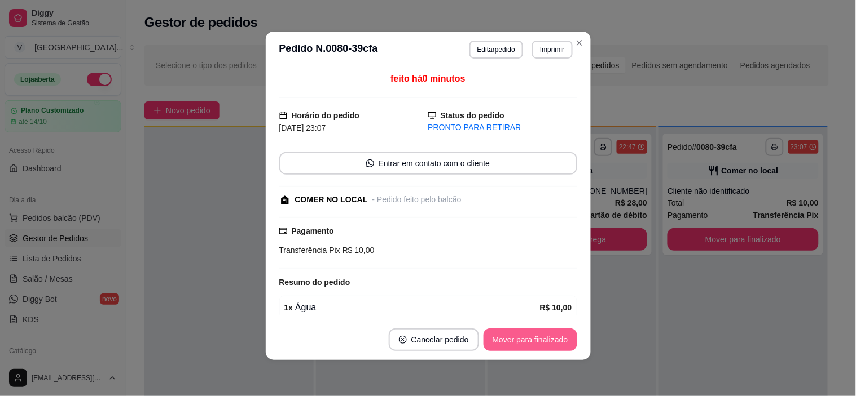
click at [553, 341] on button "Mover para finalizado" at bounding box center [530, 340] width 94 height 23
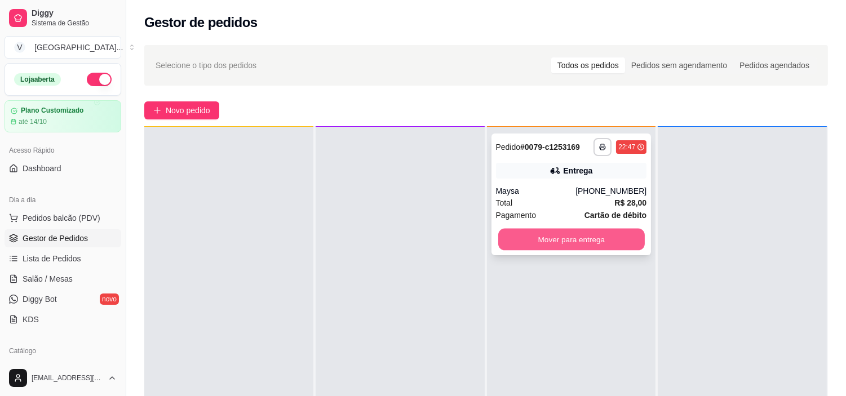
click at [616, 237] on button "Mover para entrega" at bounding box center [572, 240] width 147 height 22
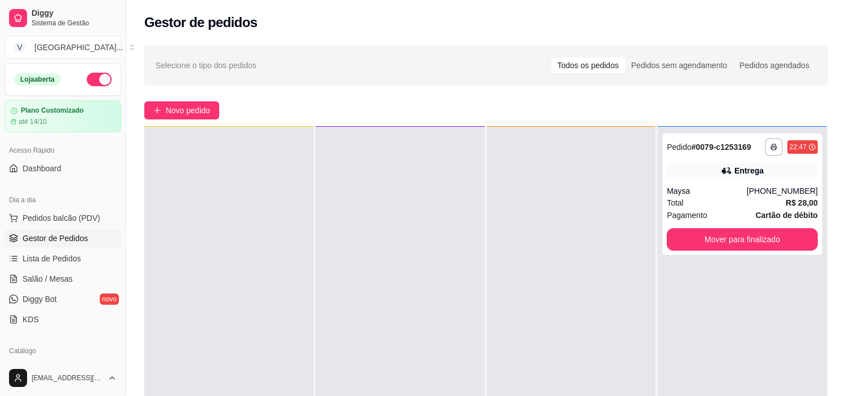
drag, startPoint x: 544, startPoint y: 231, endPoint x: 559, endPoint y: 230, distance: 15.3
click at [544, 231] on div at bounding box center [571, 325] width 169 height 396
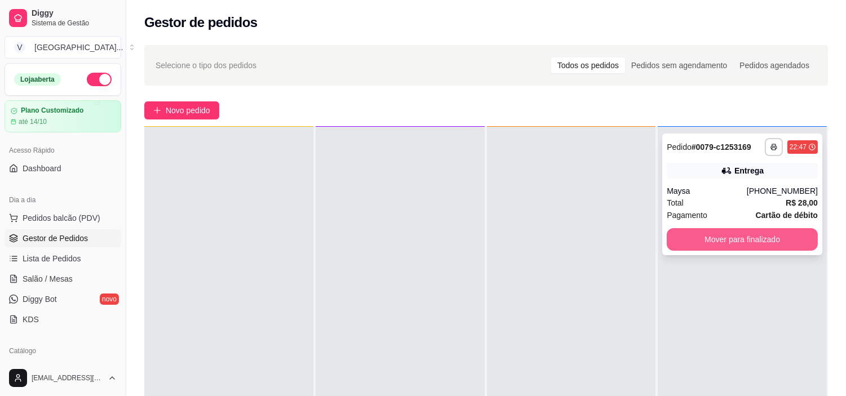
click at [743, 242] on button "Mover para finalizado" at bounding box center [742, 239] width 151 height 23
